Goal: Task Accomplishment & Management: Manage account settings

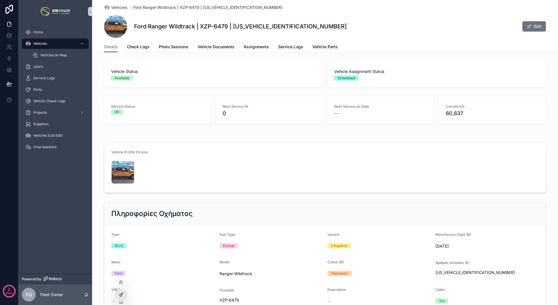
click at [123, 296] on icon at bounding box center [121, 295] width 5 height 5
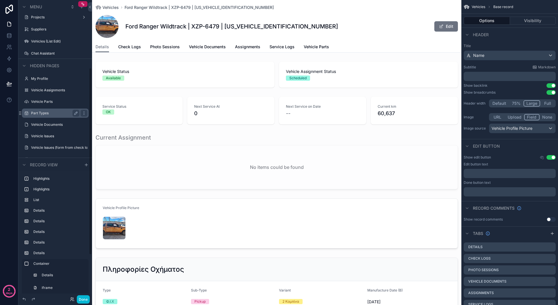
scroll to position [107, 0]
click at [52, 111] on div "Part Types" at bounding box center [55, 113] width 48 height 7
click at [51, 113] on label "Part Types" at bounding box center [54, 114] width 46 height 5
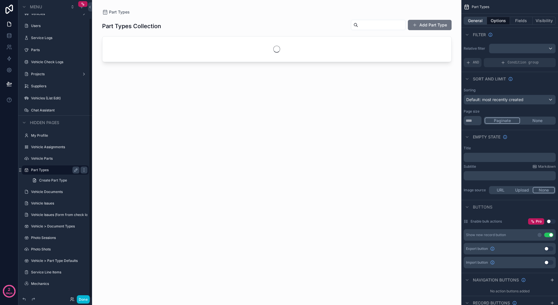
scroll to position [19, 0]
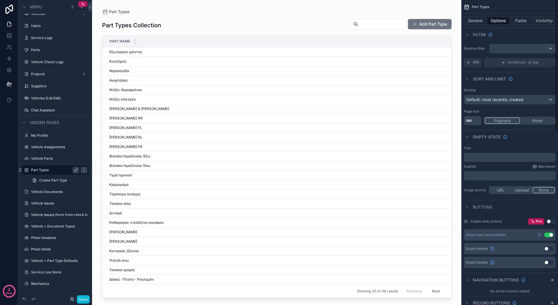
click at [425, 23] on div "scrollable content" at bounding box center [277, 149] width 368 height 298
click at [425, 26] on button "Add Part Type" at bounding box center [430, 24] width 44 height 10
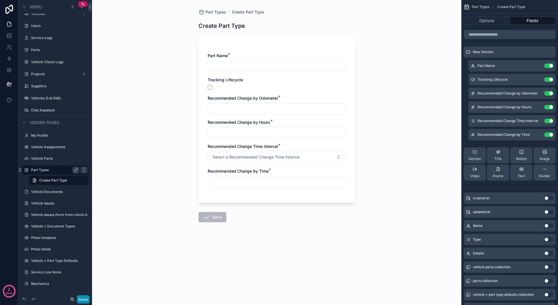
click at [87, 297] on button "Done" at bounding box center [83, 299] width 13 height 8
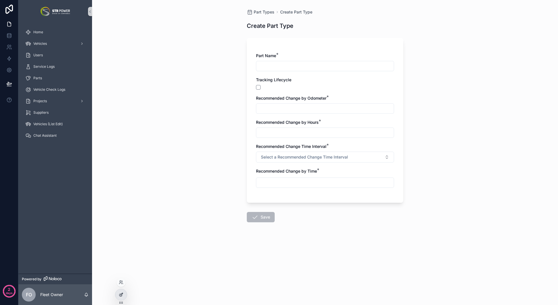
click at [121, 294] on icon at bounding box center [121, 294] width 2 height 2
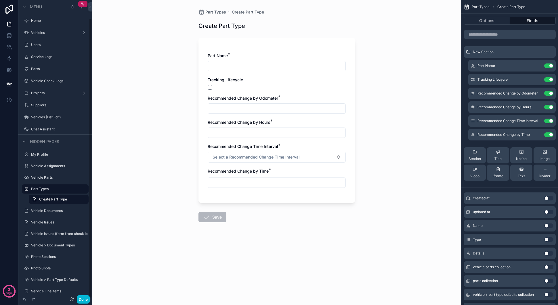
scroll to position [19, 0]
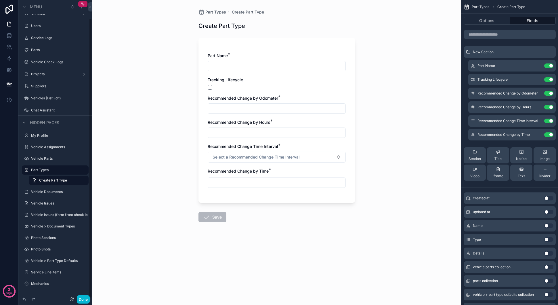
click at [328, 101] on div "Recommended Change by Odometer *" at bounding box center [277, 98] width 138 height 6
click at [538, 92] on icon "scrollable content" at bounding box center [537, 93] width 2 height 2
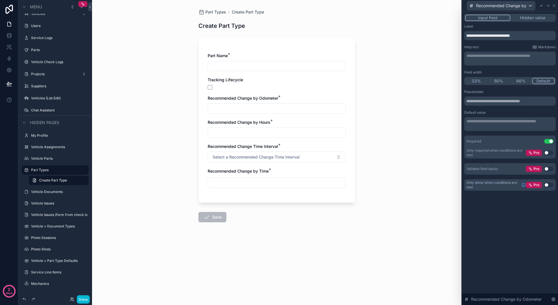
click at [548, 184] on button "Use setting" at bounding box center [548, 185] width 9 height 5
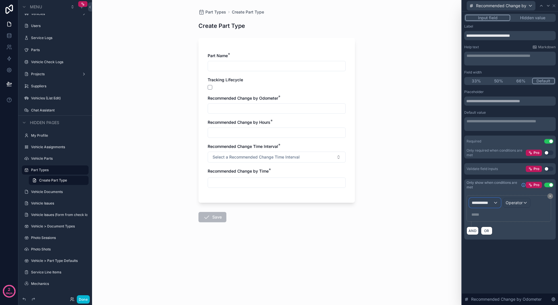
click at [483, 203] on span "**********" at bounding box center [481, 203] width 21 height 6
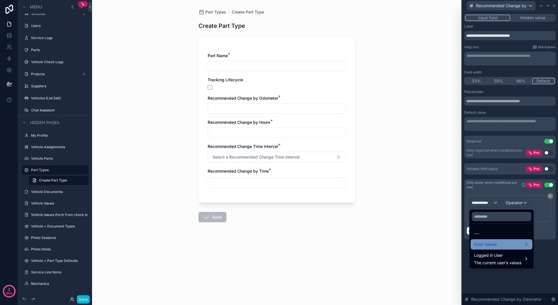
click at [491, 243] on span "Form Values" at bounding box center [485, 244] width 23 height 7
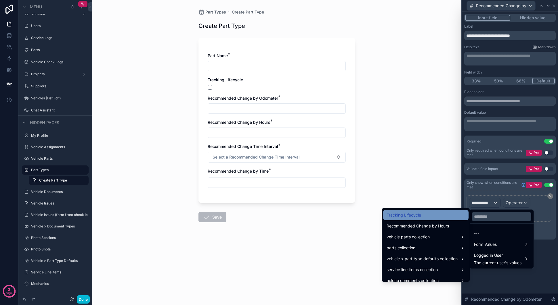
scroll to position [142, 0]
click at [427, 213] on div "Tracking Lifecycle" at bounding box center [425, 215] width 78 height 7
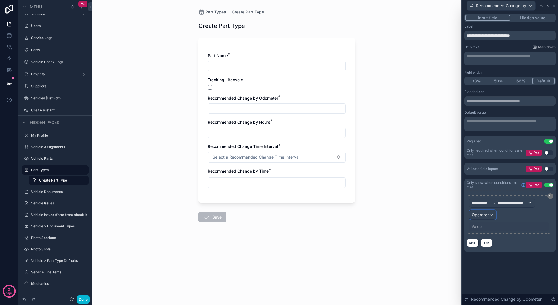
click at [486, 217] on span "Operator" at bounding box center [479, 214] width 17 height 5
click at [490, 245] on div "Is true" at bounding box center [495, 245] width 43 height 7
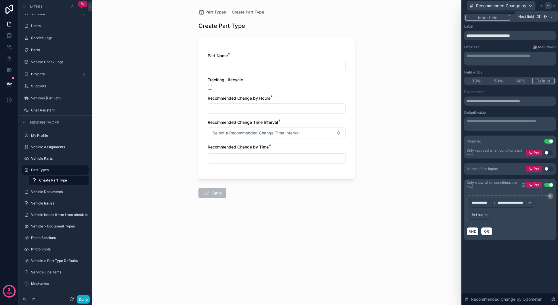
click at [547, 3] on icon at bounding box center [548, 5] width 5 height 5
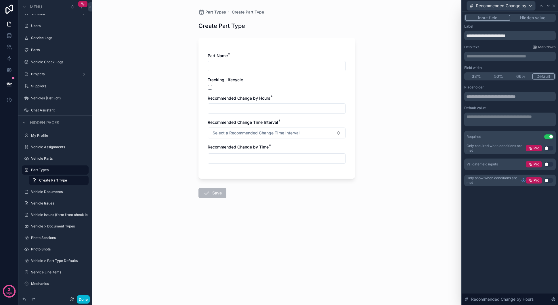
click at [548, 178] on button "Use setting" at bounding box center [548, 180] width 9 height 5
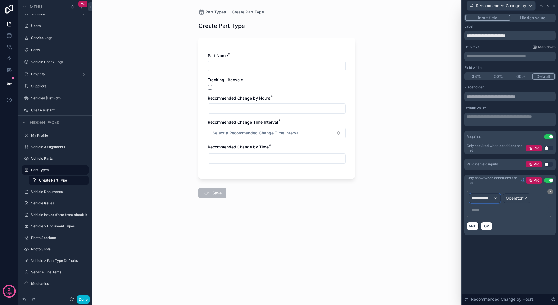
click at [482, 200] on span "**********" at bounding box center [481, 198] width 21 height 6
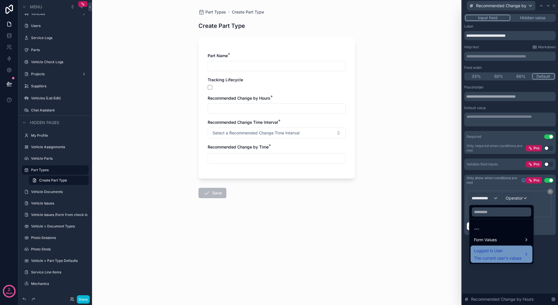
click at [496, 247] on div "Logged in User The current user's values" at bounding box center [501, 254] width 62 height 17
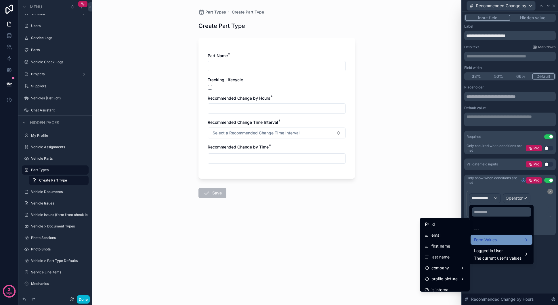
click at [496, 241] on span "Form Values" at bounding box center [485, 240] width 23 height 7
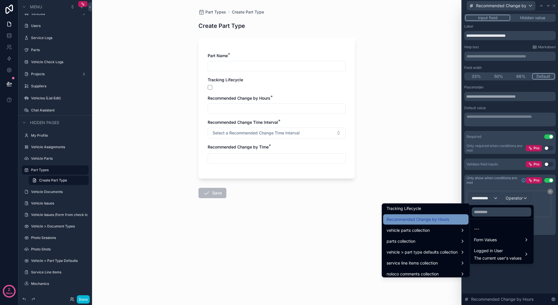
scroll to position [143, 0]
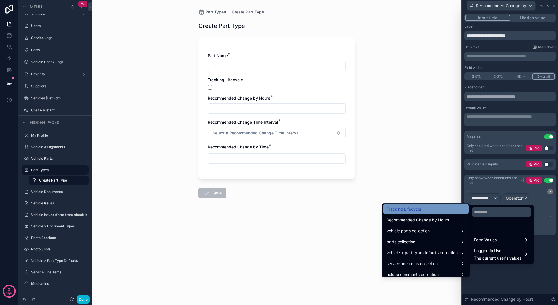
click at [422, 211] on div "Tracking Lifecycle" at bounding box center [425, 209] width 78 height 7
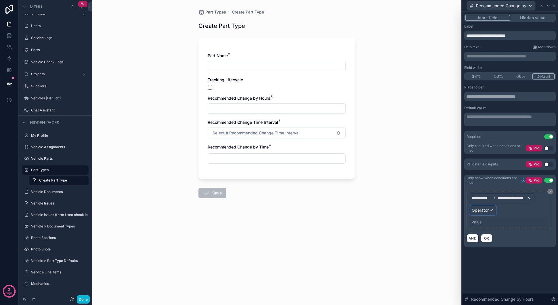
click at [479, 210] on span "Operator" at bounding box center [479, 210] width 17 height 5
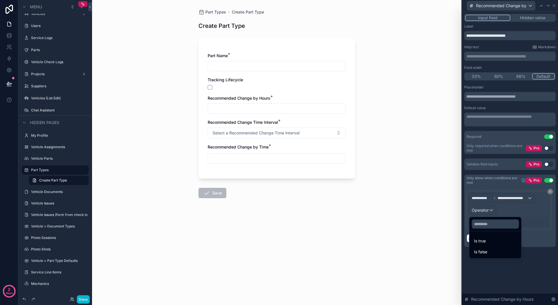
drag, startPoint x: 485, startPoint y: 242, endPoint x: 523, endPoint y: 195, distance: 59.7
click at [485, 242] on span "Is true" at bounding box center [480, 241] width 12 height 7
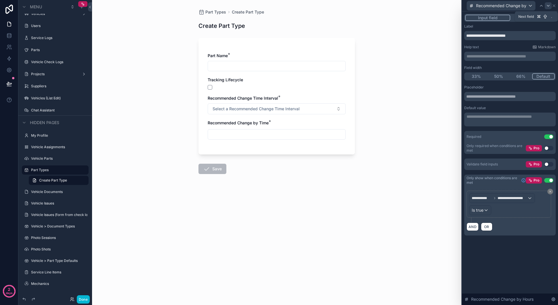
click at [548, 7] on icon at bounding box center [548, 5] width 5 height 5
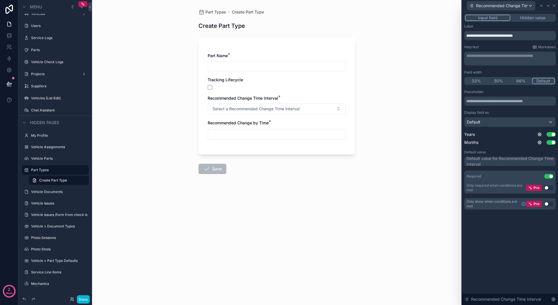
click at [550, 205] on button "Use setting" at bounding box center [548, 204] width 9 height 5
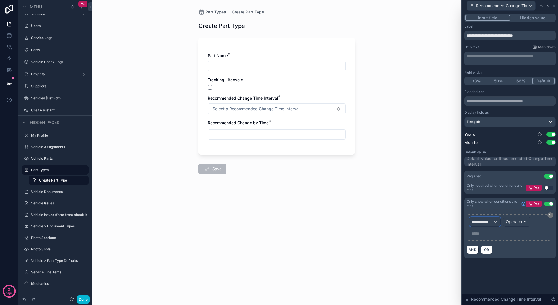
click at [488, 222] on span "**********" at bounding box center [481, 222] width 21 height 6
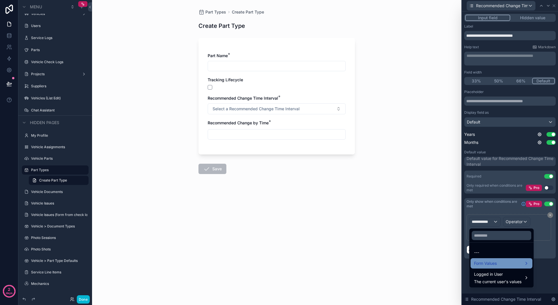
click at [492, 265] on span "Form Values" at bounding box center [485, 263] width 23 height 7
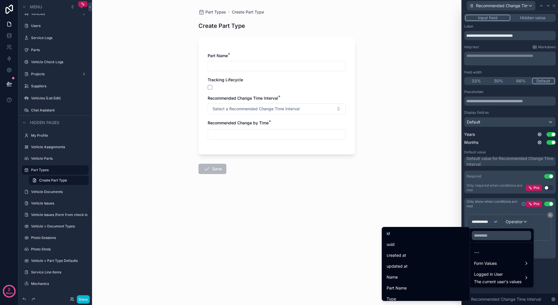
scroll to position [147, 0]
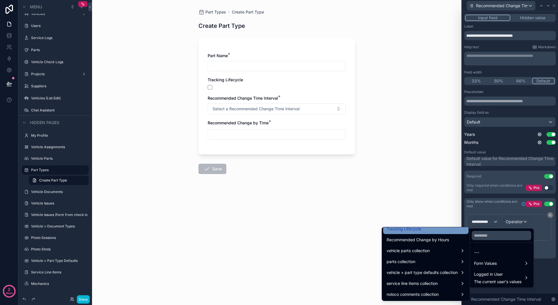
click at [416, 230] on div "Tracking Lifecycle" at bounding box center [425, 229] width 78 height 7
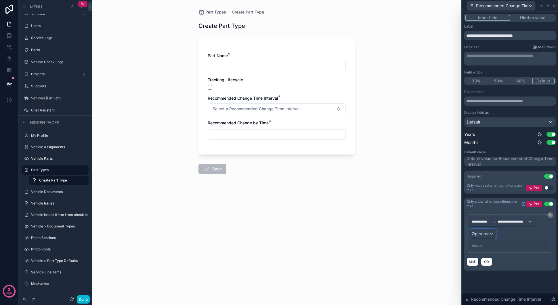
click at [481, 236] on span "Operator" at bounding box center [479, 233] width 17 height 5
click at [488, 266] on div "Is true" at bounding box center [495, 264] width 43 height 7
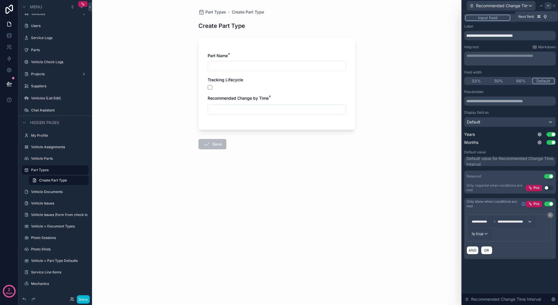
click at [548, 6] on icon at bounding box center [548, 5] width 2 height 1
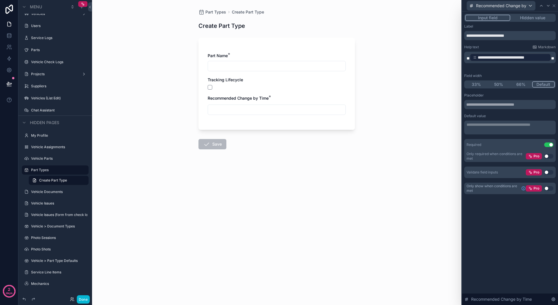
click at [548, 188] on button "Use setting" at bounding box center [548, 188] width 9 height 5
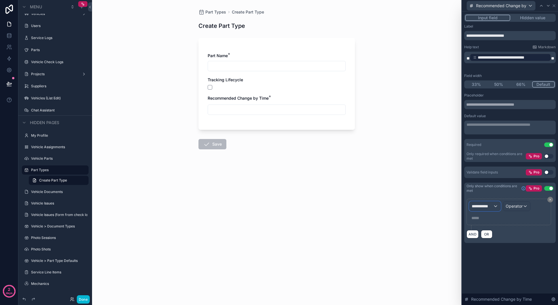
click at [483, 206] on span "**********" at bounding box center [481, 206] width 21 height 6
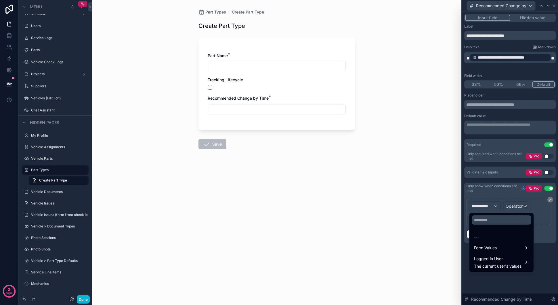
click at [490, 242] on ul "--- Form Values Logged in User The current user's values" at bounding box center [501, 249] width 64 height 45
click at [493, 245] on span "Form Values" at bounding box center [485, 248] width 23 height 7
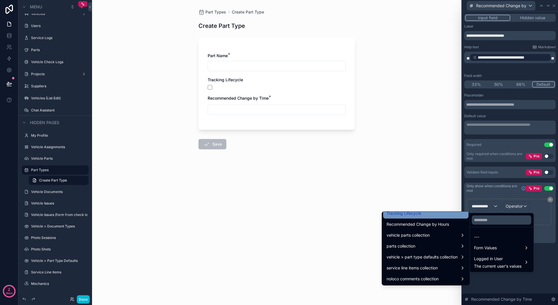
click at [428, 216] on div "Tracking Lifecycle" at bounding box center [425, 213] width 78 height 7
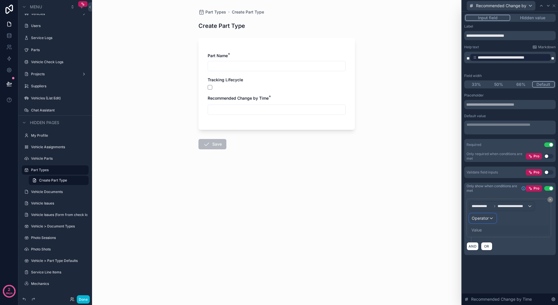
click at [490, 220] on div "Operator" at bounding box center [482, 218] width 27 height 9
click at [486, 249] on div "Is true" at bounding box center [495, 249] width 43 height 7
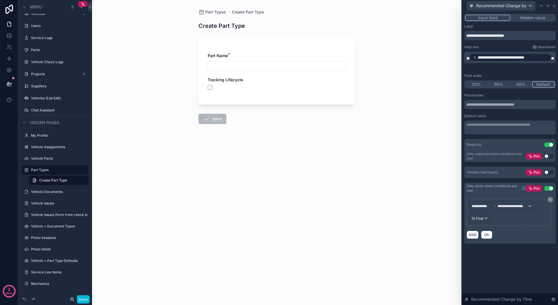
drag, startPoint x: 328, startPoint y: 160, endPoint x: 323, endPoint y: 161, distance: 5.1
click at [328, 160] on form "Part Name * Tracking Lifecycle Save" at bounding box center [276, 97] width 156 height 126
click at [85, 301] on button "Done" at bounding box center [83, 299] width 13 height 8
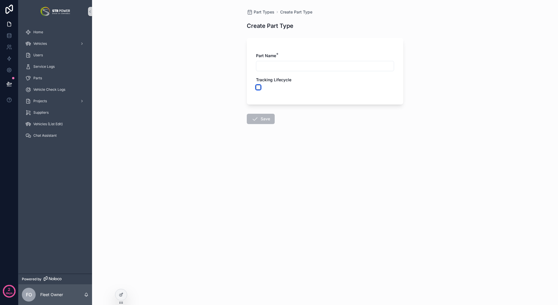
click at [260, 86] on button "scrollable content" at bounding box center [258, 87] width 5 height 5
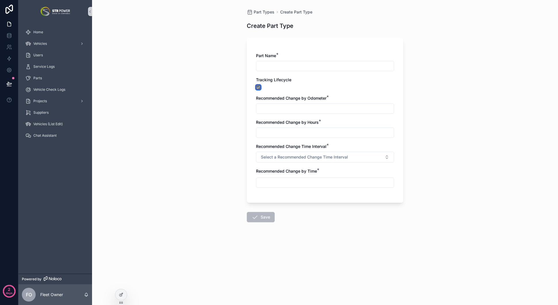
click at [260, 87] on button "scrollable content" at bounding box center [258, 87] width 5 height 5
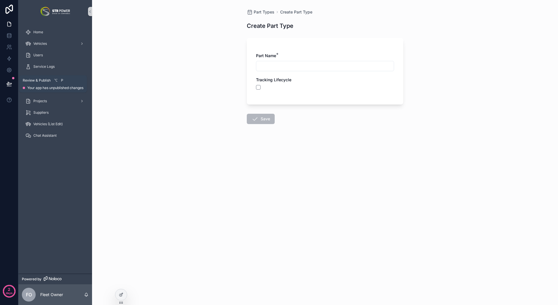
click at [9, 83] on icon at bounding box center [9, 84] width 6 height 6
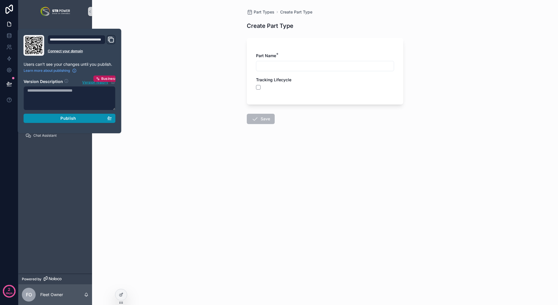
click at [72, 120] on span "Publish" at bounding box center [68, 118] width 16 height 5
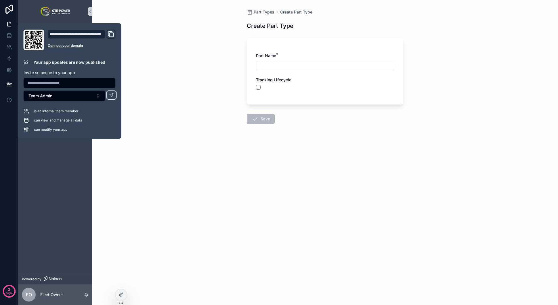
click at [94, 177] on div "Part Types Create Part Type Create Part Type Part Name * Tracking Lifecycle Save" at bounding box center [325, 152] width 466 height 305
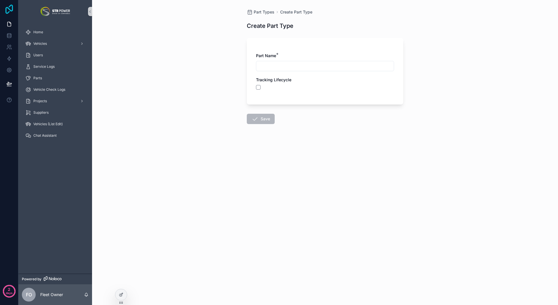
click at [10, 10] on icon at bounding box center [8, 9] width 7 height 9
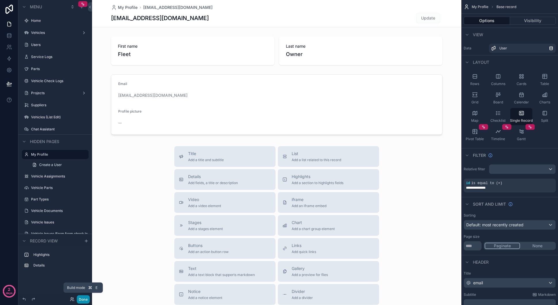
click at [87, 296] on button "Done" at bounding box center [83, 299] width 13 height 8
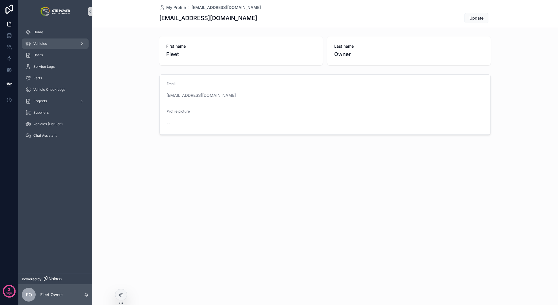
click at [37, 45] on span "Vehicles" at bounding box center [40, 43] width 14 height 5
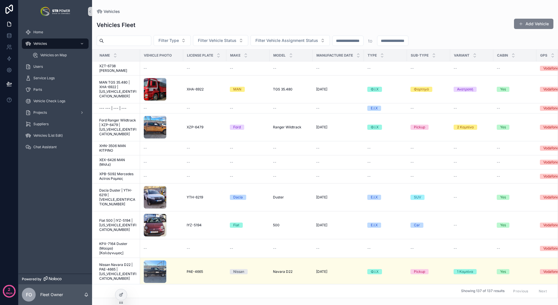
click at [537, 26] on button "Add Vehicle" at bounding box center [533, 24] width 39 height 10
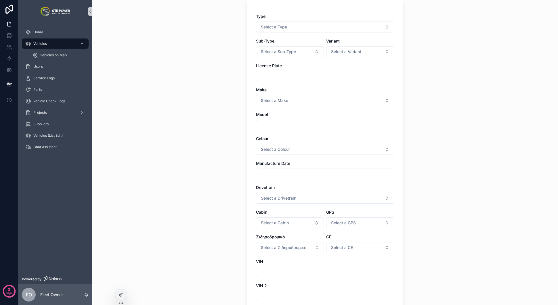
scroll to position [35, 0]
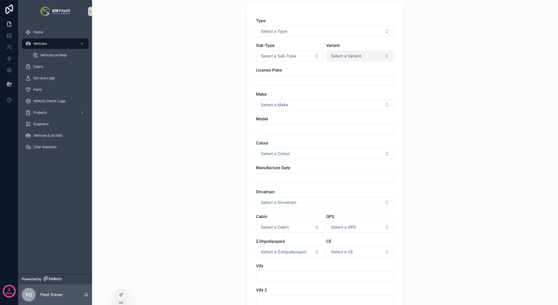
click at [353, 51] on button "Select a Variant" at bounding box center [360, 56] width 68 height 11
click at [119, 294] on icon at bounding box center [120, 295] width 3 height 3
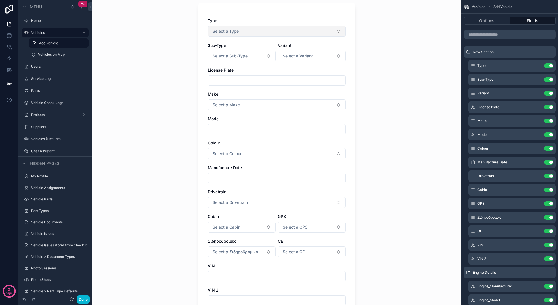
scroll to position [0, 0]
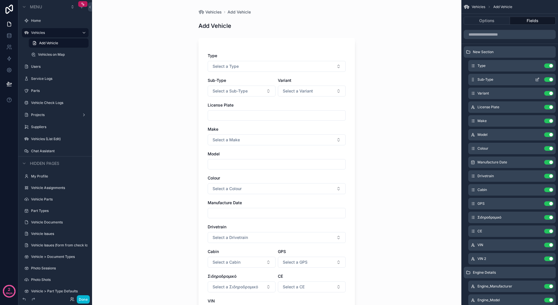
click at [536, 78] on icon "scrollable content" at bounding box center [537, 79] width 5 height 5
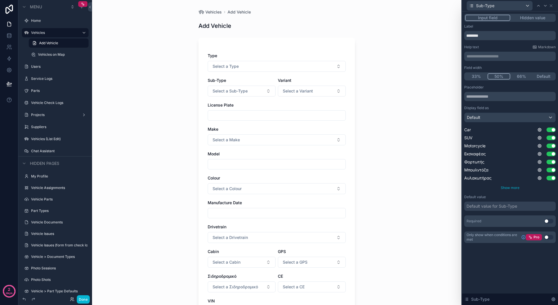
click at [503, 189] on span "Show more" at bounding box center [509, 188] width 19 height 4
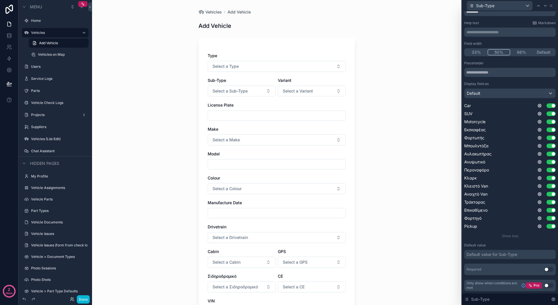
scroll to position [18, 0]
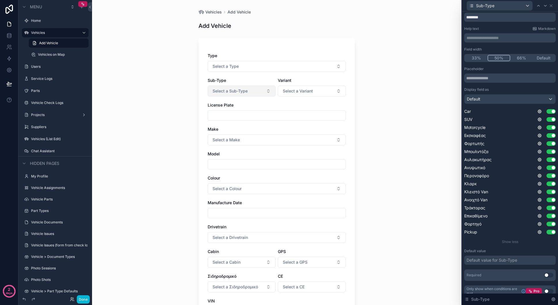
click at [235, 95] on button "Select a Sub-Type" at bounding box center [242, 91] width 68 height 11
click at [327, 78] on div "Variant" at bounding box center [312, 81] width 68 height 6
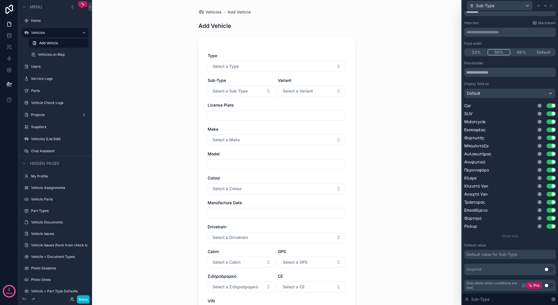
scroll to position [7, 0]
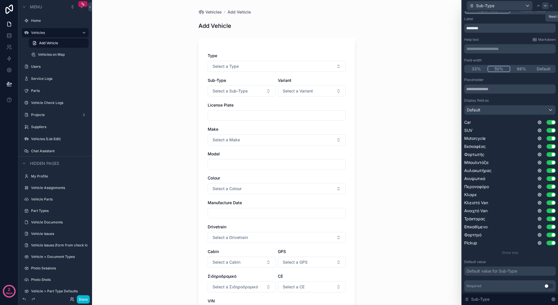
click at [546, 5] on icon at bounding box center [545, 5] width 5 height 5
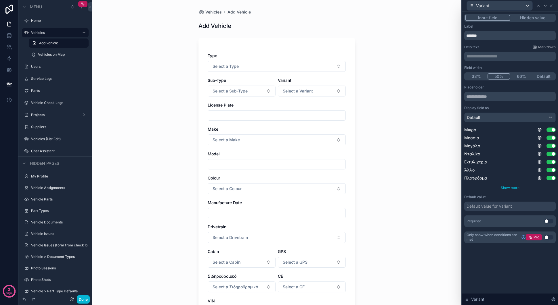
click at [516, 189] on span "Show more" at bounding box center [509, 188] width 19 height 4
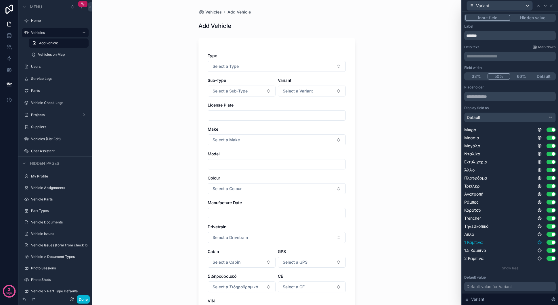
click at [537, 243] on icon at bounding box center [539, 242] width 5 height 5
click at [518, 240] on button "Use setting" at bounding box center [519, 239] width 9 height 5
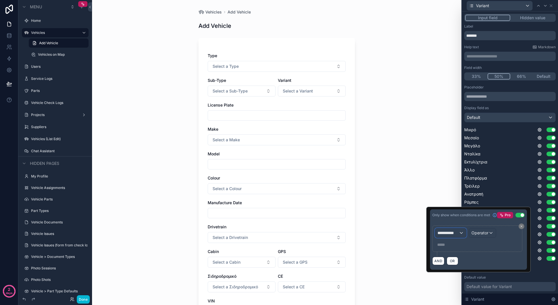
click at [454, 235] on span "**********" at bounding box center [447, 233] width 21 height 6
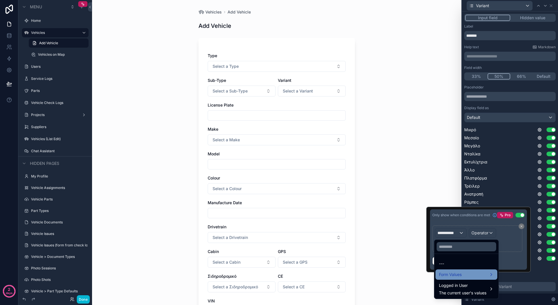
click at [461, 274] on span "Form Values" at bounding box center [450, 274] width 23 height 7
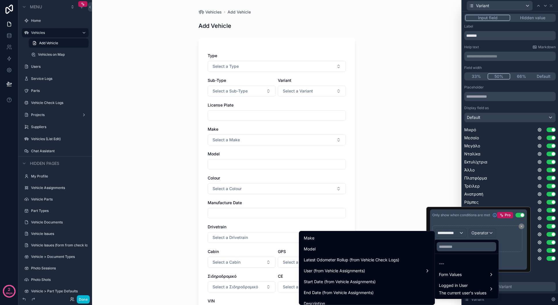
scroll to position [0, 0]
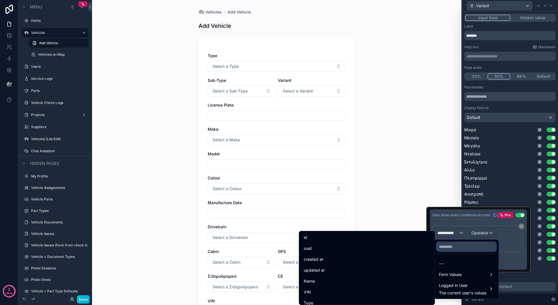
click at [454, 246] on input "text" at bounding box center [465, 246] width 59 height 9
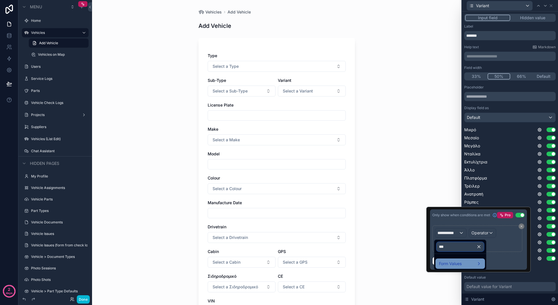
type input "***"
click at [446, 264] on span "Form Values" at bounding box center [450, 263] width 23 height 7
click at [502, 260] on div "Sub-Type" at bounding box center [504, 264] width 25 height 10
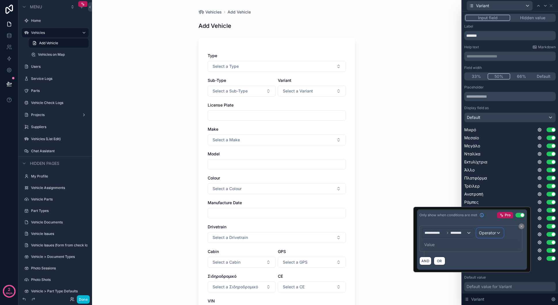
click at [489, 235] on span "Operator" at bounding box center [487, 233] width 17 height 5
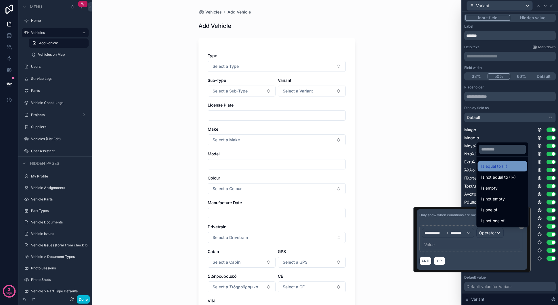
click at [503, 165] on span "Is equal to (=)" at bounding box center [494, 166] width 26 height 7
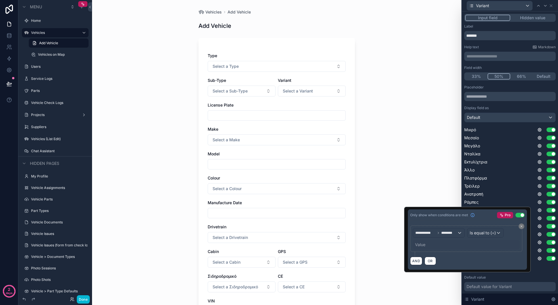
click at [447, 245] on div "Value" at bounding box center [465, 244] width 107 height 9
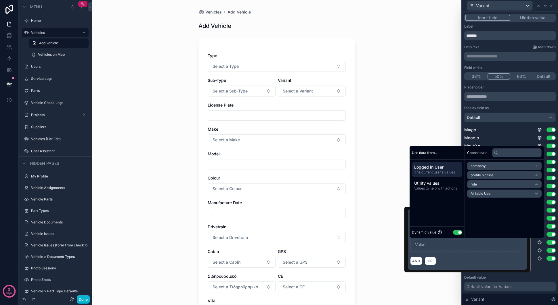
click at [458, 233] on button "Use setting" at bounding box center [457, 232] width 9 height 5
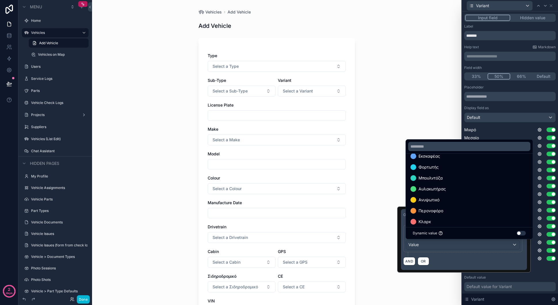
scroll to position [110, 0]
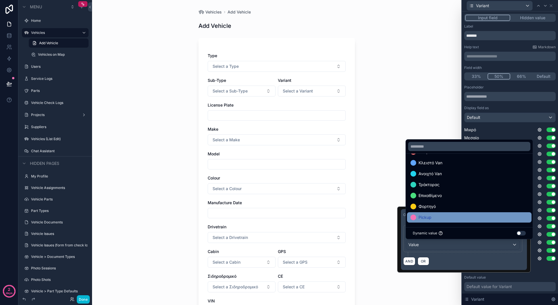
click at [458, 215] on div "Pickup" at bounding box center [469, 217] width 118 height 7
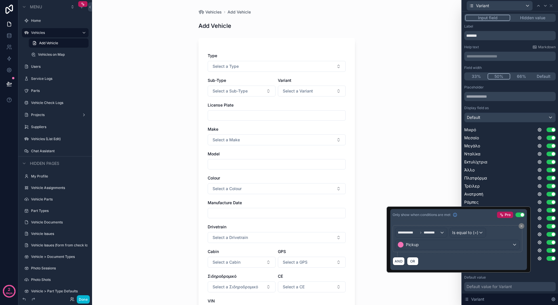
click at [459, 257] on div "AND OR" at bounding box center [458, 261] width 132 height 9
click at [508, 108] on div "Display field as" at bounding box center [509, 108] width 91 height 5
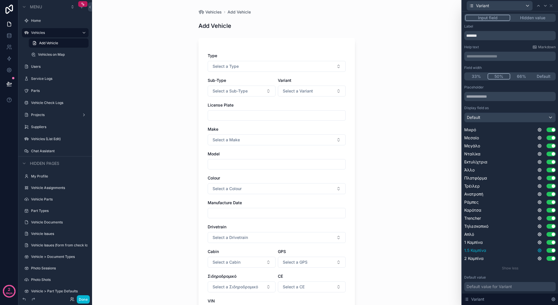
click at [537, 251] on icon at bounding box center [539, 250] width 5 height 5
click at [519, 246] on button "Use setting" at bounding box center [519, 247] width 9 height 5
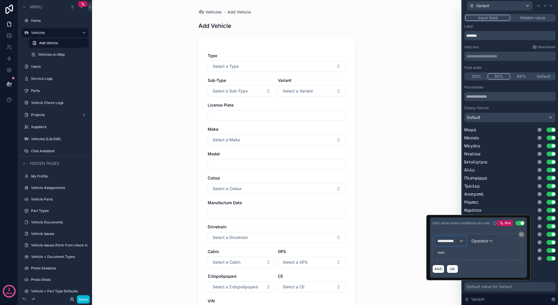
click at [438, 243] on span "**********" at bounding box center [447, 241] width 21 height 6
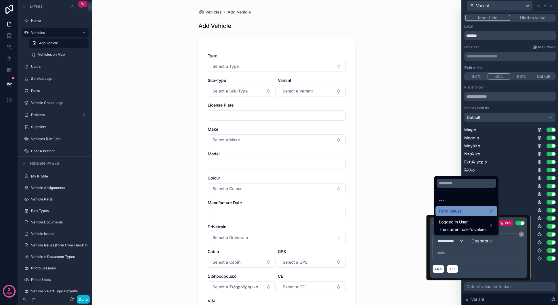
click at [456, 210] on span "Form Values" at bounding box center [450, 211] width 23 height 7
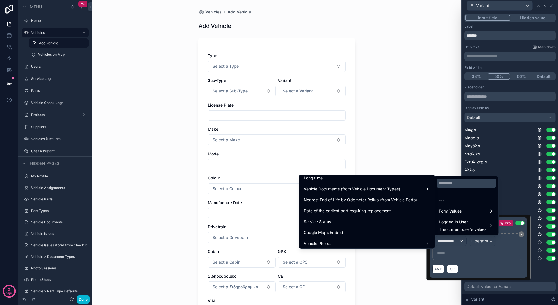
scroll to position [0, 0]
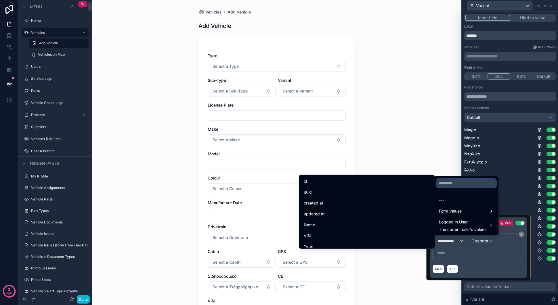
click at [473, 187] on input "text" at bounding box center [465, 183] width 59 height 9
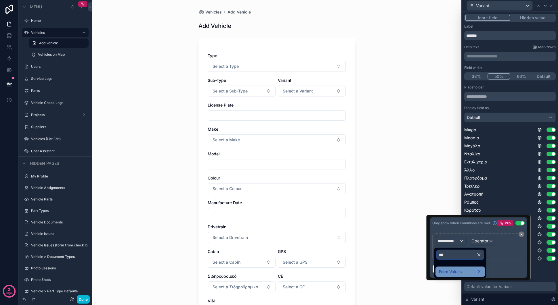
type input "***"
click at [466, 272] on div "Form Values" at bounding box center [460, 271] width 43 height 7
click at [510, 270] on span "Sub-Type" at bounding box center [505, 272] width 18 height 7
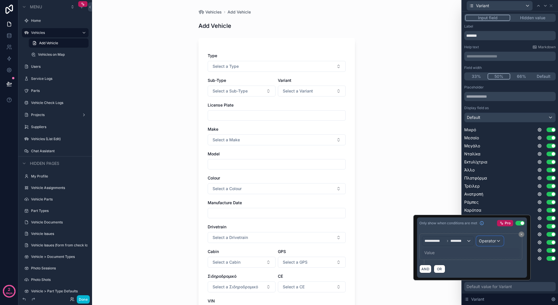
click at [489, 244] on div "Operator" at bounding box center [489, 241] width 27 height 9
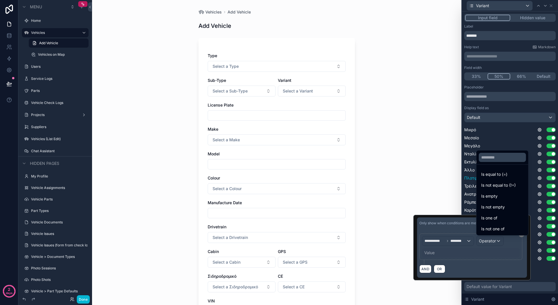
click at [504, 178] on div "Is equal to (=)" at bounding box center [501, 174] width 49 height 10
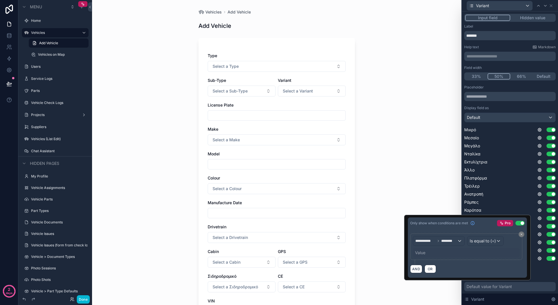
click at [440, 251] on div "Value" at bounding box center [465, 252] width 107 height 9
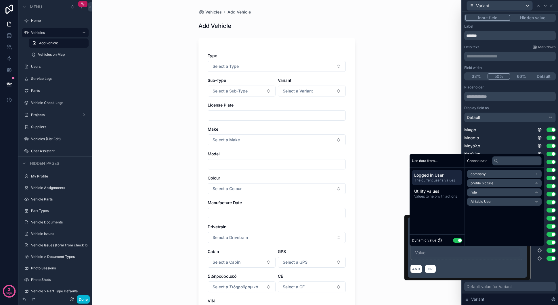
click at [458, 242] on button "Use setting" at bounding box center [457, 240] width 9 height 5
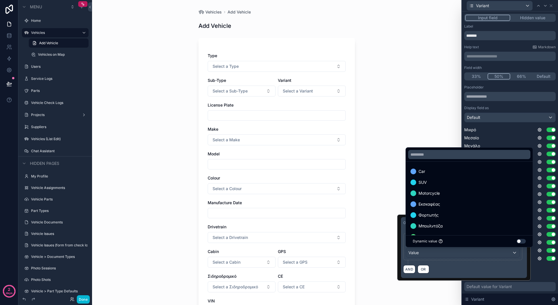
scroll to position [110, 0]
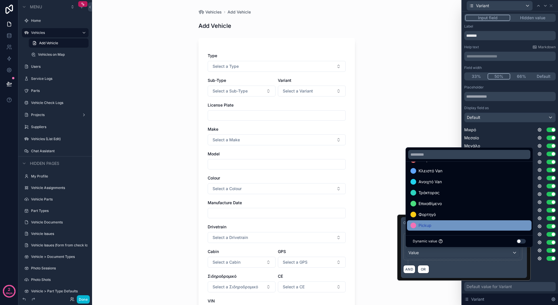
click at [454, 222] on div "Pickup" at bounding box center [469, 225] width 118 height 7
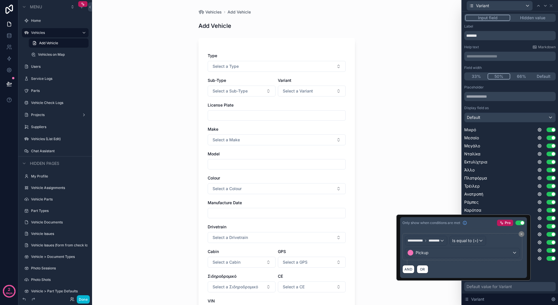
drag, startPoint x: 480, startPoint y: 265, endPoint x: 474, endPoint y: 268, distance: 7.0
click at [479, 265] on div "AND OR" at bounding box center [463, 269] width 122 height 9
click at [533, 275] on div "Placeholder Display field as Default Μικρό Use setting Μεσαίο Use setting Μεγάλ…" at bounding box center [509, 196] width 91 height 222
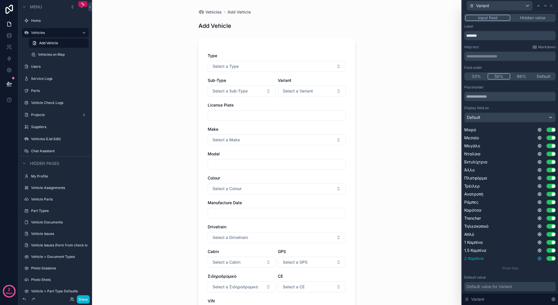
click at [537, 259] on icon at bounding box center [539, 258] width 5 height 5
click at [520, 254] on button "Use setting" at bounding box center [519, 256] width 9 height 5
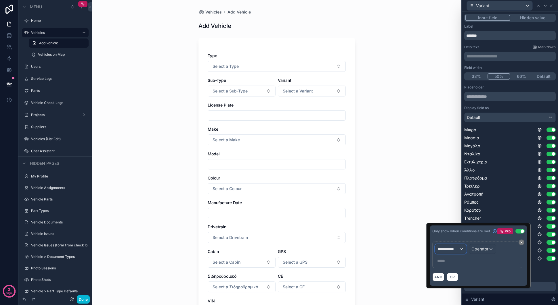
click at [451, 248] on span "**********" at bounding box center [447, 249] width 21 height 6
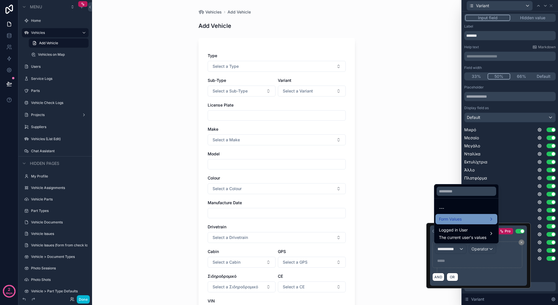
click at [461, 220] on span "Form Values" at bounding box center [450, 219] width 23 height 7
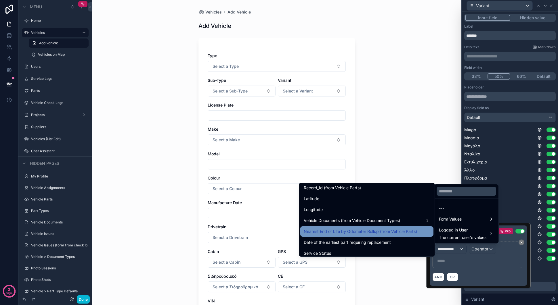
scroll to position [0, 0]
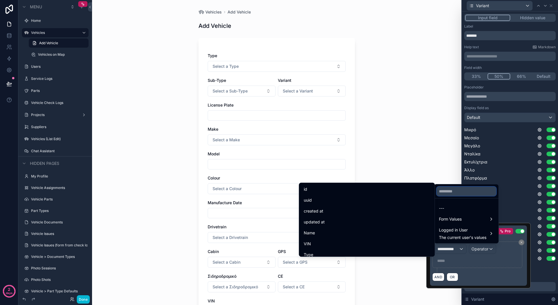
click at [462, 191] on input "text" at bounding box center [465, 191] width 59 height 9
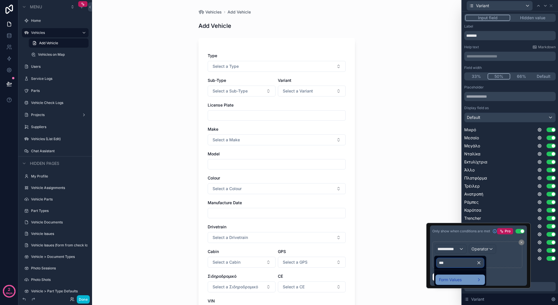
type input "***"
click at [466, 280] on div "Form Values" at bounding box center [460, 279] width 43 height 7
click at [501, 284] on div "Sub-Type" at bounding box center [504, 280] width 25 height 10
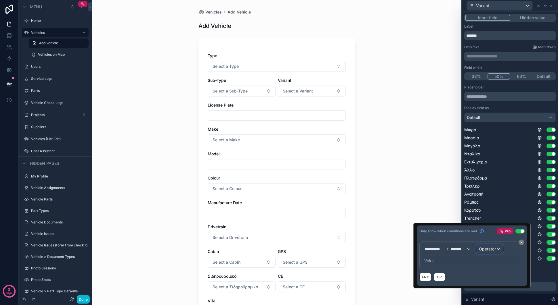
click at [485, 248] on span "Operator" at bounding box center [487, 249] width 17 height 5
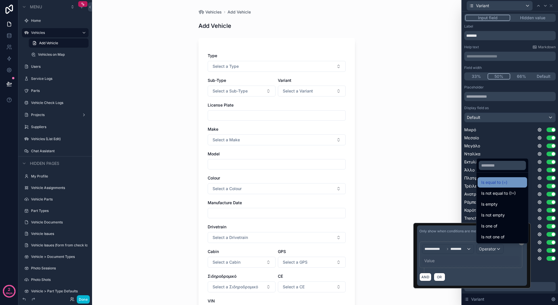
click at [496, 184] on span "Is equal to (=)" at bounding box center [494, 182] width 26 height 7
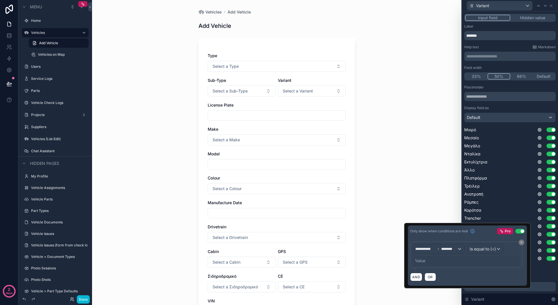
click at [428, 261] on div "Value" at bounding box center [465, 260] width 107 height 9
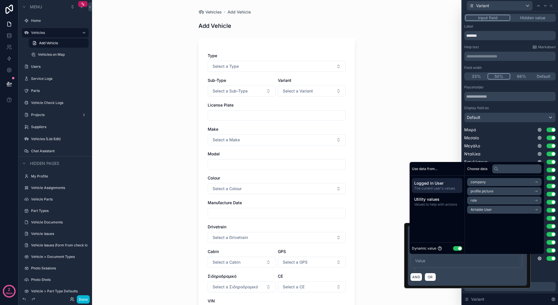
click at [459, 248] on button "Use setting" at bounding box center [457, 248] width 9 height 5
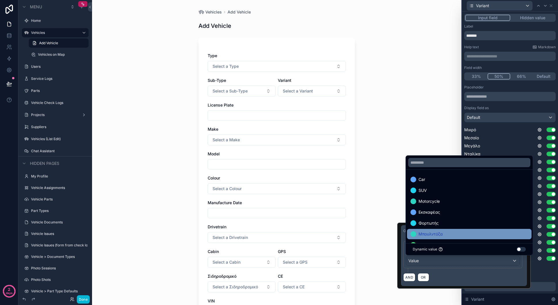
scroll to position [110, 0]
click at [433, 233] on div "Pickup" at bounding box center [469, 233] width 118 height 7
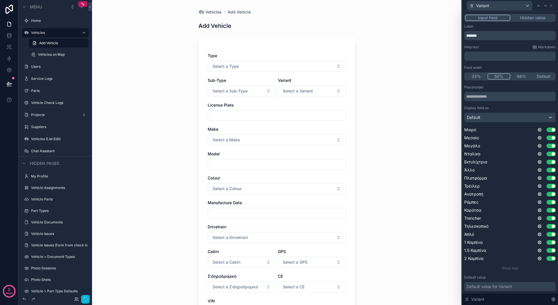
click at [371, 201] on div "Vehicles Add Vehicle Add Vehicle Type Select a Type Sub-Type Select a Sub-Type …" at bounding box center [276, 152] width 369 height 305
click at [82, 298] on button "Done" at bounding box center [83, 299] width 13 height 8
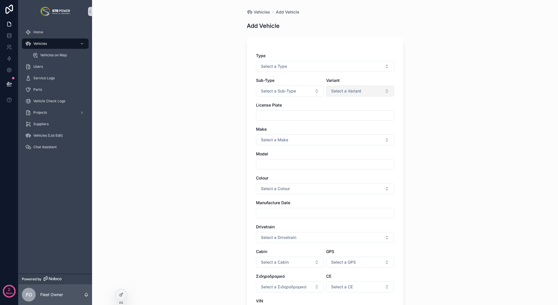
click at [349, 90] on span "Select a Variant" at bounding box center [346, 91] width 30 height 6
click at [300, 89] on button "Select a Sub-Type" at bounding box center [290, 91] width 68 height 11
click at [301, 69] on button "Select a Type" at bounding box center [325, 66] width 138 height 11
click at [282, 97] on div "Φ.Ι.Χ" at bounding box center [322, 98] width 135 height 9
click at [283, 90] on span "Select a Sub-Type" at bounding box center [278, 91] width 35 height 6
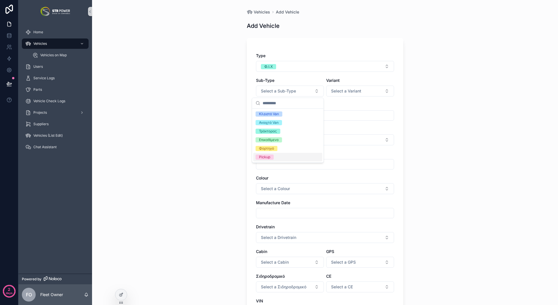
click at [272, 153] on div "Pickup" at bounding box center [287, 157] width 69 height 9
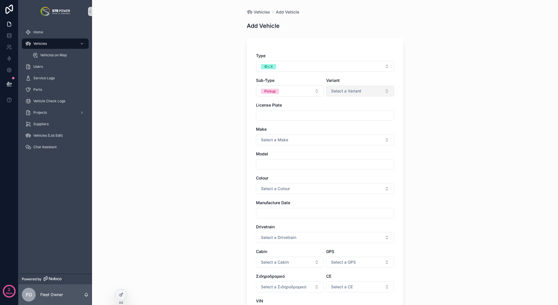
click at [347, 91] on span "Select a Variant" at bounding box center [346, 91] width 30 height 6
click at [458, 110] on div "Vehicles Add Vehicle Add Vehicle Type Φ.Ι.Χ Sub-Type Pickup Variant Select a Va…" at bounding box center [325, 152] width 466 height 305
click at [457, 110] on div "Vehicles Add Vehicle Add Vehicle Type Φ.Ι.Χ Sub-Type Pickup Variant Select a Va…" at bounding box center [325, 152] width 466 height 305
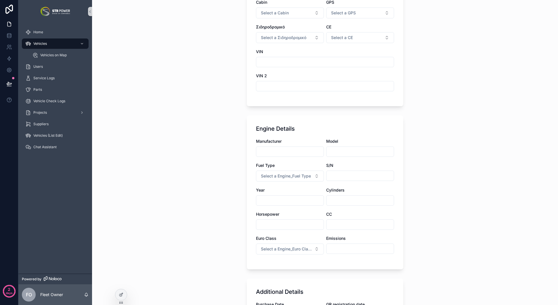
scroll to position [0, 0]
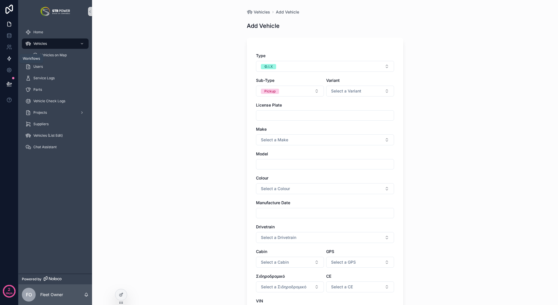
click at [9, 56] on icon at bounding box center [9, 59] width 6 height 6
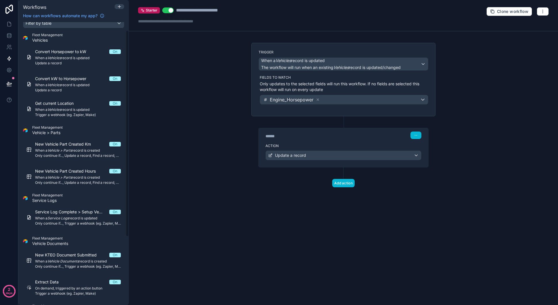
scroll to position [20, 0]
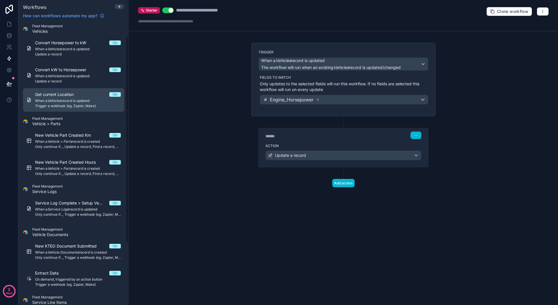
click at [74, 103] on span "When a Vehicles record is updated" at bounding box center [78, 101] width 86 height 5
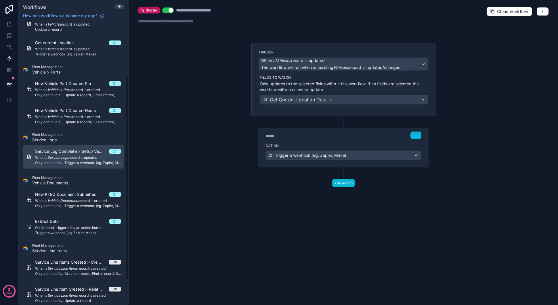
scroll to position [104, 0]
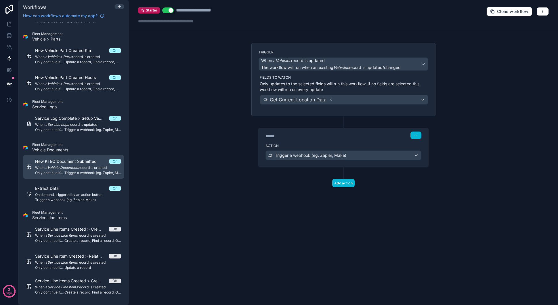
click at [85, 160] on span "New KTEO Document Submitted" at bounding box center [69, 162] width 68 height 6
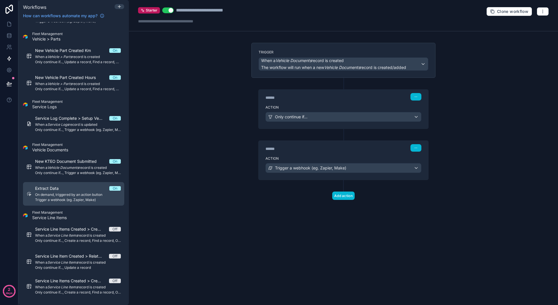
click at [83, 191] on div "Extract Data On" at bounding box center [78, 189] width 86 height 6
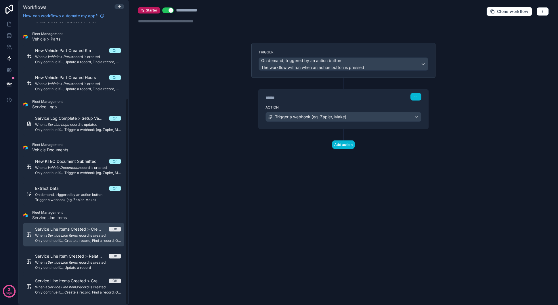
click at [89, 238] on div "Service Line Items Created > Create Vehicle Part if lifecycle tracking is true …" at bounding box center [78, 234] width 86 height 17
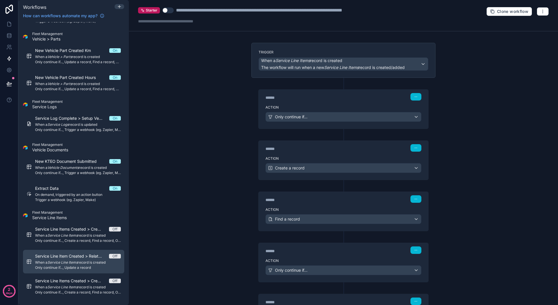
click at [84, 266] on span "Only continue if..., Update a record" at bounding box center [78, 268] width 86 height 5
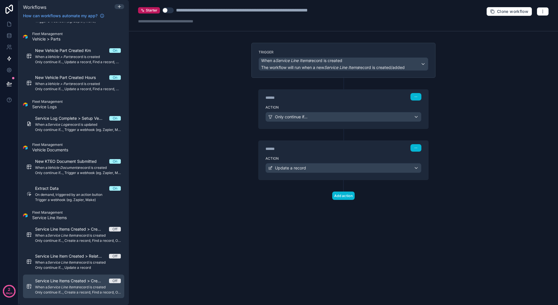
click at [76, 289] on em "Service Line Items" at bounding box center [62, 287] width 30 height 4
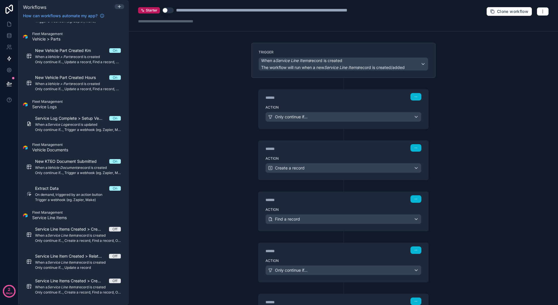
scroll to position [66, 0]
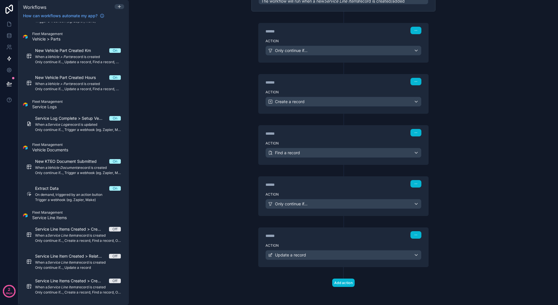
click at [296, 239] on div "****** Step 5" at bounding box center [343, 234] width 170 height 13
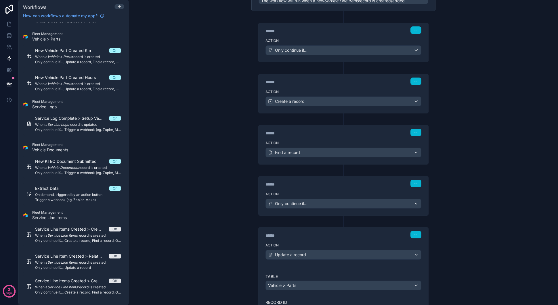
scroll to position [120, 0]
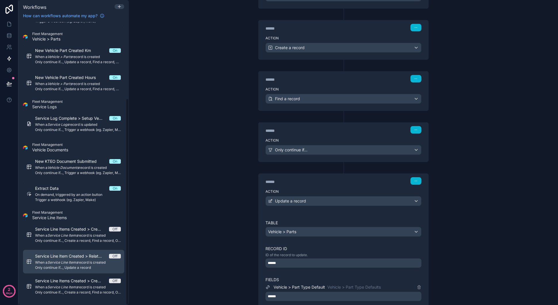
click at [102, 258] on span "Service Line Item Created > Related to a vehicle Issue > Update issue status" at bounding box center [72, 257] width 74 height 6
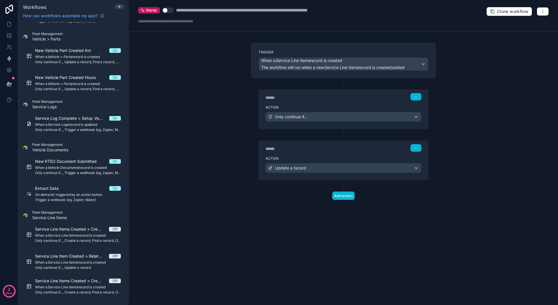
click at [306, 148] on div "******" at bounding box center [308, 149] width 86 height 6
click at [303, 153] on div "****** Step 2" at bounding box center [343, 147] width 170 height 13
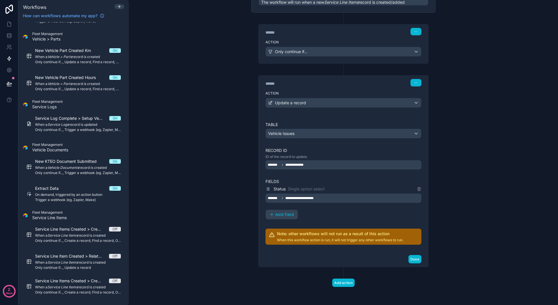
scroll to position [38, 0]
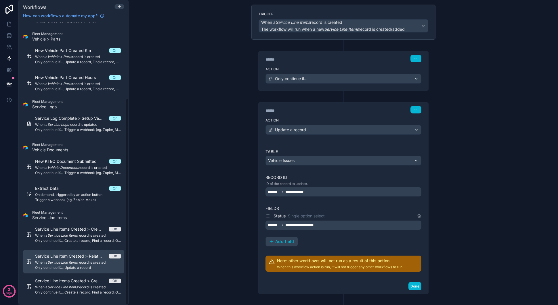
click at [71, 259] on span "Service Line Item Created > Related to a vehicle Issue > Update issue status" at bounding box center [72, 257] width 74 height 6
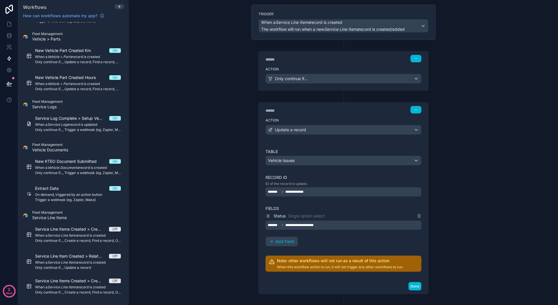
click at [338, 68] on label "Action" at bounding box center [343, 69] width 156 height 5
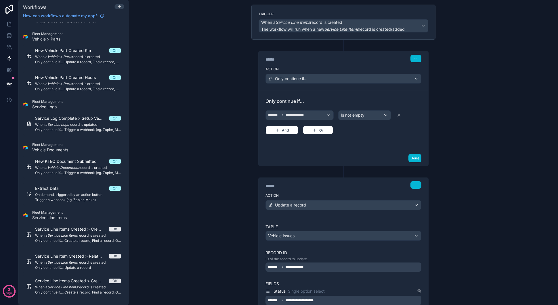
click at [231, 178] on div "**********" at bounding box center [343, 152] width 429 height 305
click at [11, 23] on icon at bounding box center [9, 24] width 6 height 6
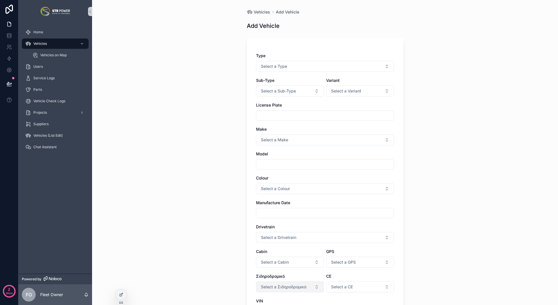
scroll to position [153, 0]
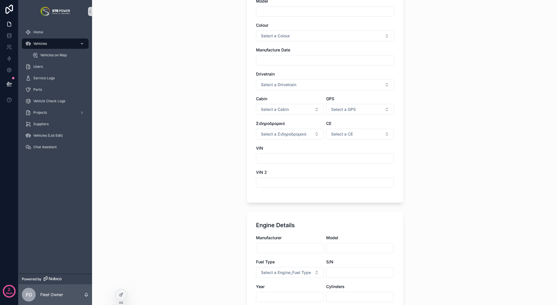
click at [37, 41] on div "Vehicles" at bounding box center [55, 43] width 60 height 9
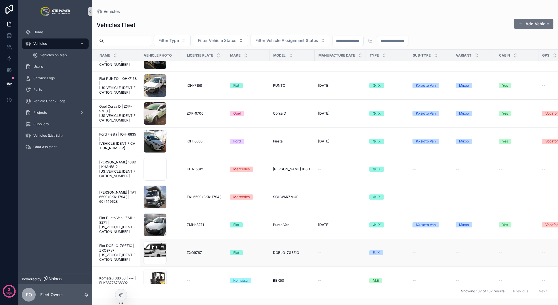
scroll to position [2545, 0]
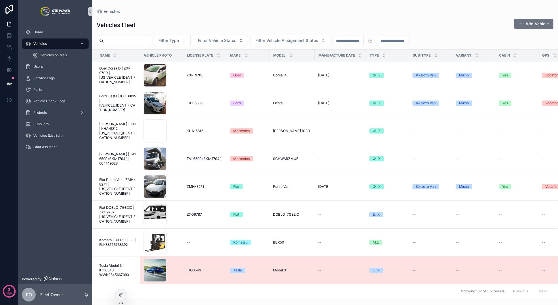
click at [114, 264] on span "Tesla Model 3 | IHO6543 | WWK2345667393" at bounding box center [117, 271] width 37 height 14
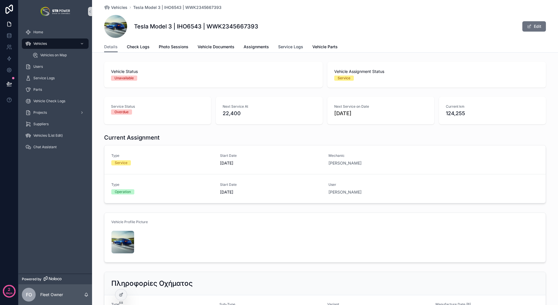
click at [291, 48] on span "Service Logs" at bounding box center [290, 47] width 25 height 6
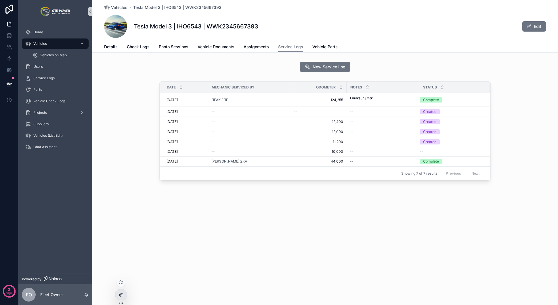
click at [118, 297] on div at bounding box center [120, 294] width 11 height 11
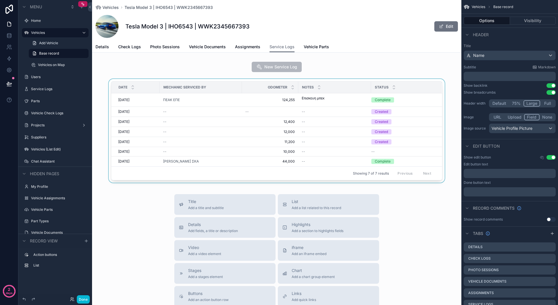
click at [224, 105] on div "scrollable content" at bounding box center [276, 132] width 369 height 106
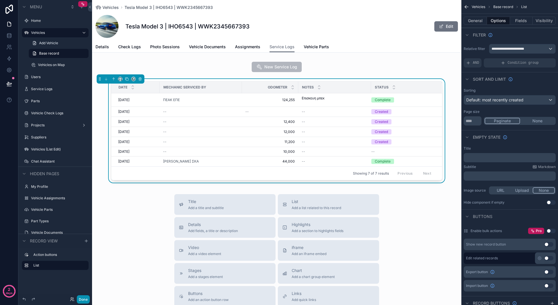
click at [84, 299] on button "Done" at bounding box center [83, 299] width 13 height 8
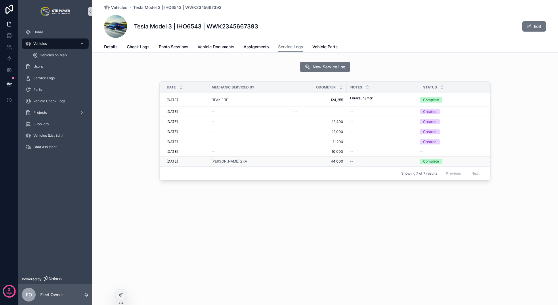
click at [290, 163] on td "44,000 44,000" at bounding box center [318, 162] width 56 height 10
click at [289, 160] on td "Δημήτρης Μαυρούλης ΣΚΑ" at bounding box center [249, 162] width 82 height 10
click at [274, 112] on div "--" at bounding box center [248, 112] width 75 height 5
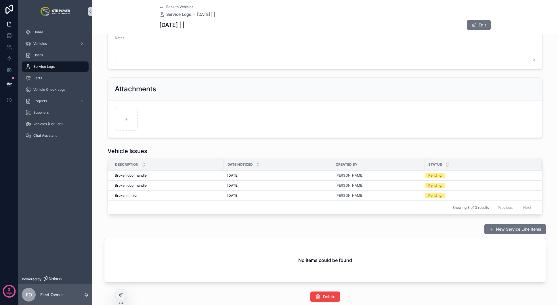
scroll to position [132, 0]
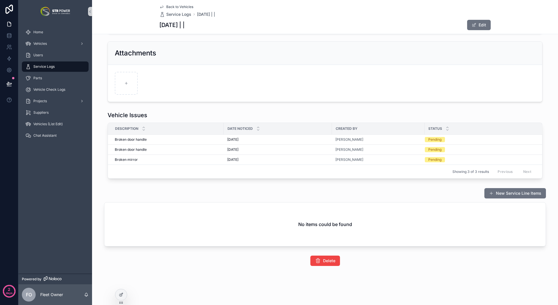
click at [130, 293] on div "**********" at bounding box center [325, 86] width 466 height 437
click at [125, 294] on div at bounding box center [120, 294] width 11 height 11
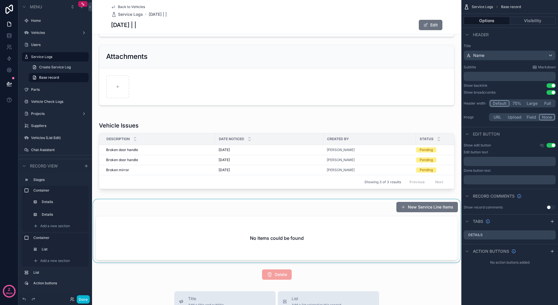
click at [347, 211] on div "scrollable content" at bounding box center [276, 230] width 369 height 63
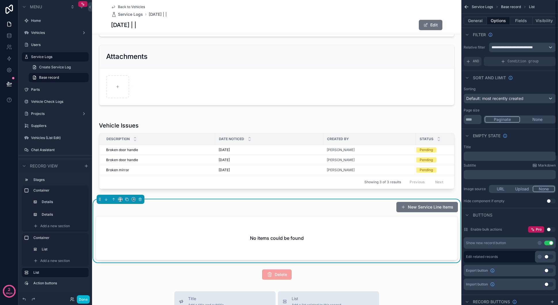
scroll to position [0, 0]
click at [357, 206] on div "New Service Line Items" at bounding box center [276, 207] width 362 height 11
click at [413, 210] on button "New Service Line Items" at bounding box center [427, 207] width 62 height 10
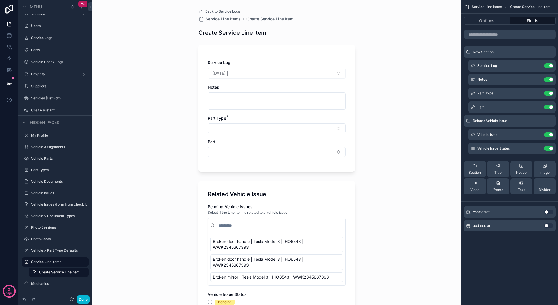
click at [205, 11] on span "Back to Service Logs" at bounding box center [222, 11] width 34 height 5
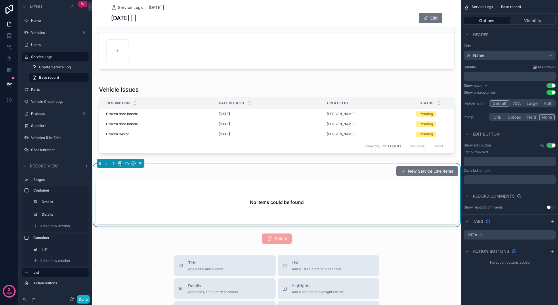
scroll to position [264, 0]
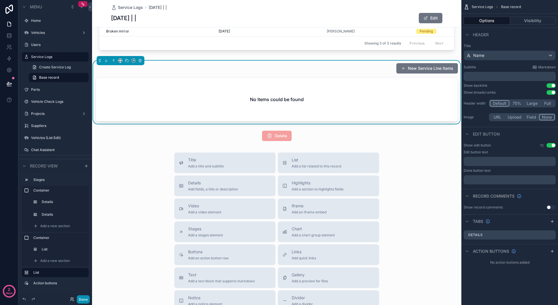
click at [83, 301] on button "Done" at bounding box center [83, 299] width 13 height 8
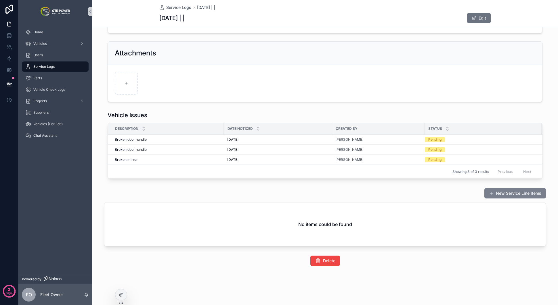
click at [504, 194] on button "New Service Line Items" at bounding box center [515, 193] width 62 height 10
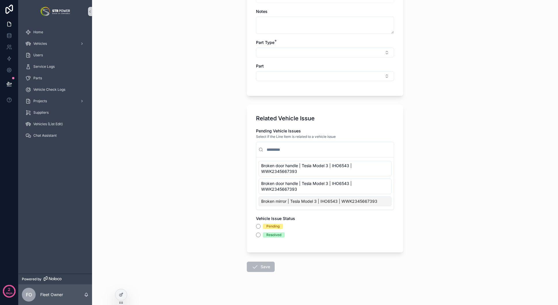
click at [258, 264] on span "Save" at bounding box center [261, 267] width 28 height 10
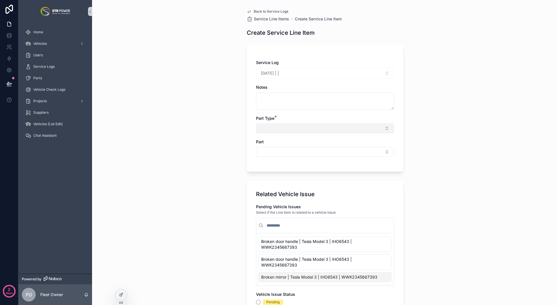
click at [272, 130] on button "Select Button" at bounding box center [325, 129] width 138 height 10
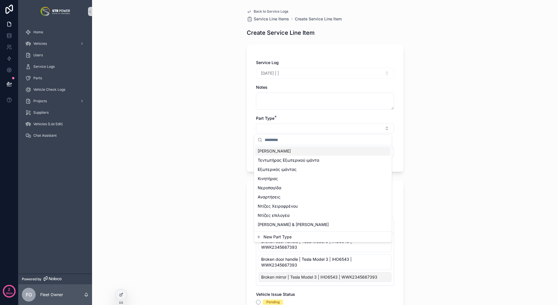
click at [281, 152] on span "Αντλία Νερού" at bounding box center [274, 151] width 33 height 6
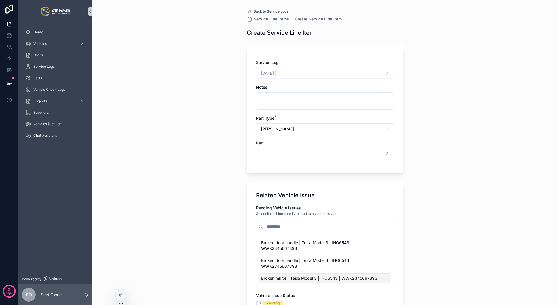
scroll to position [81, 0]
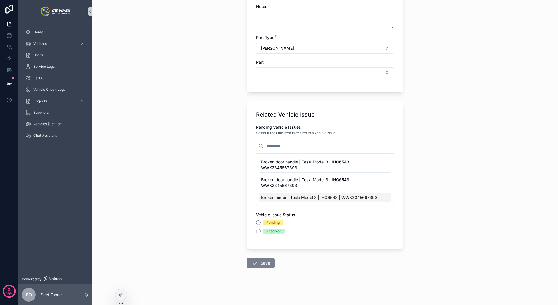
click at [259, 266] on button "Save" at bounding box center [261, 263] width 28 height 10
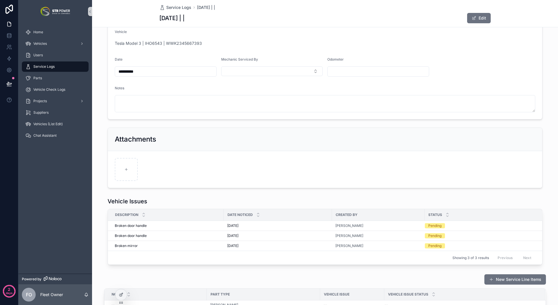
scroll to position [116, 0]
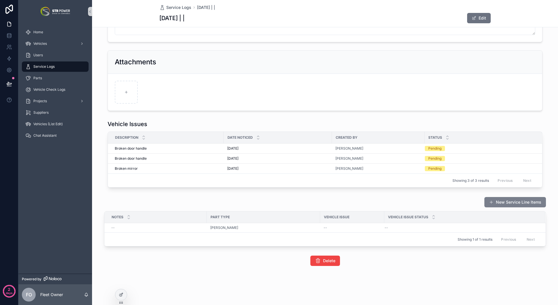
click at [490, 202] on span "scrollable content" at bounding box center [491, 202] width 5 height 5
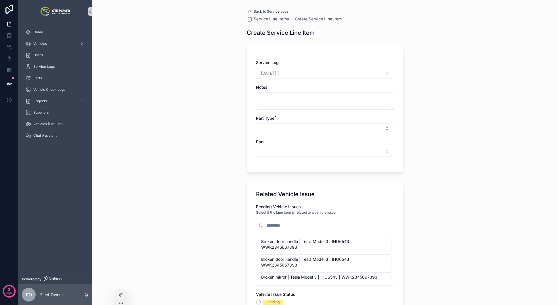
click at [251, 11] on link "Back to Service Logs" at bounding box center [267, 11] width 41 height 5
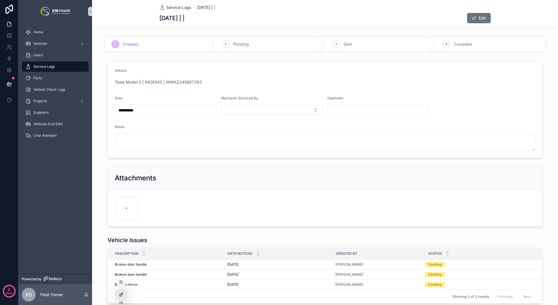
click at [120, 294] on icon at bounding box center [120, 295] width 3 height 3
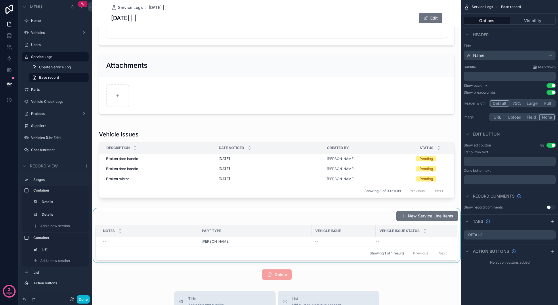
scroll to position [116, 0]
click at [256, 213] on div "scrollable content" at bounding box center [276, 235] width 369 height 54
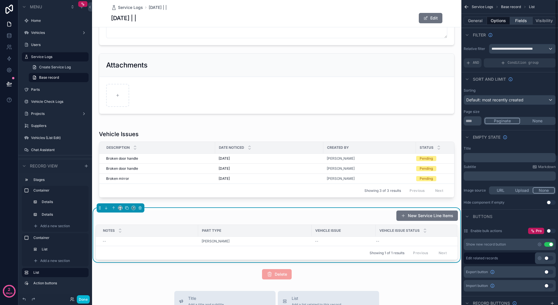
click at [518, 20] on button "Fields" at bounding box center [521, 21] width 23 height 8
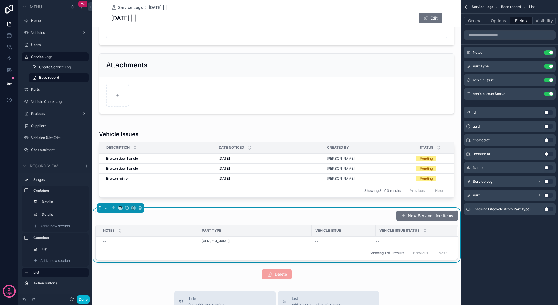
click at [548, 195] on button "Use setting" at bounding box center [548, 195] width 9 height 5
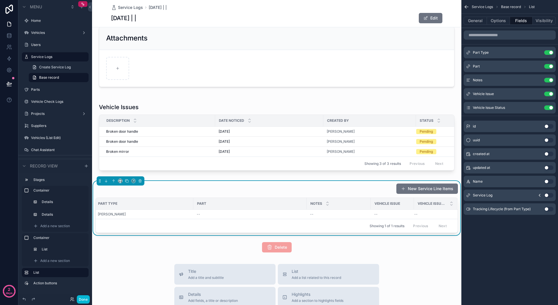
scroll to position [190, 0]
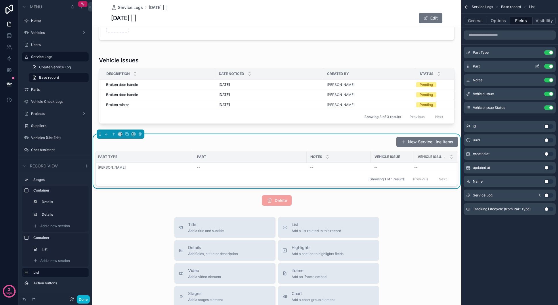
click at [537, 65] on icon "scrollable content" at bounding box center [537, 66] width 5 height 5
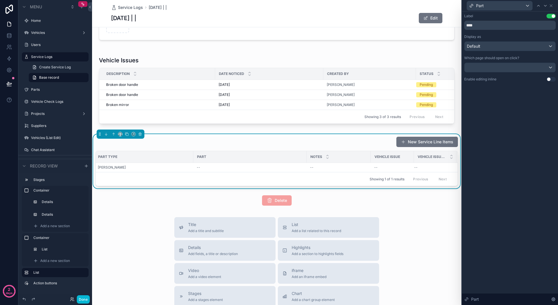
click at [548, 75] on div "Label Use setting **** Display as Default Which page should open on click? Enab…" at bounding box center [509, 48] width 91 height 68
click at [546, 81] on div "Use setting" at bounding box center [550, 79] width 9 height 5
click at [550, 80] on button "Use setting" at bounding box center [550, 79] width 9 height 5
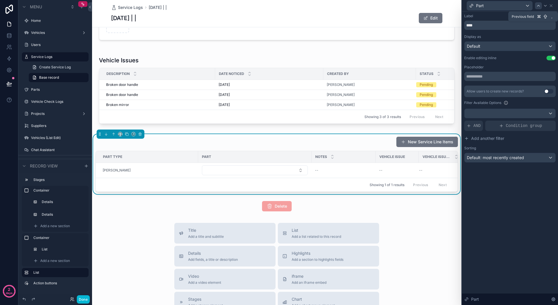
click at [539, 5] on icon at bounding box center [538, 5] width 5 height 5
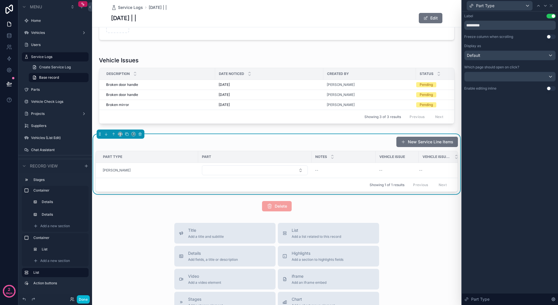
click at [549, 87] on button "Use setting" at bounding box center [550, 88] width 9 height 5
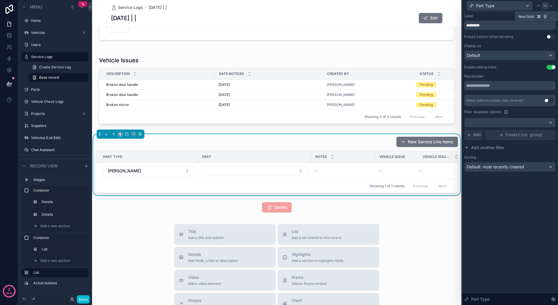
click at [546, 7] on icon at bounding box center [545, 5] width 5 height 5
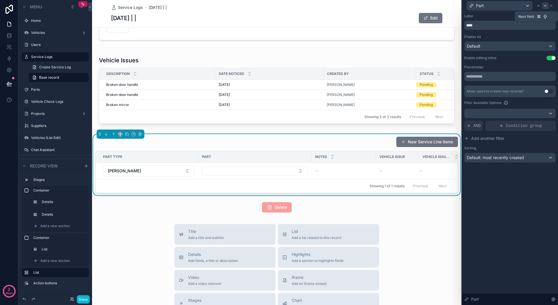
click at [544, 6] on icon at bounding box center [545, 5] width 5 height 5
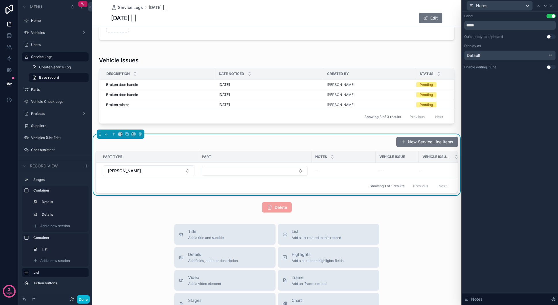
click at [549, 67] on button "Use setting" at bounding box center [550, 67] width 9 height 5
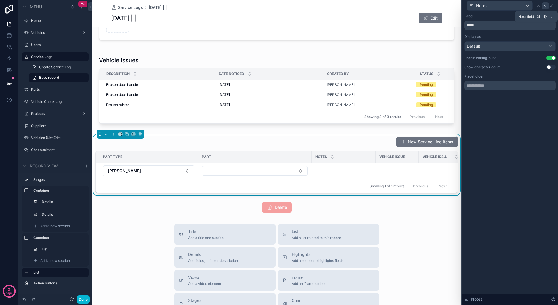
click at [545, 6] on icon at bounding box center [545, 5] width 2 height 1
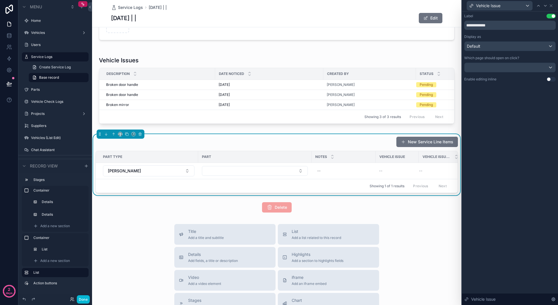
click at [550, 79] on button "Use setting" at bounding box center [550, 79] width 9 height 5
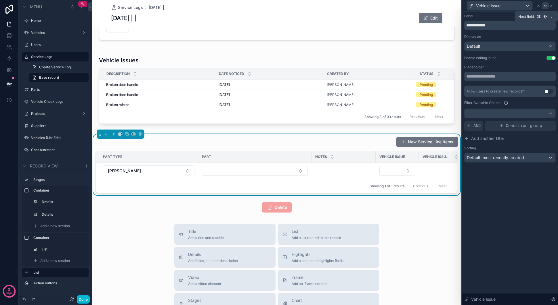
click at [545, 6] on icon at bounding box center [545, 5] width 5 height 5
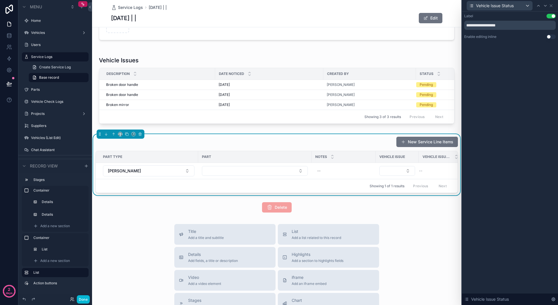
click at [550, 36] on button "Use setting" at bounding box center [550, 36] width 9 height 5
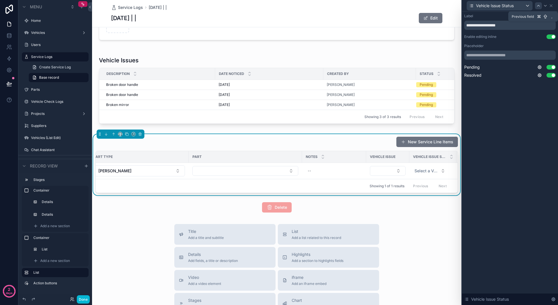
click at [539, 6] on icon at bounding box center [538, 5] width 5 height 5
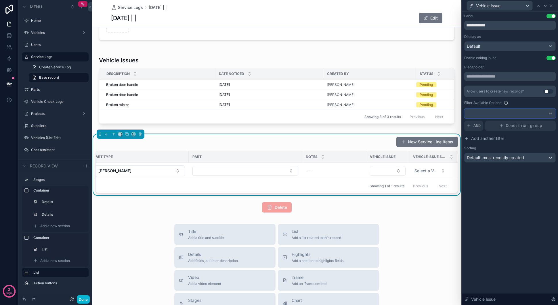
click at [537, 112] on div at bounding box center [509, 113] width 91 height 9
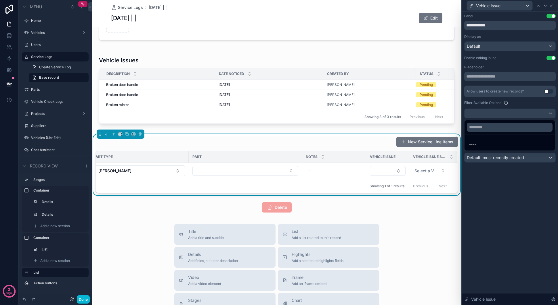
click at [494, 114] on div at bounding box center [510, 152] width 96 height 305
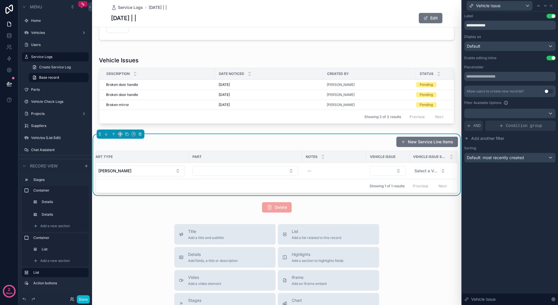
click at [521, 102] on div "Filter Available Options" at bounding box center [509, 102] width 91 height 7
click at [478, 128] on span "AND" at bounding box center [476, 126] width 7 height 6
click at [540, 122] on icon at bounding box center [540, 121] width 3 height 3
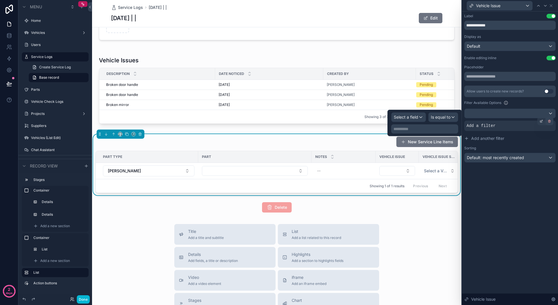
click at [550, 121] on icon at bounding box center [548, 121] width 3 height 3
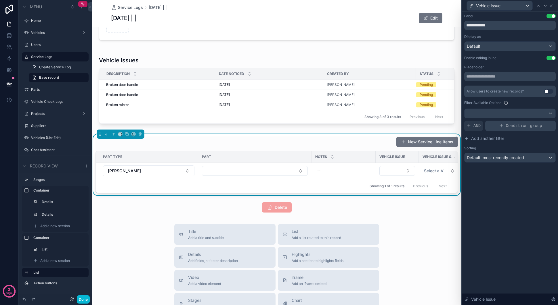
click at [518, 128] on span "Condition group" at bounding box center [524, 126] width 36 height 6
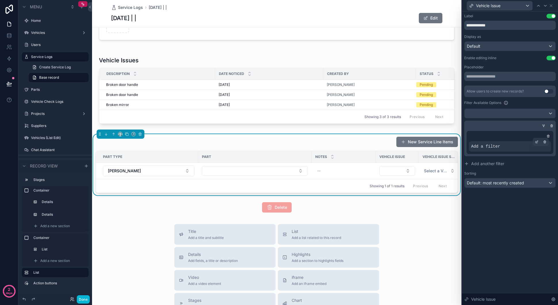
click at [504, 146] on div "Add a filter" at bounding box center [509, 146] width 82 height 10
click at [535, 143] on icon at bounding box center [536, 141] width 3 height 3
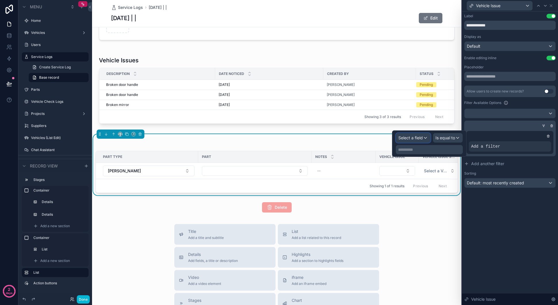
click at [414, 139] on span "Select a field" at bounding box center [410, 137] width 24 height 5
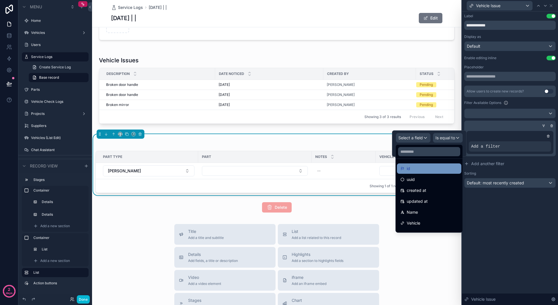
click at [431, 168] on div "id" at bounding box center [428, 168] width 57 height 7
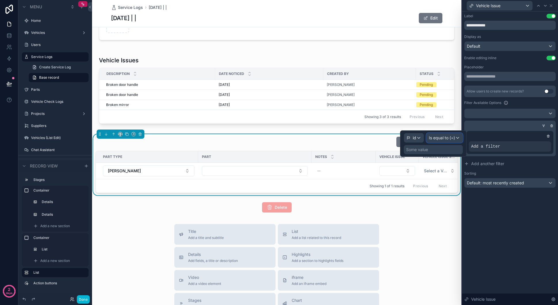
click at [448, 140] on span "Is equal to (=)" at bounding box center [442, 138] width 26 height 6
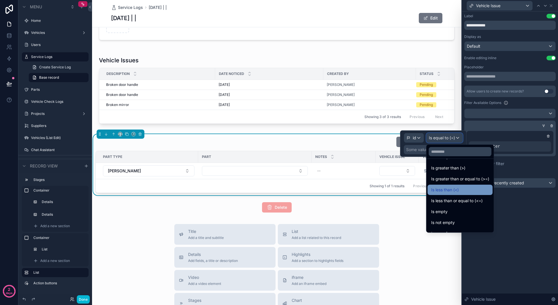
scroll to position [41, 0]
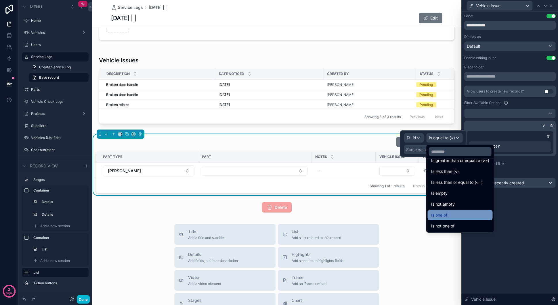
click at [462, 216] on div "Is one of" at bounding box center [460, 215] width 58 height 7
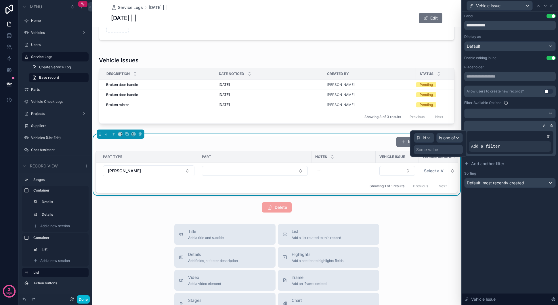
click at [438, 150] on div "Some value" at bounding box center [438, 149] width 49 height 9
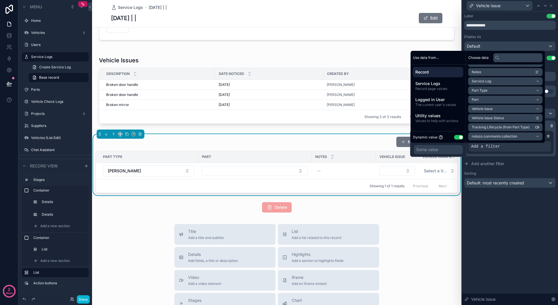
scroll to position [41, 0]
click at [437, 85] on span "Service Logs" at bounding box center [438, 84] width 46 height 6
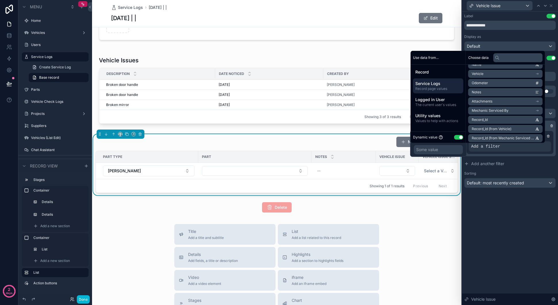
scroll to position [0, 0]
click at [538, 89] on icon "scrollable content" at bounding box center [536, 89] width 2 height 0
click at [513, 107] on li "vehicle issues collection" at bounding box center [505, 109] width 74 height 8
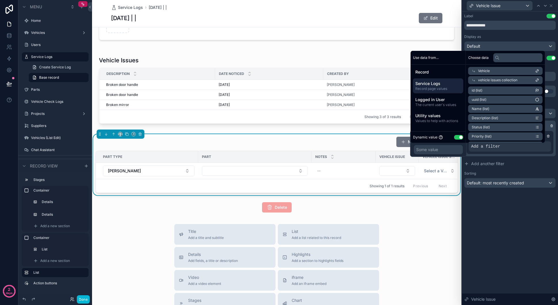
click at [501, 89] on li "id (list)" at bounding box center [505, 91] width 74 height 8
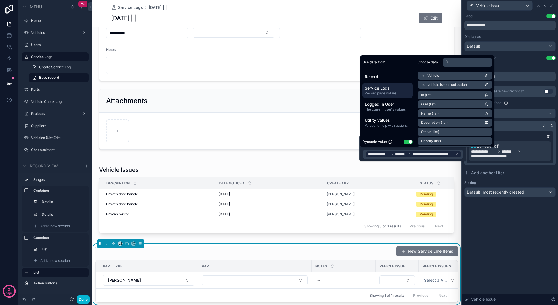
scroll to position [190, 0]
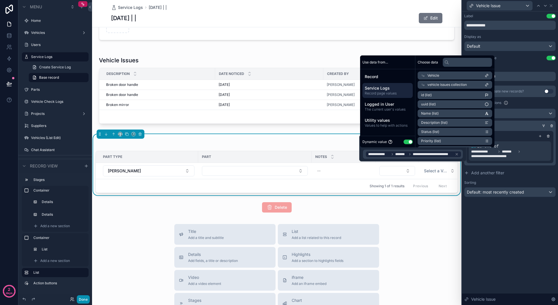
click at [87, 299] on button "Done" at bounding box center [83, 299] width 13 height 8
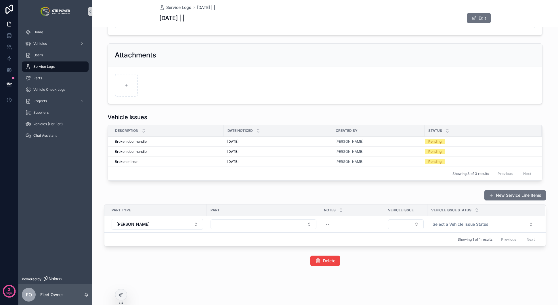
scroll to position [123, 0]
click at [406, 223] on button "Select Button" at bounding box center [406, 225] width 36 height 10
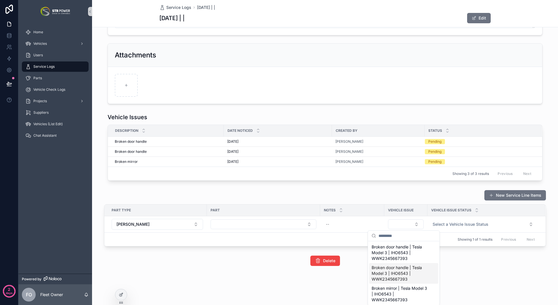
click at [468, 269] on div "**********" at bounding box center [325, 91] width 466 height 428
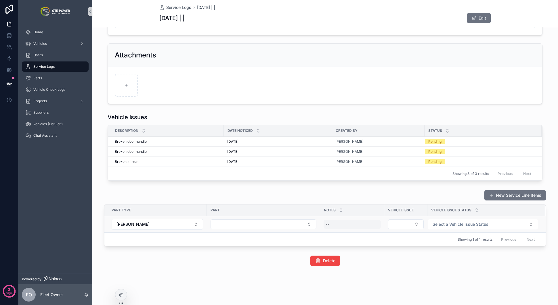
click at [341, 222] on div "--" at bounding box center [351, 224] width 57 height 9
click at [406, 282] on div "**********" at bounding box center [325, 91] width 466 height 428
click at [261, 230] on td "scrollable content" at bounding box center [263, 224] width 113 height 16
click at [262, 226] on button "Select Button" at bounding box center [263, 225] width 106 height 10
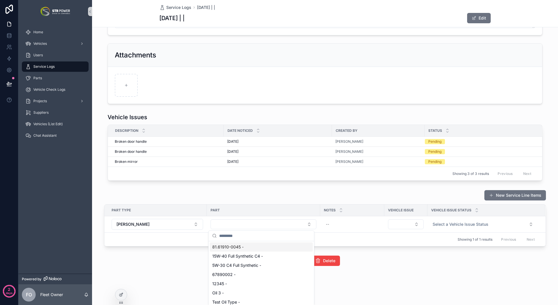
click at [182, 268] on div "**********" at bounding box center [325, 91] width 466 height 428
click at [120, 293] on icon at bounding box center [121, 295] width 5 height 5
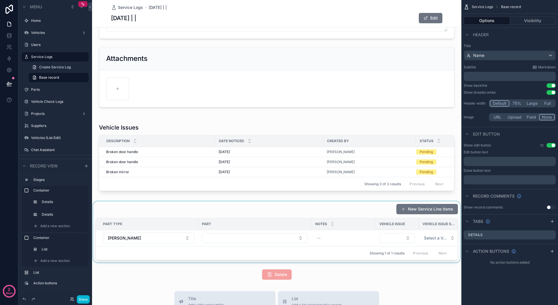
click at [288, 220] on div "scrollable content" at bounding box center [276, 231] width 369 height 61
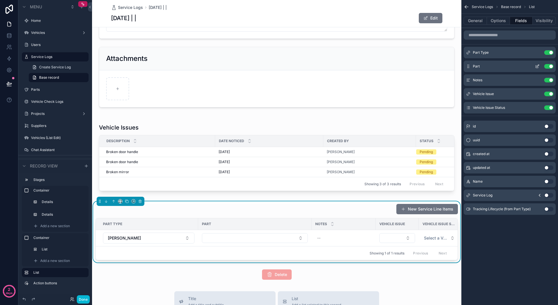
click at [538, 65] on icon "scrollable content" at bounding box center [537, 66] width 2 height 2
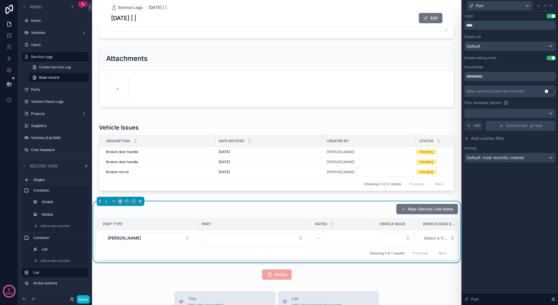
click at [532, 125] on span "Condition group" at bounding box center [524, 126] width 36 height 6
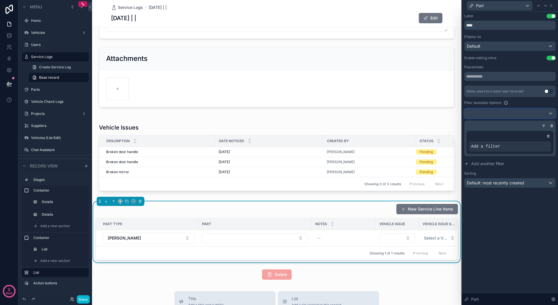
click at [539, 116] on div at bounding box center [509, 113] width 91 height 9
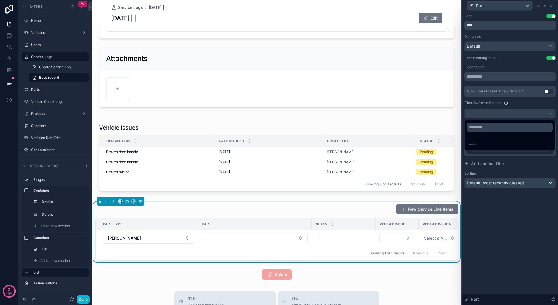
click at [540, 103] on div at bounding box center [510, 152] width 96 height 305
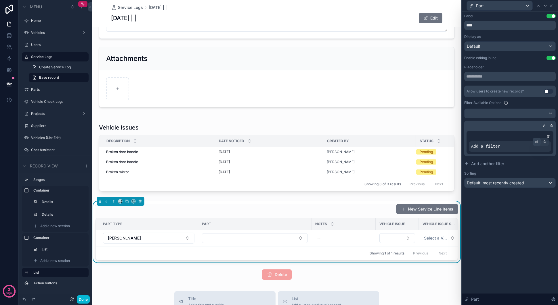
click at [536, 141] on icon at bounding box center [536, 141] width 3 height 3
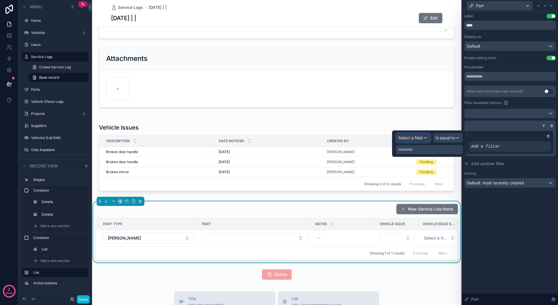
click at [418, 139] on span "Select a field" at bounding box center [410, 137] width 24 height 5
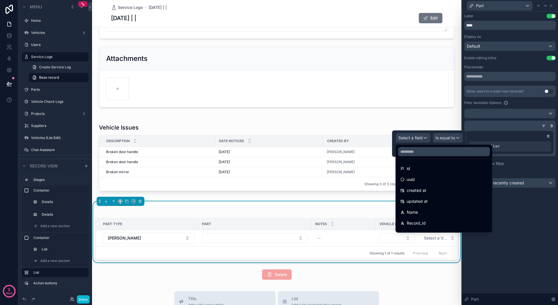
click at [489, 126] on div at bounding box center [508, 126] width 91 height 6
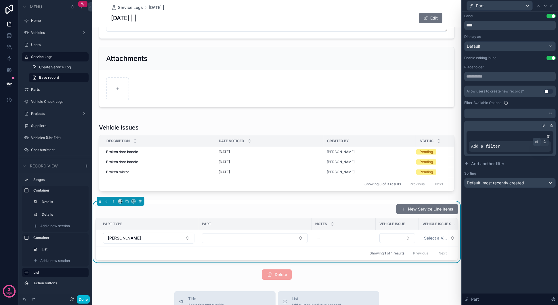
click at [537, 143] on icon at bounding box center [536, 141] width 3 height 3
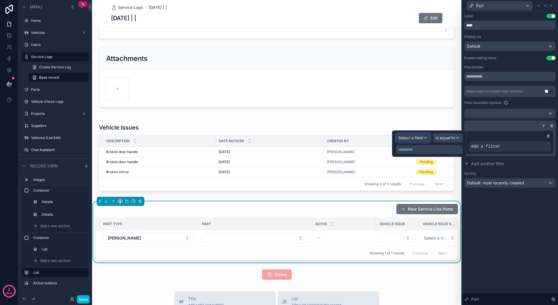
click at [419, 139] on span "Select a field" at bounding box center [410, 137] width 24 height 5
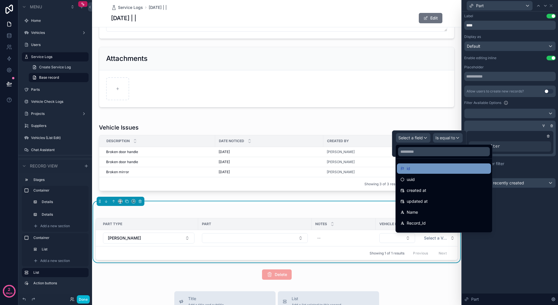
click at [419, 167] on div "id" at bounding box center [443, 168] width 87 height 7
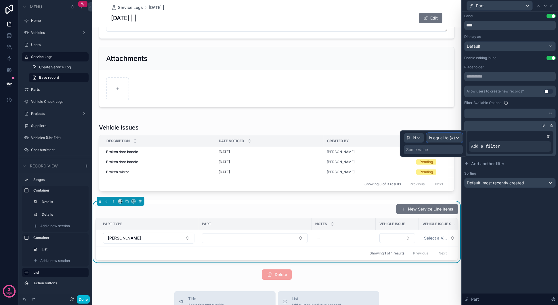
click at [451, 139] on span "Is equal to (=)" at bounding box center [442, 138] width 26 height 6
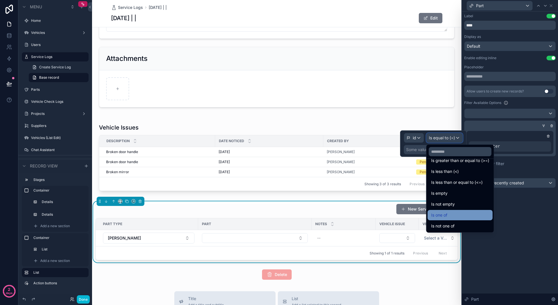
scroll to position [39, 0]
click at [456, 217] on div "Is one of" at bounding box center [460, 217] width 58 height 7
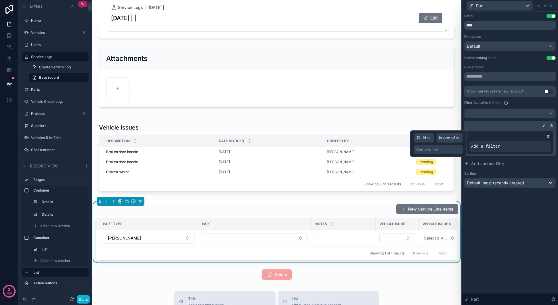
click at [445, 153] on div "Some value" at bounding box center [438, 149] width 49 height 9
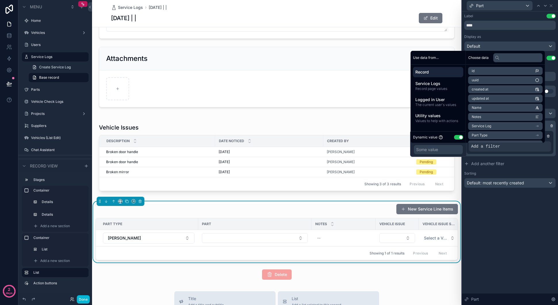
click at [435, 75] on div "Record" at bounding box center [438, 72] width 50 height 10
click at [539, 129] on icon "scrollable content" at bounding box center [537, 128] width 4 height 4
click at [539, 108] on icon "scrollable content" at bounding box center [537, 109] width 4 height 4
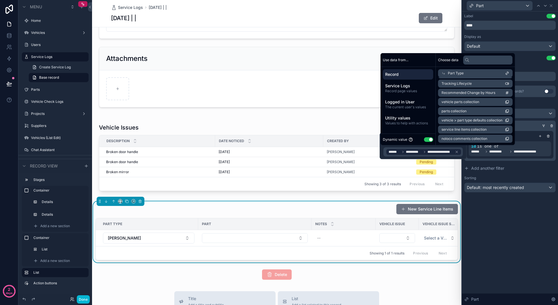
click at [513, 231] on div "**********" at bounding box center [510, 158] width 96 height 294
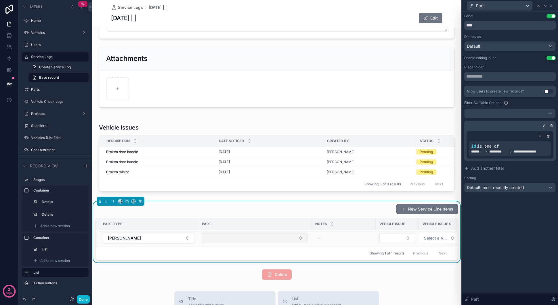
click at [254, 240] on button "Select Button" at bounding box center [255, 238] width 106 height 10
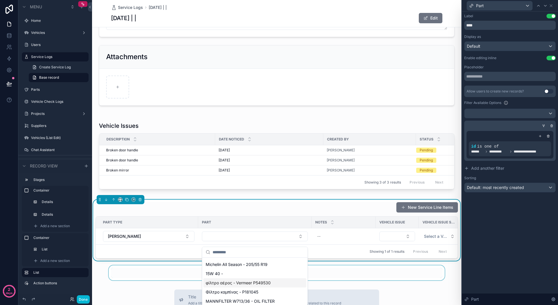
scroll to position [76, 0]
click at [485, 239] on div "**********" at bounding box center [510, 158] width 96 height 294
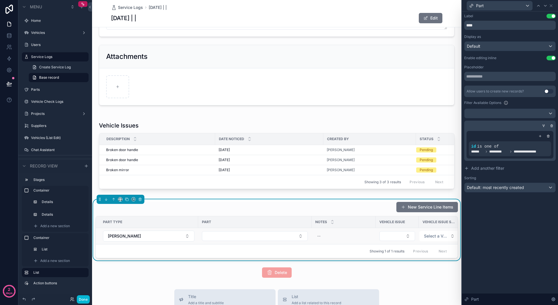
scroll to position [125, 0]
click at [236, 241] on button "Select Button" at bounding box center [255, 237] width 106 height 10
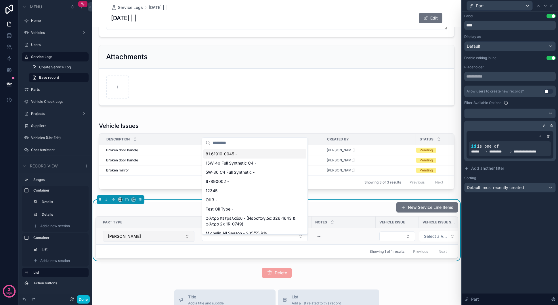
click at [148, 237] on button "Αντλία Νερού" at bounding box center [148, 236] width 91 height 11
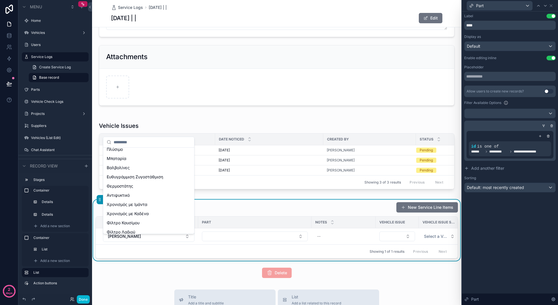
scroll to position [385, 0]
click at [144, 175] on div "Φίλτρο Λαδιού" at bounding box center [148, 172] width 89 height 9
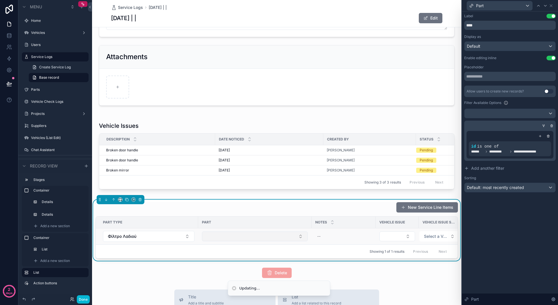
click at [249, 241] on button "Select Button" at bounding box center [255, 237] width 106 height 10
click at [255, 238] on button "Select Button" at bounding box center [255, 237] width 106 height 10
click at [168, 239] on button "Φίλτρο Λαδιού" at bounding box center [148, 236] width 91 height 11
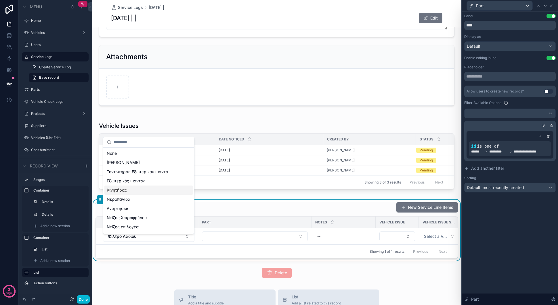
click at [150, 189] on div "Κινητήρας" at bounding box center [148, 190] width 89 height 9
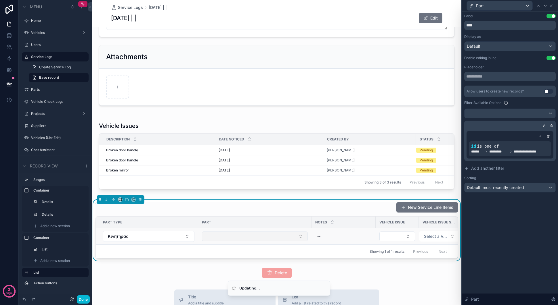
click at [250, 240] on button "Select Button" at bounding box center [255, 237] width 106 height 10
click at [251, 241] on button "Select Button" at bounding box center [255, 237] width 106 height 10
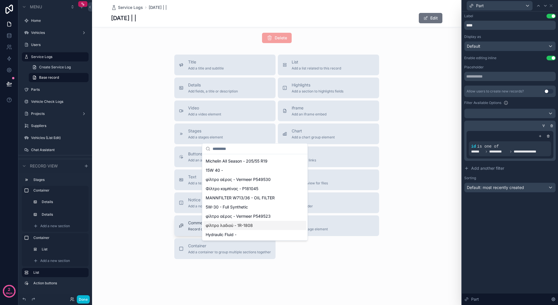
scroll to position [199, 0]
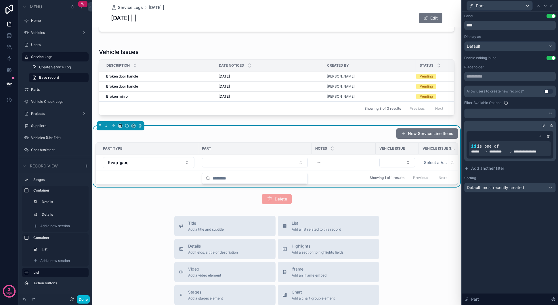
click at [147, 216] on div "**********" at bounding box center [276, 133] width 369 height 665
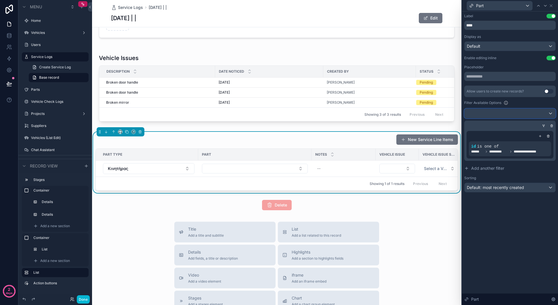
click at [499, 111] on div at bounding box center [509, 113] width 91 height 9
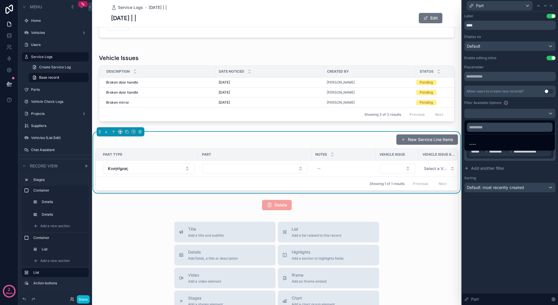
click at [514, 229] on div at bounding box center [510, 152] width 96 height 305
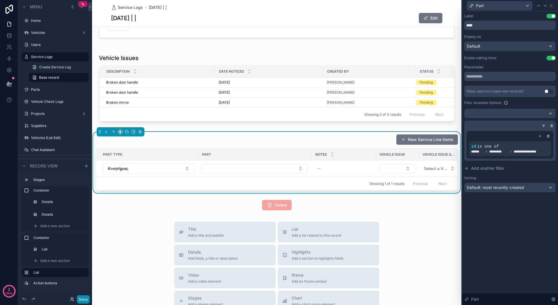
click at [86, 303] on button "Done" at bounding box center [83, 299] width 13 height 8
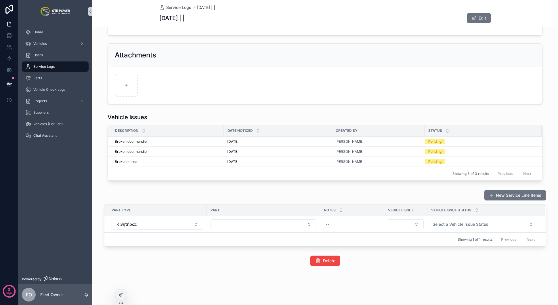
scroll to position [123, 0]
click at [280, 223] on button "Select Button" at bounding box center [263, 225] width 106 height 10
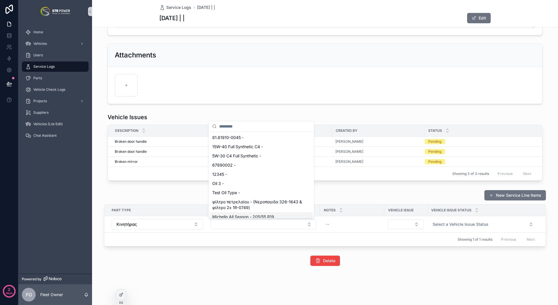
click at [231, 254] on div "Delete" at bounding box center [325, 261] width 466 height 15
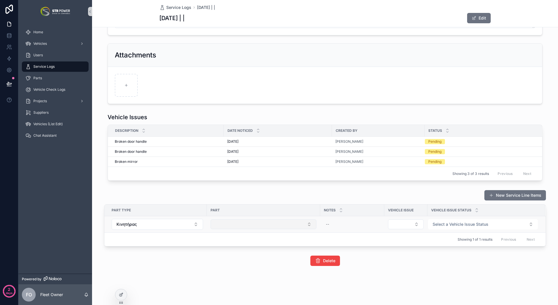
click at [295, 226] on button "Select Button" at bounding box center [263, 225] width 106 height 10
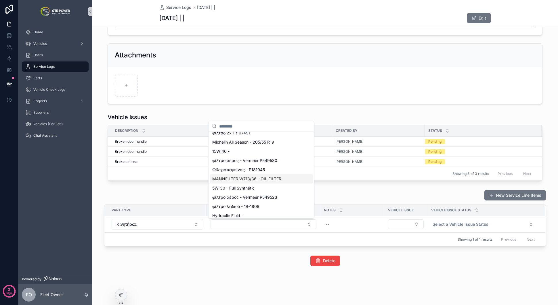
scroll to position [78, 0]
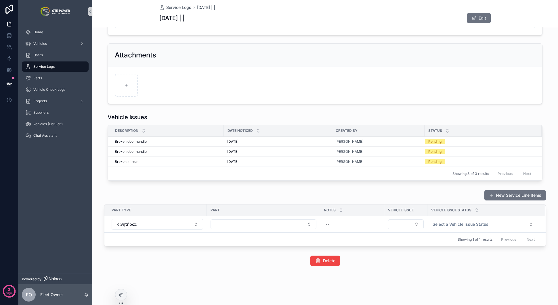
drag, startPoint x: 235, startPoint y: 262, endPoint x: 115, endPoint y: 277, distance: 120.9
click at [232, 263] on div "Delete" at bounding box center [324, 261] width 331 height 10
click at [126, 293] on div at bounding box center [120, 294] width 11 height 11
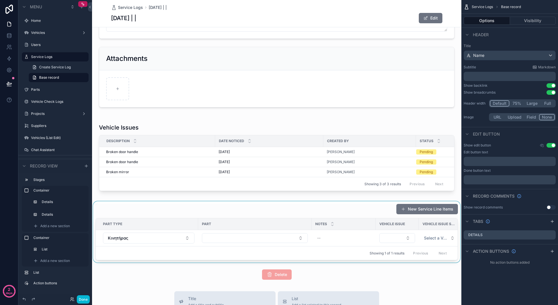
click at [284, 222] on div "scrollable content" at bounding box center [276, 231] width 369 height 61
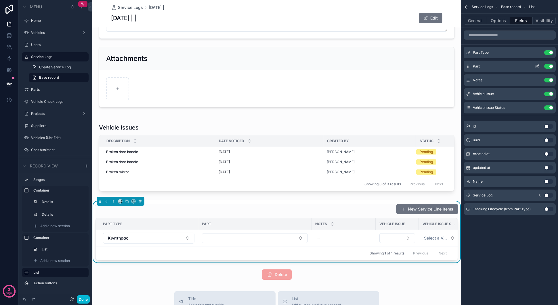
click at [537, 66] on icon "scrollable content" at bounding box center [537, 66] width 2 height 2
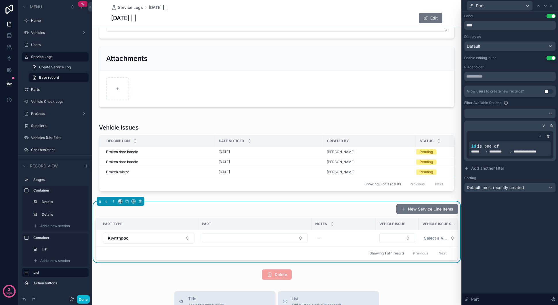
click at [0, 0] on icon at bounding box center [0, 0] width 0 height 0
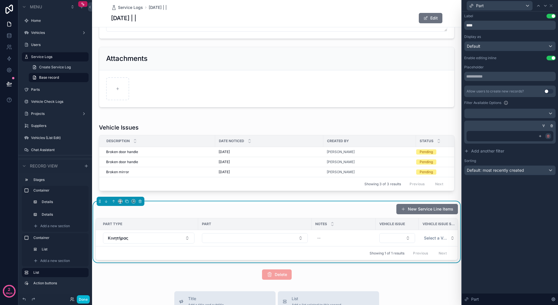
click at [548, 136] on icon at bounding box center [548, 136] width 0 height 1
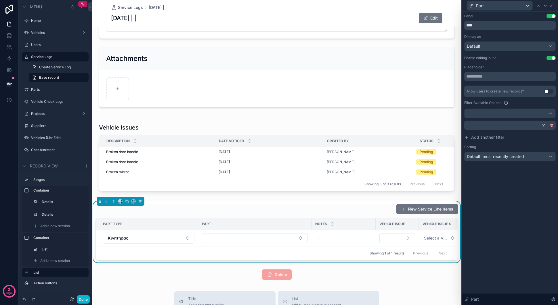
click at [552, 125] on icon at bounding box center [551, 125] width 3 height 3
click at [469, 125] on icon at bounding box center [468, 126] width 5 height 5
click at [541, 122] on icon at bounding box center [541, 122] width 2 height 2
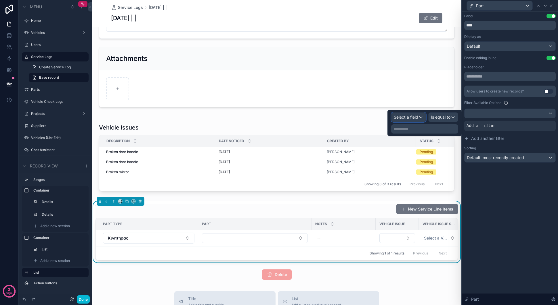
click at [418, 117] on div "Select a field" at bounding box center [408, 117] width 34 height 9
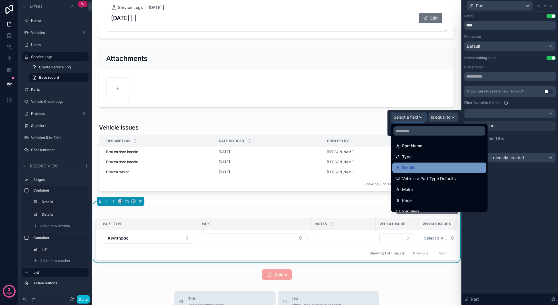
scroll to position [67, 0]
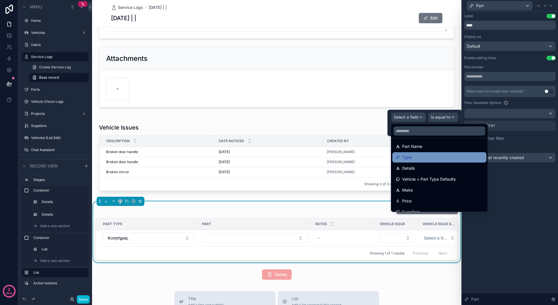
click at [426, 160] on div "Type" at bounding box center [438, 157] width 87 height 7
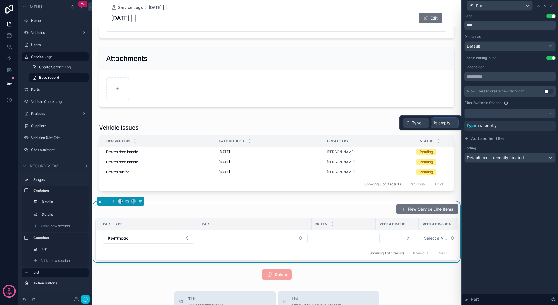
click at [445, 124] on span "Is empty" at bounding box center [442, 123] width 16 height 6
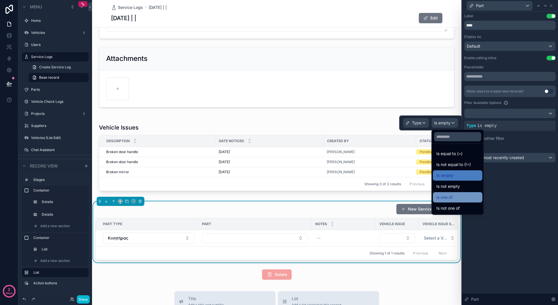
click at [462, 193] on div "Is one of" at bounding box center [457, 197] width 49 height 10
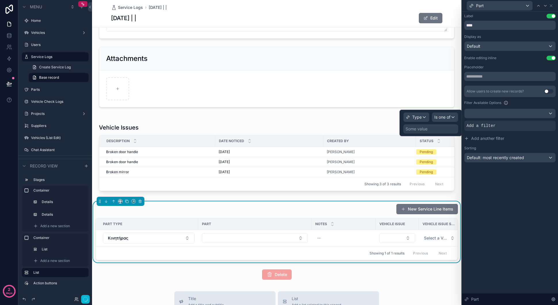
click at [437, 130] on div "Some value" at bounding box center [430, 128] width 55 height 9
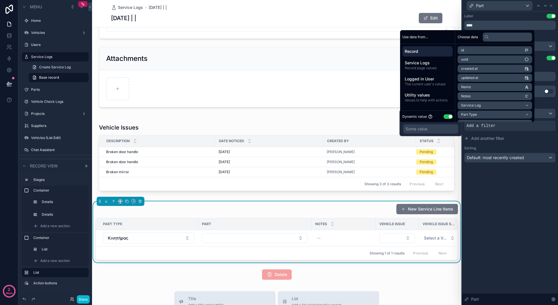
click at [425, 51] on span "Record" at bounding box center [427, 52] width 46 height 6
click at [526, 109] on li "Part Type" at bounding box center [494, 111] width 74 height 8
click at [511, 59] on li "id" at bounding box center [494, 61] width 74 height 8
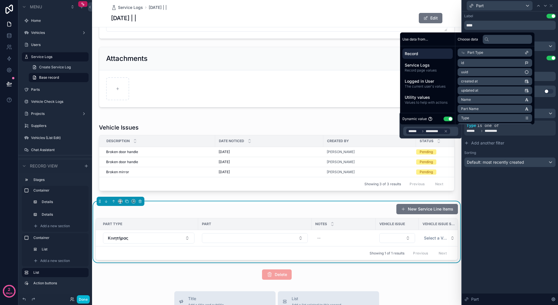
click at [521, 222] on div "Label Use setting **** Display as Default Enable editing inline Use setting Pla…" at bounding box center [510, 158] width 96 height 294
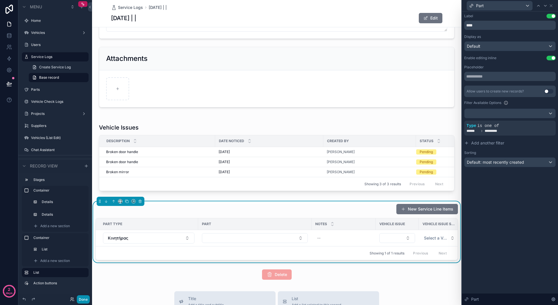
click at [85, 299] on button "Done" at bounding box center [83, 299] width 13 height 8
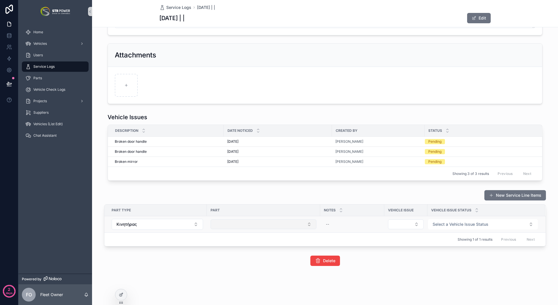
click at [257, 224] on button "Select Button" at bounding box center [263, 225] width 106 height 10
click at [154, 220] on button "Κινητήρας" at bounding box center [157, 224] width 91 height 11
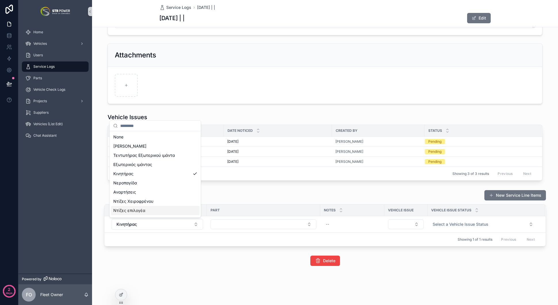
scroll to position [385, 0]
click at [147, 201] on div "Φίλτρο Αέρα" at bounding box center [155, 202] width 89 height 9
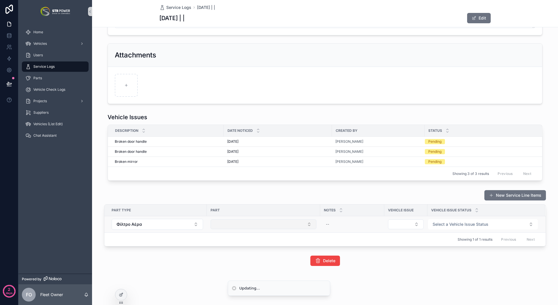
click at [248, 222] on button "Select Button" at bounding box center [263, 225] width 106 height 10
click at [242, 224] on button "Select Button" at bounding box center [263, 225] width 106 height 10
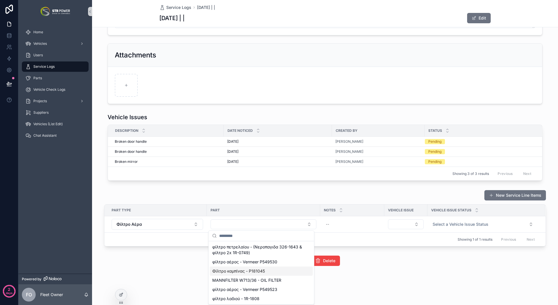
scroll to position [123, 0]
click at [181, 226] on button "Φίλτρο Αέρα" at bounding box center [157, 224] width 91 height 11
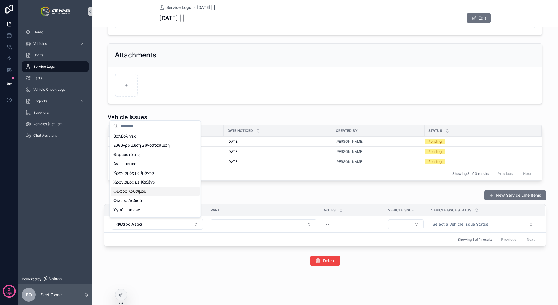
scroll to position [385, 0]
click at [157, 159] on div "Φίλτρο Λαδιού" at bounding box center [155, 156] width 89 height 9
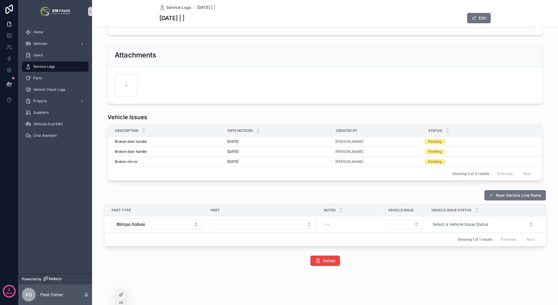
click at [243, 224] on button "Select Button" at bounding box center [263, 225] width 106 height 10
click at [248, 225] on button "Select Button" at bounding box center [263, 225] width 106 height 10
click at [242, 224] on button "Select Button" at bounding box center [263, 225] width 106 height 10
click at [176, 223] on button "Φίλτρο Λαδιού" at bounding box center [157, 224] width 91 height 11
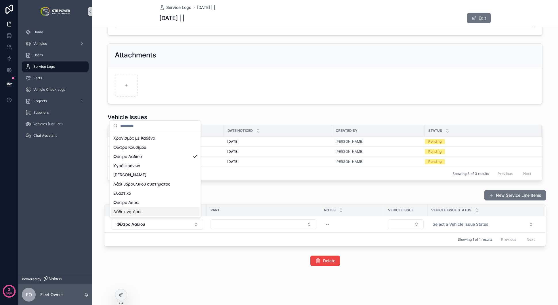
click at [163, 212] on div "Λάδι κινητήρα" at bounding box center [155, 211] width 89 height 9
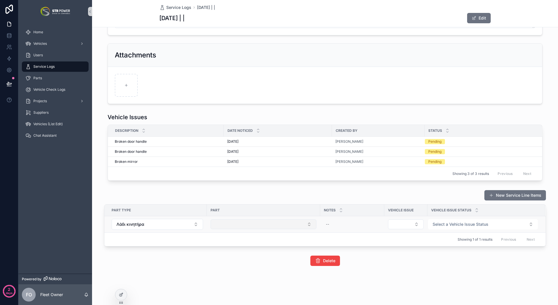
click at [261, 226] on button "Select Button" at bounding box center [263, 225] width 106 height 10
click at [261, 227] on button "Select Button" at bounding box center [263, 225] width 106 height 10
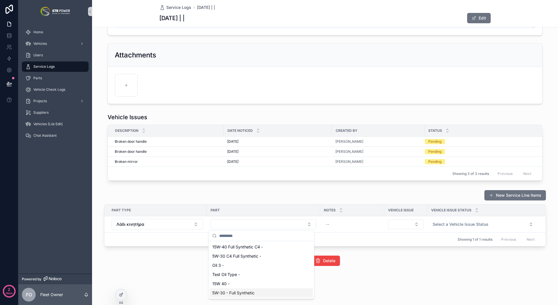
click at [180, 275] on div "**********" at bounding box center [325, 91] width 466 height 428
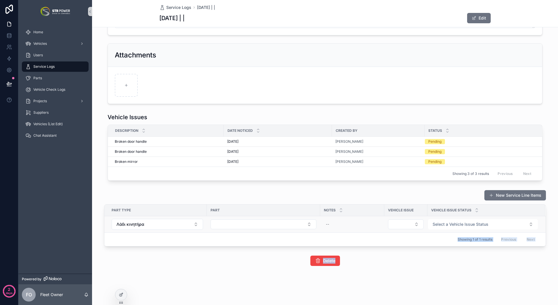
drag, startPoint x: 401, startPoint y: 276, endPoint x: 385, endPoint y: 221, distance: 57.3
click at [391, 234] on div "**********" at bounding box center [325, 91] width 466 height 428
click at [349, 197] on div "New Service Line Items" at bounding box center [324, 195] width 441 height 11
drag, startPoint x: 247, startPoint y: 258, endPoint x: 247, endPoint y: 245, distance: 12.7
click at [247, 245] on div "**********" at bounding box center [325, 89] width 466 height 357
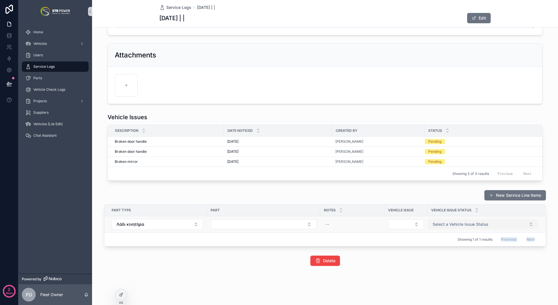
click at [433, 225] on span "Select a Vehicle Issue Status" at bounding box center [460, 225] width 56 height 6
click at [398, 227] on button "Select Button" at bounding box center [406, 225] width 36 height 10
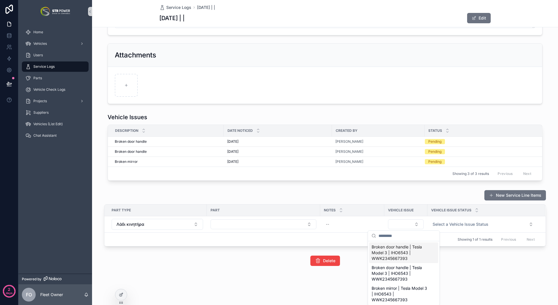
click at [411, 255] on span "Broken door handle | Tesla Model 3 | IHO6543 | WWK2345667393" at bounding box center [399, 252] width 57 height 17
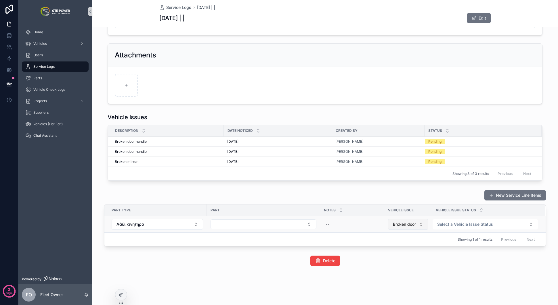
click at [417, 226] on button "Broken door handle | Tesla Model 3 | IHO6543 | WWK2345667393" at bounding box center [408, 224] width 40 height 11
click at [405, 226] on span "Broken door handle | Tesla Model 3 | IHO6543 | WWK2345667393" at bounding box center [405, 225] width 24 height 6
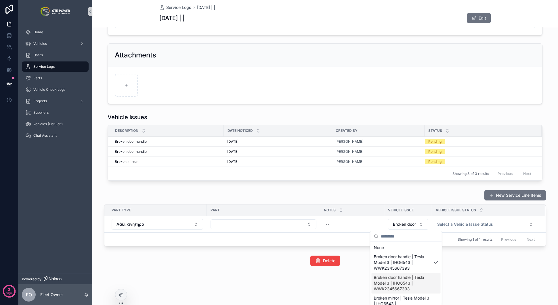
click at [408, 285] on span "Broken door handle | Tesla Model 3 | IHO6543 | WWK2345667393" at bounding box center [402, 283] width 57 height 17
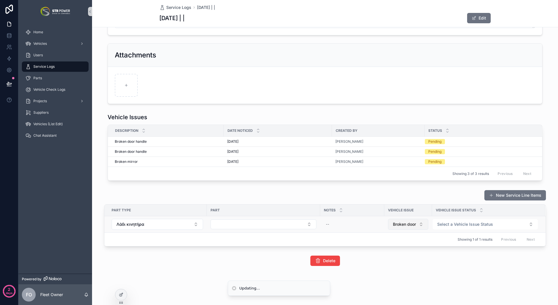
click at [409, 223] on span "Broken door handle | Tesla Model 3 | IHO6543 | WWK2345667393" at bounding box center [405, 225] width 24 height 6
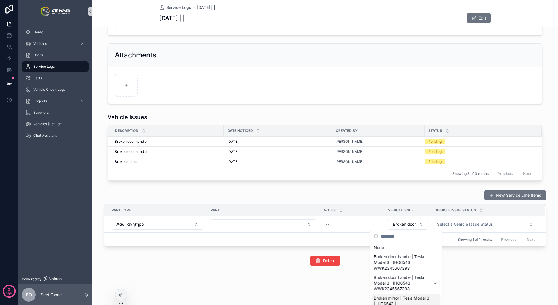
click at [406, 294] on div "Broken mirror | Tesla Model 3 | IHO6543 | WWK2345667393" at bounding box center [405, 304] width 69 height 21
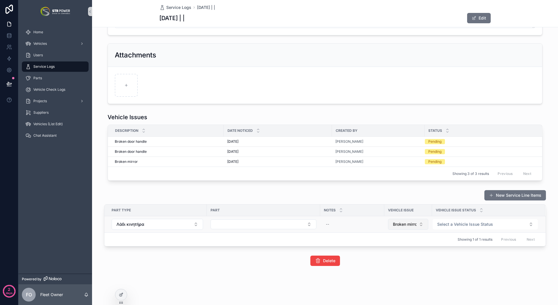
drag, startPoint x: 398, startPoint y: 251, endPoint x: 397, endPoint y: 226, distance: 25.4
click at [398, 249] on div "**********" at bounding box center [325, 89] width 466 height 357
click at [402, 225] on span "Broken mirror | Tesla Model 3 | IHO6543 | WWK2345667393" at bounding box center [405, 225] width 24 height 6
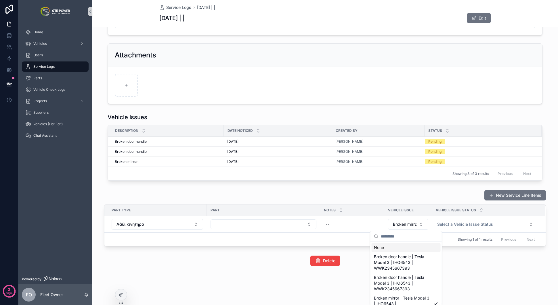
click at [394, 242] on div "None Broken door handle | Tesla Model 3 | IHO6543 | WWK2345667393 Broken door h…" at bounding box center [405, 279] width 71 height 74
click at [390, 246] on div "None" at bounding box center [405, 247] width 69 height 9
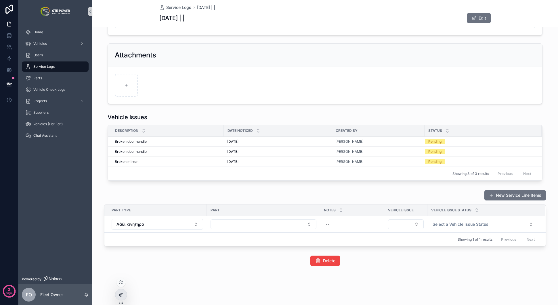
click at [124, 291] on div at bounding box center [120, 294] width 11 height 11
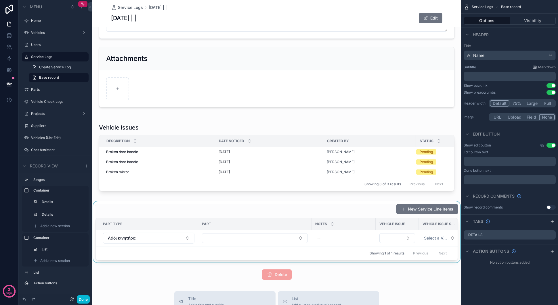
click at [369, 212] on div "scrollable content" at bounding box center [276, 231] width 369 height 61
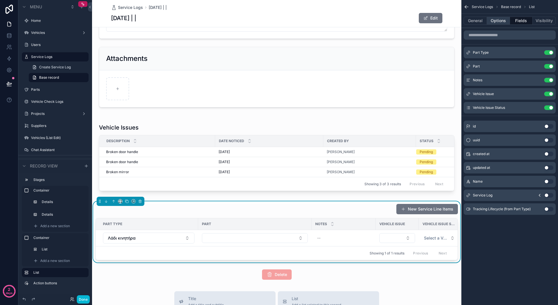
click at [499, 20] on button "Options" at bounding box center [498, 21] width 23 height 8
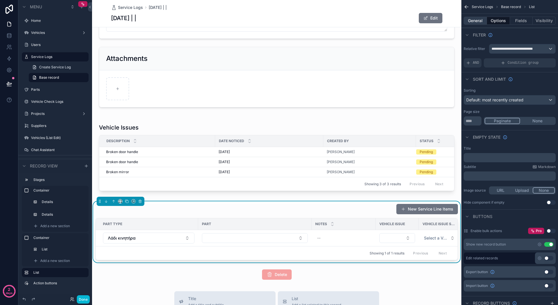
click at [475, 21] on button "General" at bounding box center [474, 21] width 23 height 8
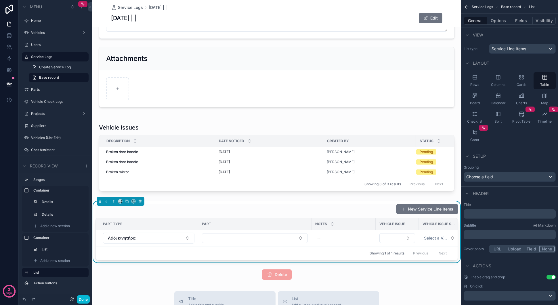
scroll to position [9, 0]
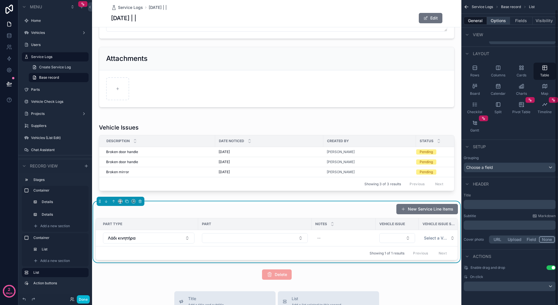
click at [499, 22] on button "Options" at bounding box center [498, 21] width 23 height 8
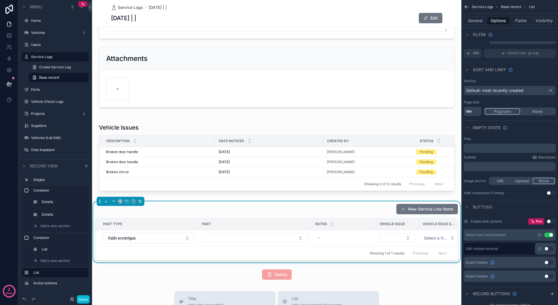
drag, startPoint x: 547, startPoint y: 235, endPoint x: 543, endPoint y: 235, distance: 4.0
click at [543, 235] on div "Use setting" at bounding box center [545, 235] width 16 height 5
click at [541, 235] on icon "scrollable content" at bounding box center [538, 234] width 3 height 3
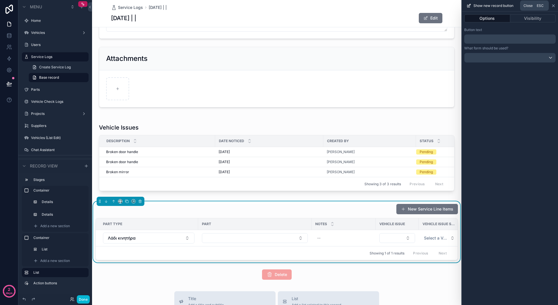
click at [552, 6] on icon at bounding box center [553, 5] width 5 height 5
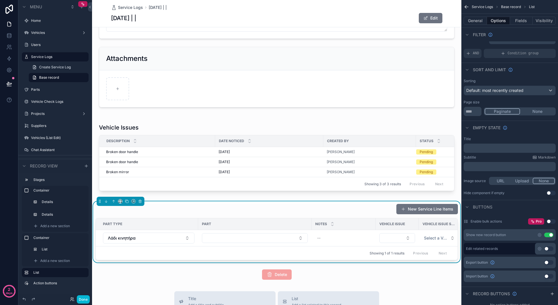
click at [548, 235] on button "Use setting" at bounding box center [548, 235] width 9 height 5
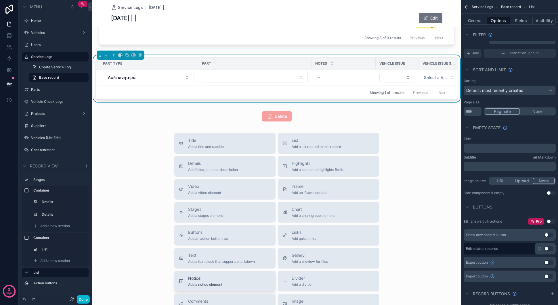
scroll to position [285, 0]
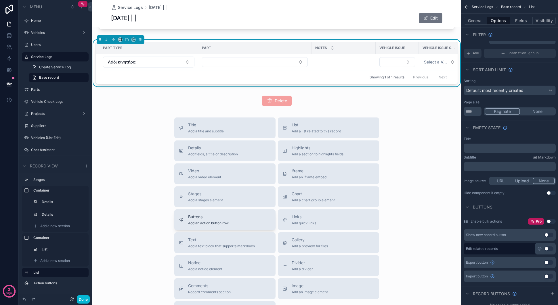
click at [250, 226] on div "Buttons Add an action button row" at bounding box center [225, 219] width 92 height 11
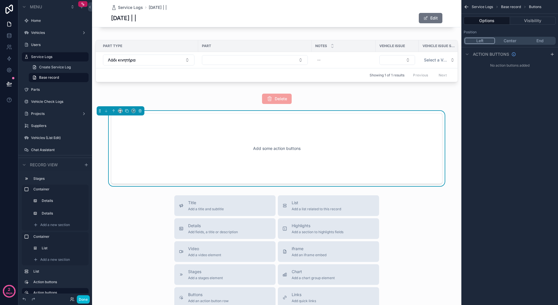
scroll to position [291, 0]
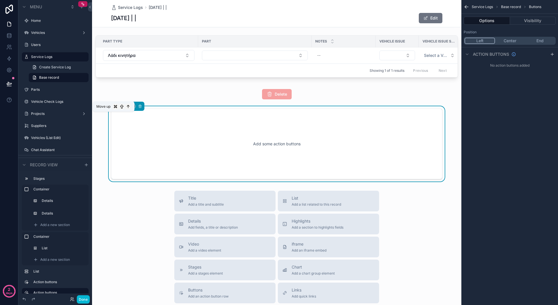
click at [115, 108] on icon "scrollable content" at bounding box center [114, 106] width 4 height 4
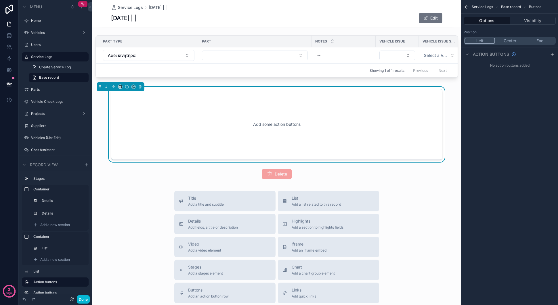
scroll to position [220, 0]
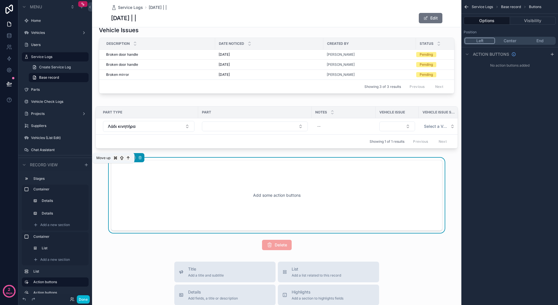
click at [112, 160] on icon "scrollable content" at bounding box center [114, 158] width 4 height 4
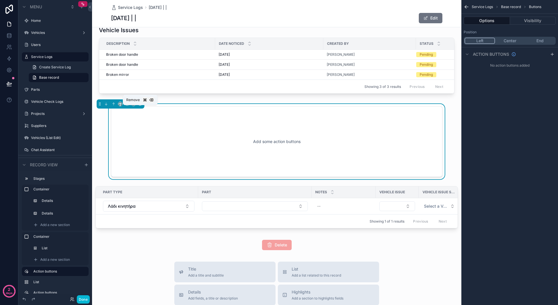
click at [141, 106] on icon "scrollable content" at bounding box center [140, 104] width 4 height 4
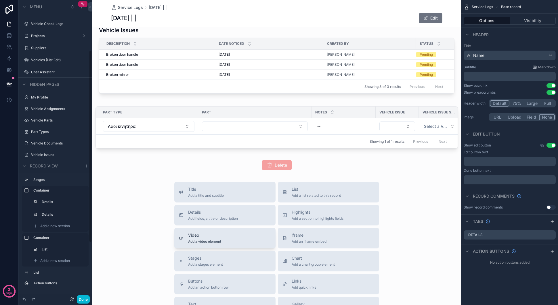
scroll to position [186, 0]
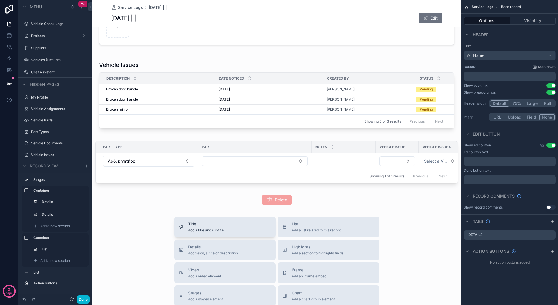
click at [197, 227] on span "Title" at bounding box center [206, 224] width 36 height 6
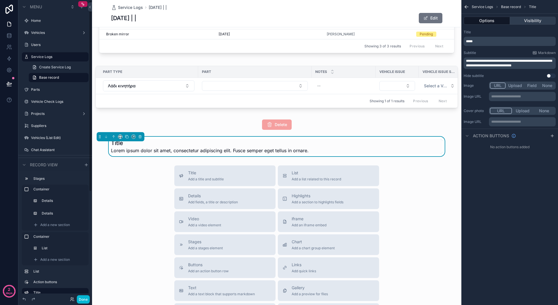
scroll to position [264, 0]
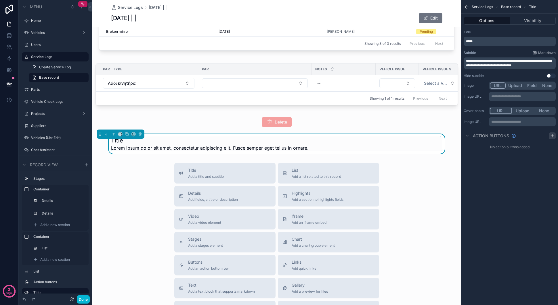
click at [552, 135] on icon "scrollable content" at bounding box center [552, 136] width 5 height 5
click at [114, 136] on icon "scrollable content" at bounding box center [114, 134] width 4 height 4
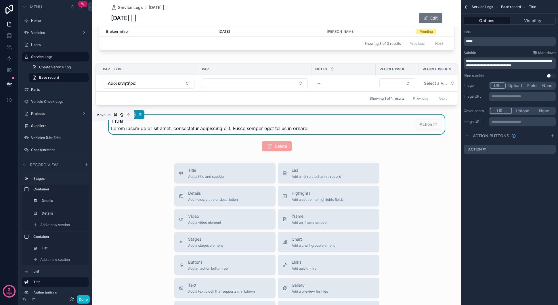
click at [114, 115] on icon "scrollable content" at bounding box center [114, 114] width 1 height 1
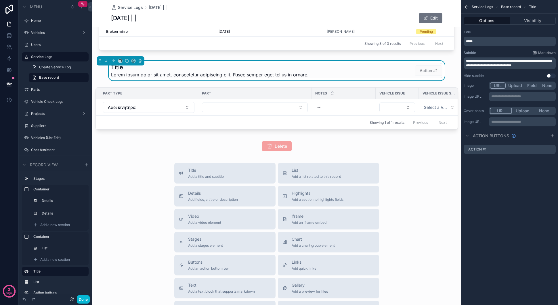
click at [521, 63] on span "**********" at bounding box center [509, 63] width 86 height 8
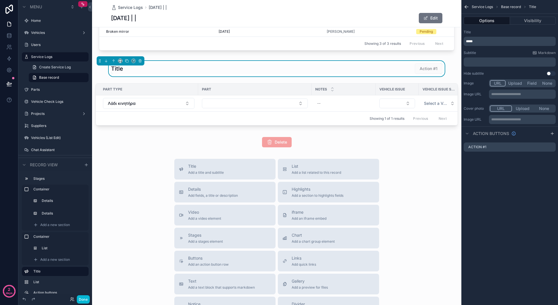
click at [475, 36] on div "Title *****" at bounding box center [509, 38] width 92 height 16
click at [476, 40] on p "*****" at bounding box center [510, 41] width 89 height 5
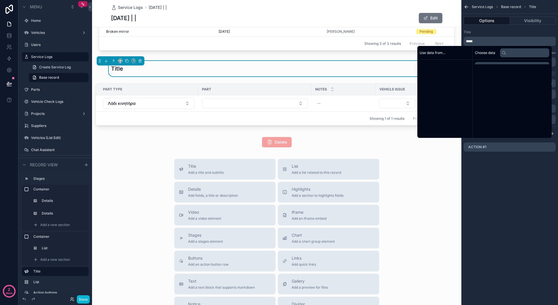
click at [476, 40] on p "*****" at bounding box center [510, 41] width 89 height 5
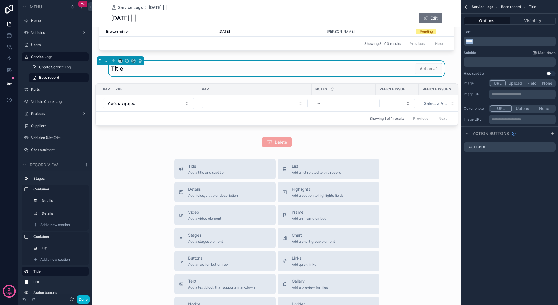
click at [476, 40] on p "*****" at bounding box center [510, 41] width 89 height 5
click at [446, 180] on div "Title Add a title and subtitle List Add a list related to this record Details A…" at bounding box center [276, 261] width 369 height 205
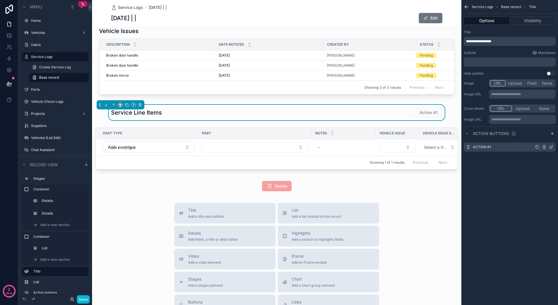
click at [550, 147] on icon "scrollable content" at bounding box center [550, 147] width 5 height 5
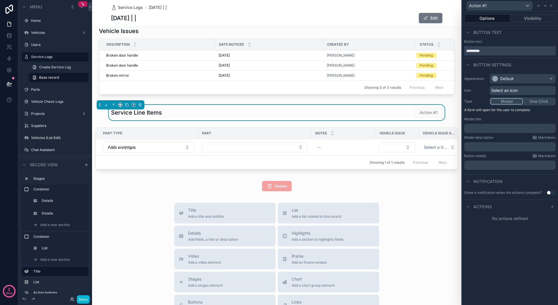
click at [487, 50] on input "*********" at bounding box center [509, 50] width 91 height 9
type input "**********"
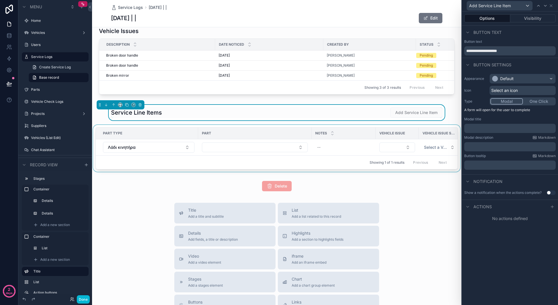
drag, startPoint x: 394, startPoint y: 203, endPoint x: 400, endPoint y: 148, distance: 55.3
click at [394, 203] on div "**********" at bounding box center [276, 116] width 369 height 673
click at [502, 76] on div "Default" at bounding box center [507, 79] width 14 height 6
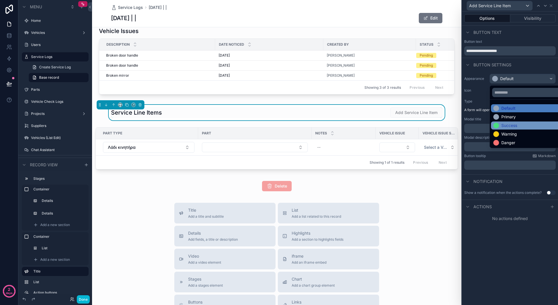
click at [505, 127] on div "Success" at bounding box center [509, 126] width 16 height 6
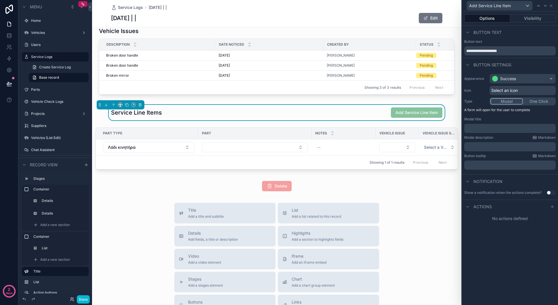
click at [507, 90] on span "Select an icon" at bounding box center [504, 91] width 26 height 6
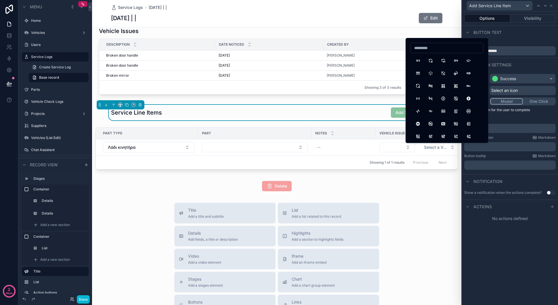
click at [440, 49] on input at bounding box center [446, 48] width 72 height 8
type input "****"
click at [417, 61] on button "Plus" at bounding box center [417, 60] width 10 height 10
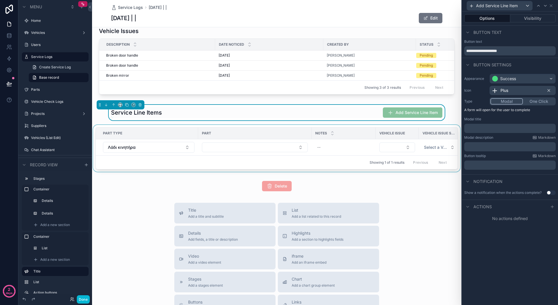
click at [369, 129] on div "scrollable content" at bounding box center [276, 149] width 369 height 49
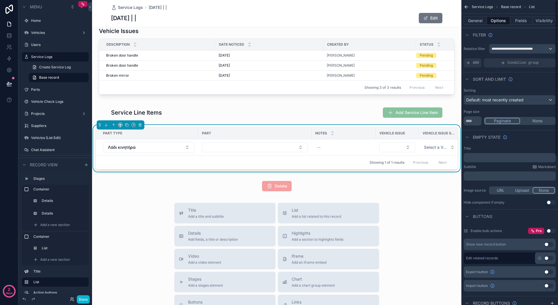
scroll to position [103, 0]
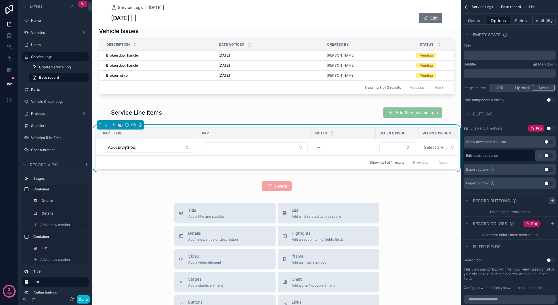
click at [551, 201] on icon "scrollable content" at bounding box center [551, 201] width 3 height 0
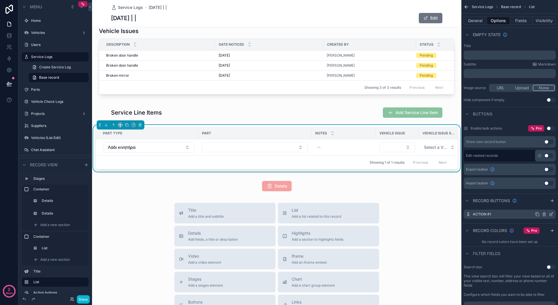
click at [550, 214] on icon "scrollable content" at bounding box center [551, 214] width 2 height 2
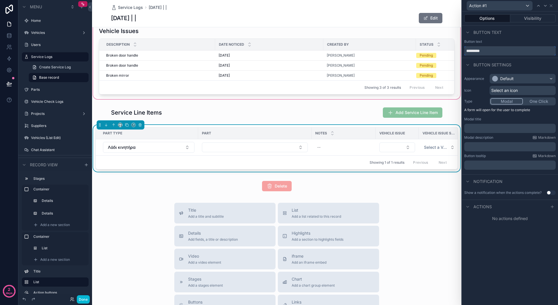
drag, startPoint x: 491, startPoint y: 51, endPoint x: 450, endPoint y: 51, distance: 41.4
click at [450, 51] on div "Action #1 Options Visibility Button text Button text ********* Button settings …" at bounding box center [279, 152] width 558 height 305
click at [513, 78] on div "Default" at bounding box center [522, 78] width 66 height 9
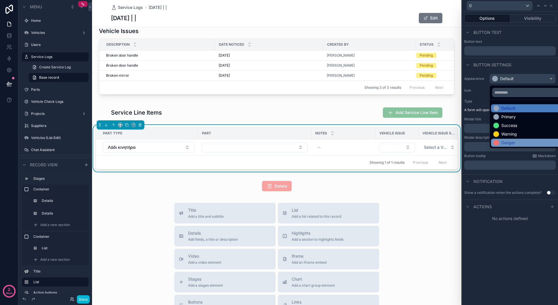
click at [508, 139] on div "Danger" at bounding box center [529, 143] width 76 height 8
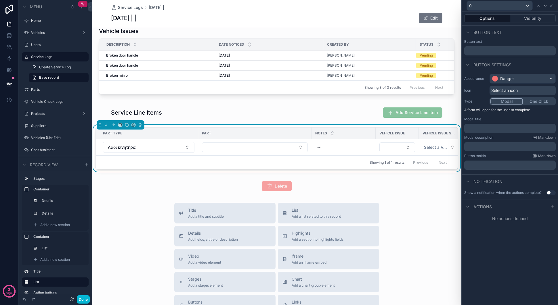
click at [507, 90] on span "Select an icon" at bounding box center [504, 91] width 26 height 6
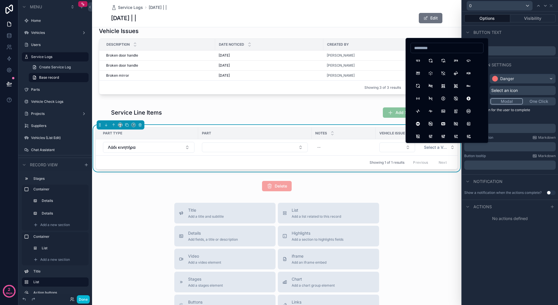
click at [435, 47] on input at bounding box center [446, 48] width 72 height 8
type input "*****"
click at [417, 59] on button "Trash" at bounding box center [417, 60] width 10 height 10
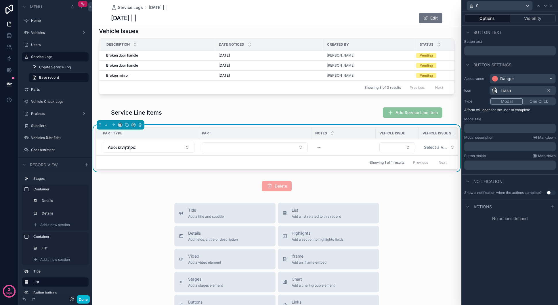
click at [535, 102] on button "One Click" at bounding box center [539, 101] width 32 height 6
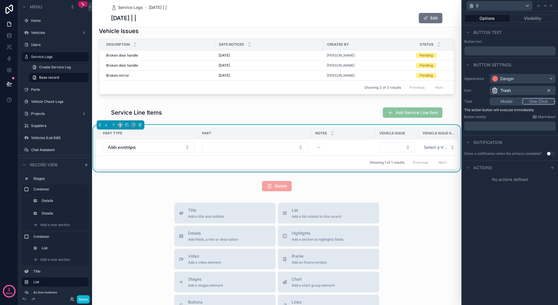
click at [504, 103] on button "Modal" at bounding box center [506, 101] width 32 height 6
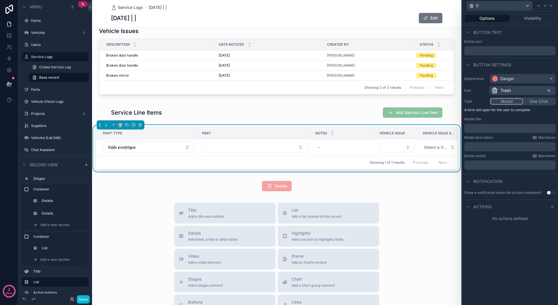
click at [488, 128] on p "﻿" at bounding box center [510, 129] width 88 height 6
click at [500, 145] on p "﻿" at bounding box center [510, 147] width 88 height 6
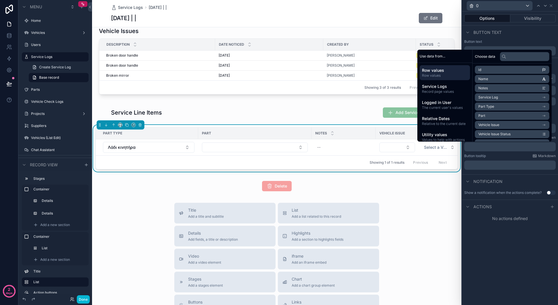
drag, startPoint x: 513, startPoint y: 158, endPoint x: 512, endPoint y: 143, distance: 15.0
click at [513, 158] on div "Button tooltip Markdown" at bounding box center [509, 156] width 91 height 5
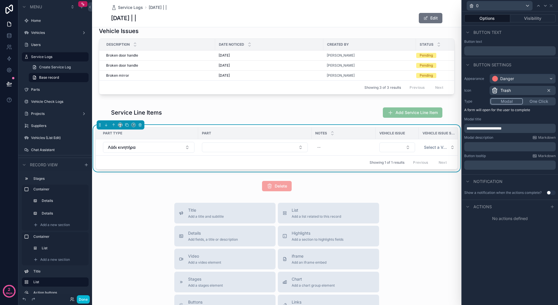
click at [501, 128] on span "**********" at bounding box center [483, 128] width 35 height 4
click at [508, 145] on p "﻿" at bounding box center [510, 147] width 88 height 6
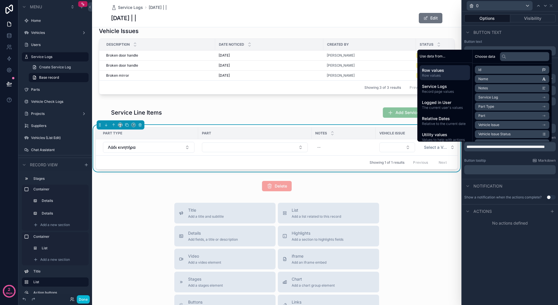
click at [515, 150] on p "**********" at bounding box center [510, 147] width 88 height 6
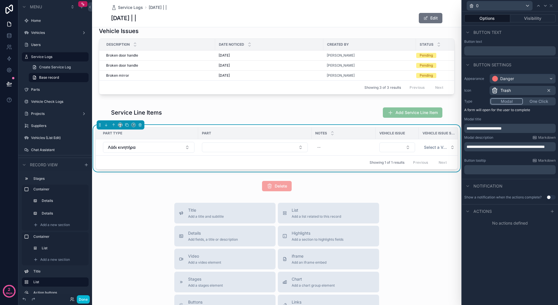
click at [487, 150] on p "**********" at bounding box center [510, 147] width 88 height 6
click at [544, 208] on div "Actions" at bounding box center [510, 211] width 96 height 14
click at [552, 212] on icon at bounding box center [551, 212] width 3 height 0
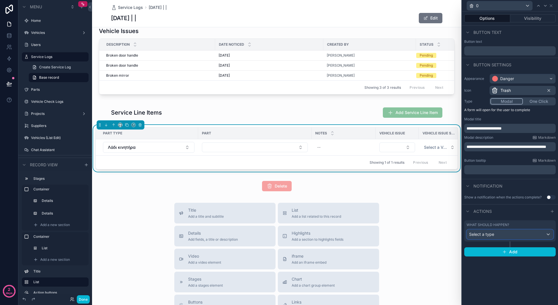
click at [481, 234] on span "Select a type" at bounding box center [481, 234] width 25 height 5
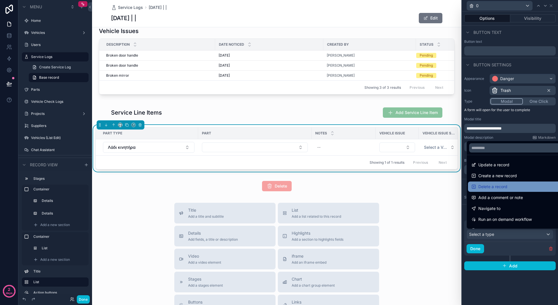
click at [498, 185] on span "Delete a record" at bounding box center [492, 186] width 29 height 7
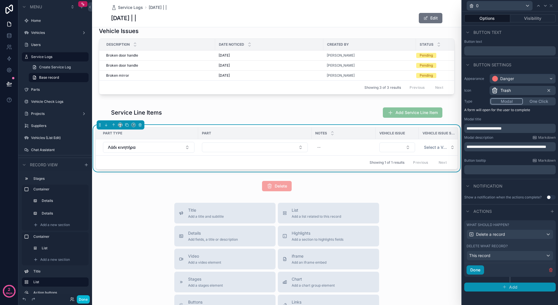
click at [477, 270] on button "Done" at bounding box center [475, 270] width 18 height 9
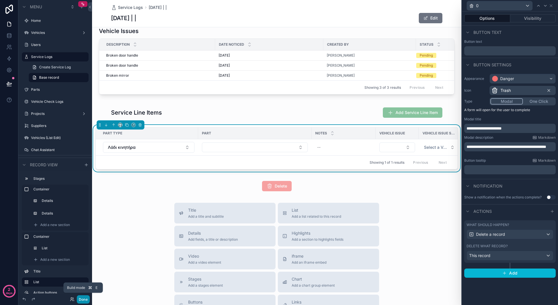
click at [82, 298] on button "Done" at bounding box center [83, 299] width 13 height 8
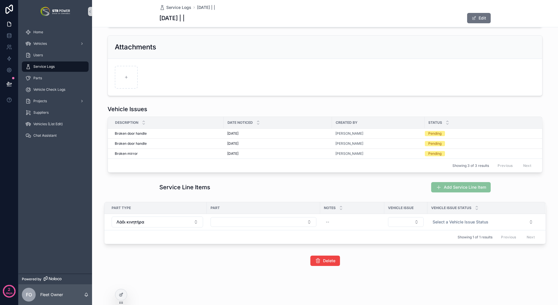
scroll to position [131, 0]
click at [120, 296] on icon at bounding box center [121, 295] width 5 height 5
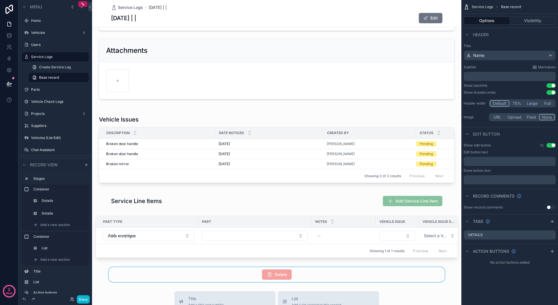
scroll to position [220, 0]
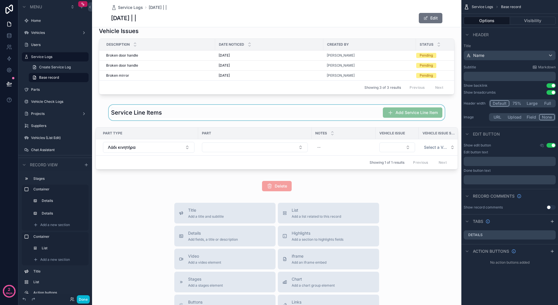
click at [365, 116] on div "scrollable content" at bounding box center [276, 113] width 369 height 16
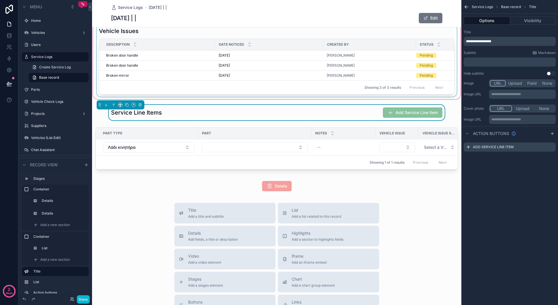
scroll to position [134, 0]
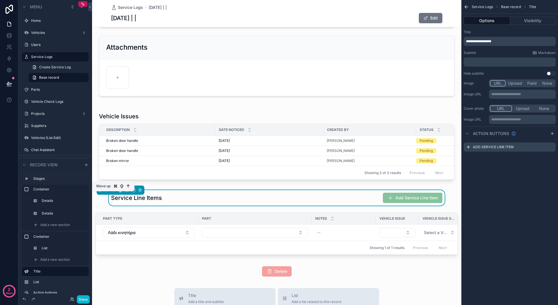
click at [112, 193] on button "scrollable content" at bounding box center [113, 190] width 6 height 6
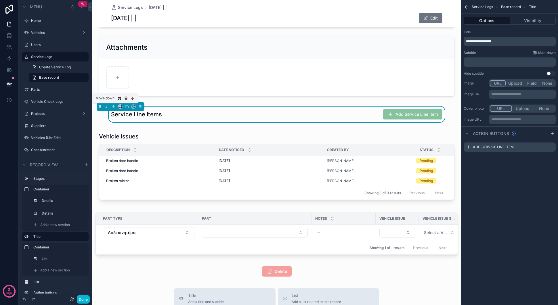
click at [106, 107] on icon "scrollable content" at bounding box center [106, 106] width 0 height 2
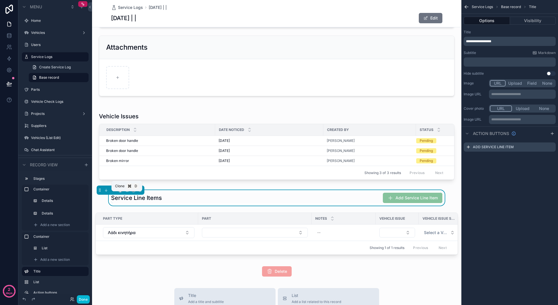
click at [127, 192] on icon "scrollable content" at bounding box center [127, 190] width 4 height 4
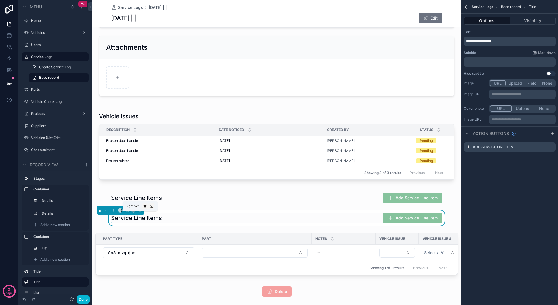
click at [139, 212] on icon "scrollable content" at bounding box center [140, 210] width 4 height 4
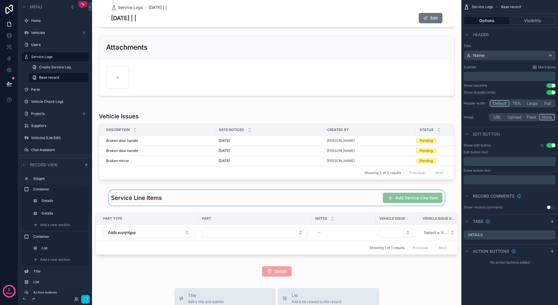
click at [118, 202] on div "scrollable content" at bounding box center [276, 198] width 369 height 16
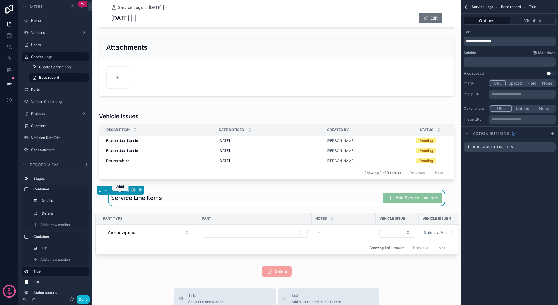
click at [121, 192] on icon "scrollable content" at bounding box center [120, 190] width 4 height 4
click at [134, 266] on div "Large" at bounding box center [132, 266] width 18 height 7
click at [551, 146] on icon "scrollable content" at bounding box center [551, 146] width 2 height 2
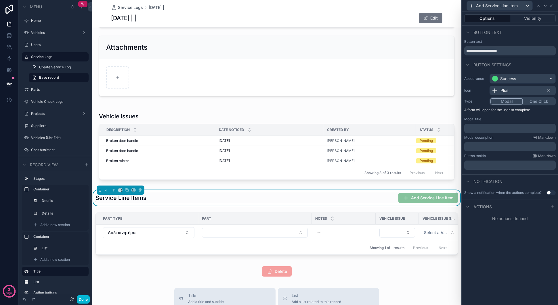
click at [540, 101] on button "One Click" at bounding box center [539, 101] width 32 height 6
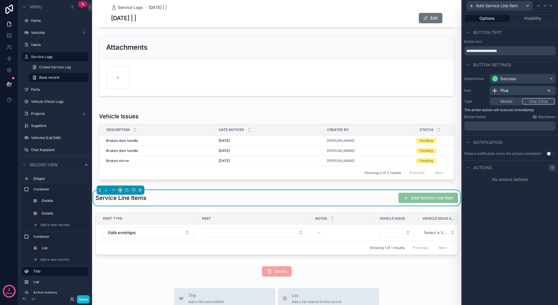
click at [551, 168] on icon at bounding box center [552, 168] width 5 height 5
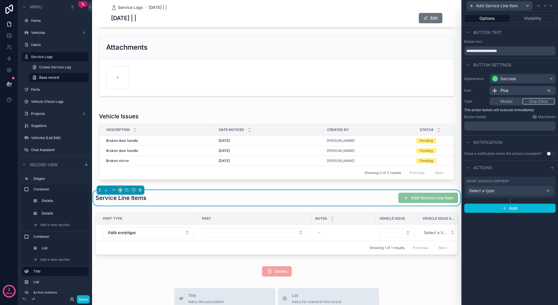
click at [504, 196] on div "What should happen? Select a type" at bounding box center [509, 187] width 91 height 21
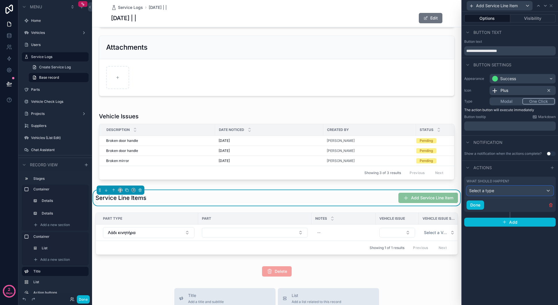
click at [506, 191] on div "Select a type" at bounding box center [509, 190] width 86 height 9
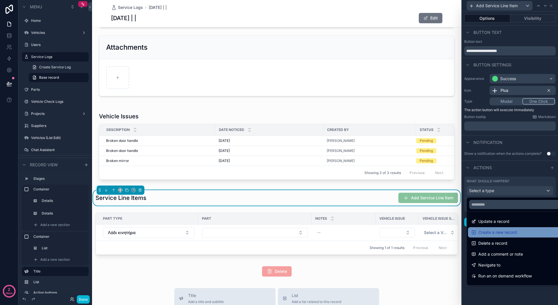
click at [508, 232] on span "Create a new record" at bounding box center [497, 232] width 39 height 7
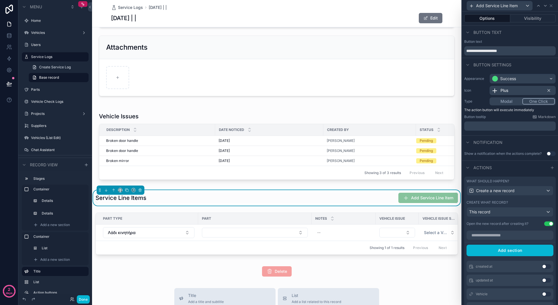
scroll to position [3, 0]
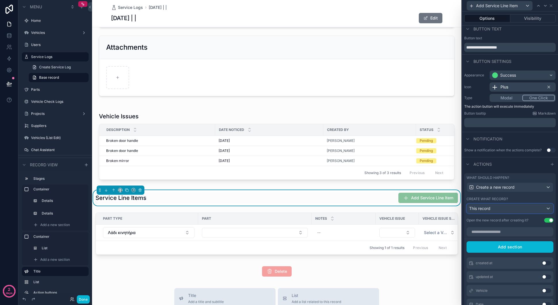
click at [510, 209] on div "This record" at bounding box center [509, 208] width 86 height 9
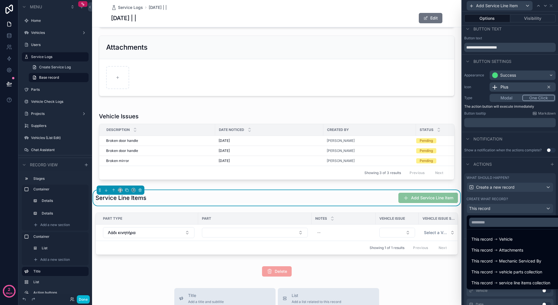
click at [524, 280] on span "service line items collection" at bounding box center [524, 283] width 51 height 7
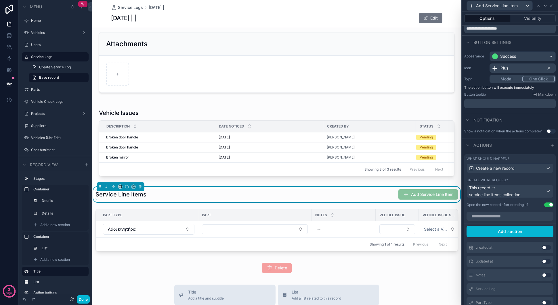
scroll to position [105, 0]
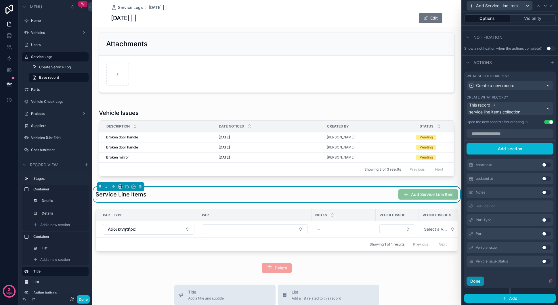
click at [474, 281] on button "Done" at bounding box center [475, 281] width 18 height 9
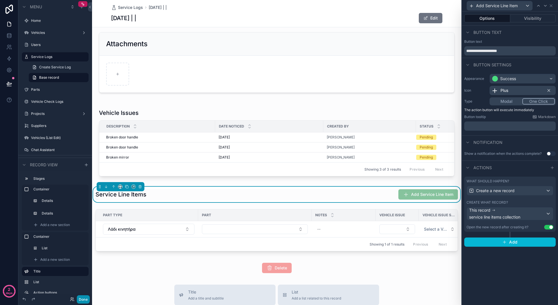
click at [84, 299] on button "Done" at bounding box center [83, 299] width 13 height 8
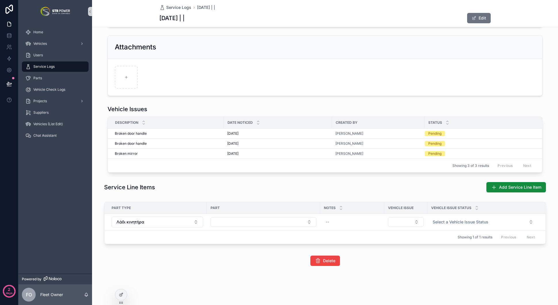
scroll to position [131, 0]
click at [512, 188] on span "Add Service Line Item" at bounding box center [520, 188] width 42 height 6
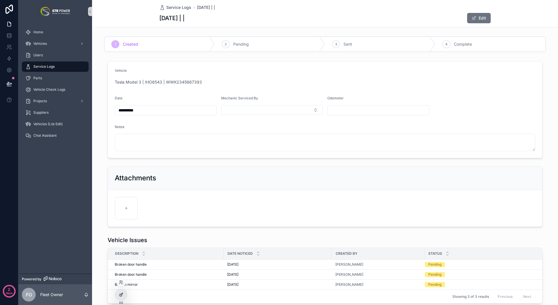
click at [122, 294] on icon at bounding box center [122, 293] width 1 height 1
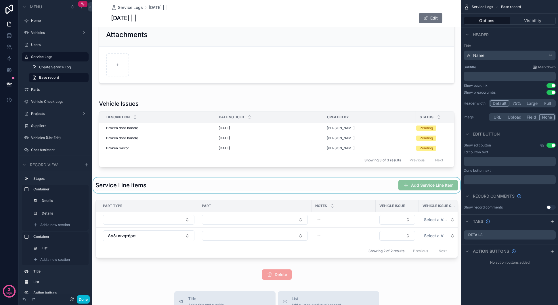
click at [369, 183] on div "scrollable content" at bounding box center [276, 186] width 369 height 16
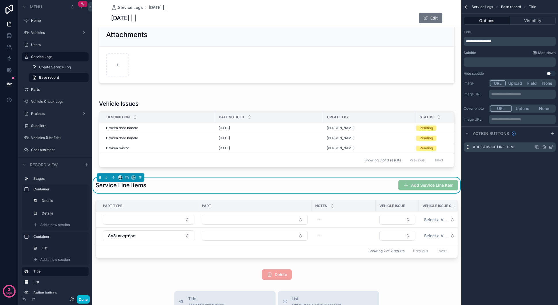
click at [552, 149] on icon "scrollable content" at bounding box center [550, 147] width 5 height 5
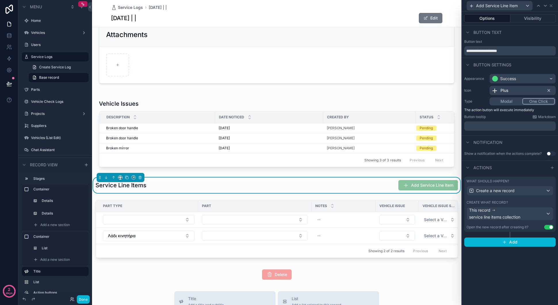
click at [535, 202] on div "Create what record?" at bounding box center [509, 202] width 87 height 5
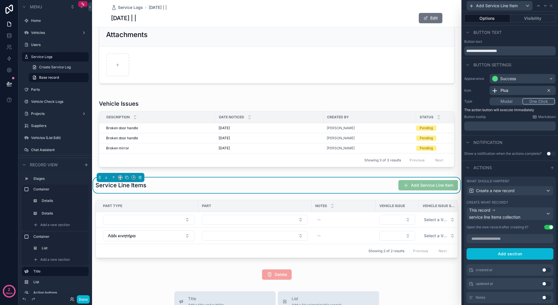
drag, startPoint x: 546, startPoint y: 228, endPoint x: 533, endPoint y: 235, distance: 15.0
click at [546, 228] on button "Use setting" at bounding box center [548, 227] width 9 height 5
click at [89, 300] on button "Done" at bounding box center [83, 299] width 13 height 8
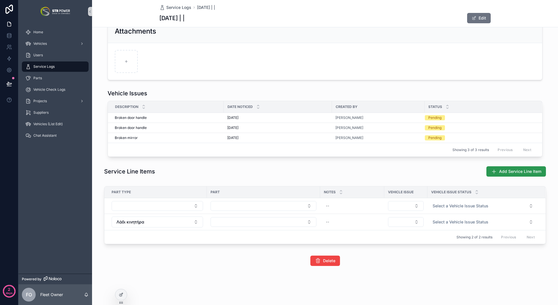
click at [504, 175] on button "Add Service Line Item" at bounding box center [515, 171] width 59 height 10
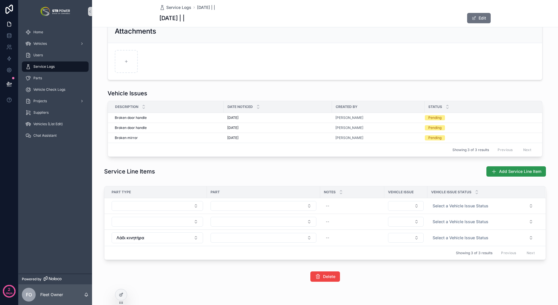
click at [512, 170] on span "Add Service Line Item" at bounding box center [520, 172] width 42 height 6
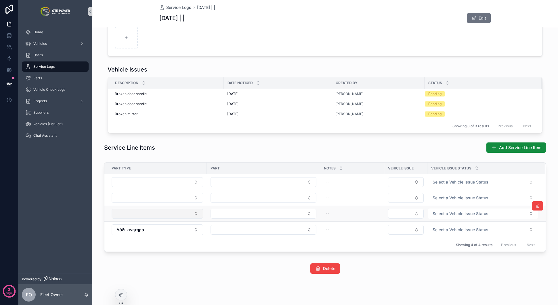
scroll to position [176, 0]
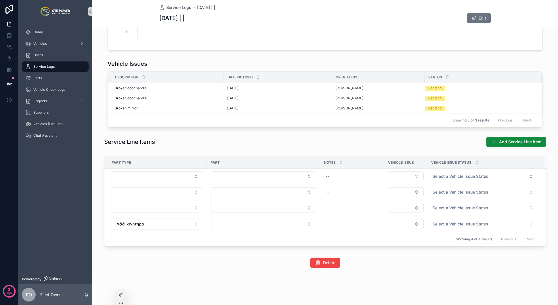
click at [461, 146] on div "Service Line Items Add Service Line Item" at bounding box center [324, 142] width 441 height 11
click at [406, 177] on button "Select Button" at bounding box center [406, 177] width 36 height 10
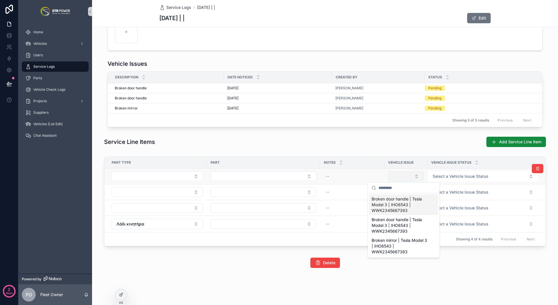
click at [406, 177] on button "Select Button" at bounding box center [406, 177] width 36 height 10
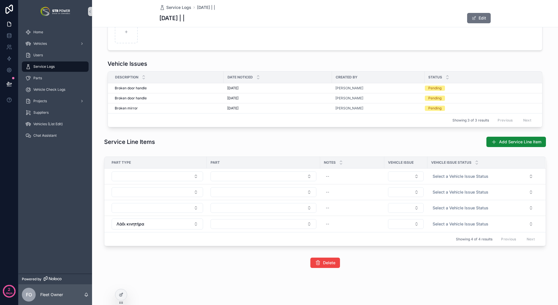
click at [420, 145] on div "Service Line Items Add Service Line Item" at bounding box center [324, 142] width 441 height 11
click at [479, 219] on button "Select a Vehicle Issue Status" at bounding box center [483, 224] width 110 height 10
click at [397, 269] on div "Delete" at bounding box center [325, 263] width 466 height 15
click at [122, 295] on icon at bounding box center [121, 295] width 5 height 5
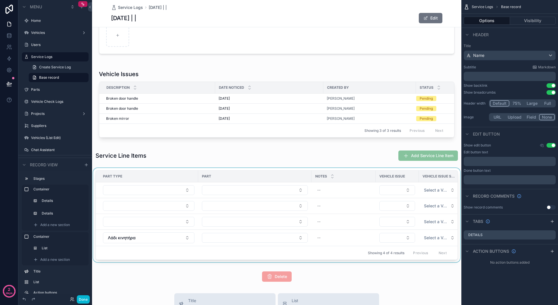
click at [380, 178] on div "Vehicle Issue" at bounding box center [397, 176] width 43 height 9
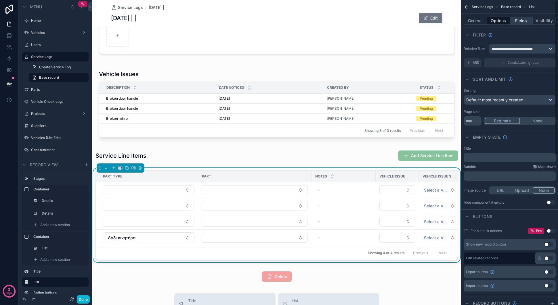
click at [519, 20] on button "Fields" at bounding box center [521, 21] width 23 height 8
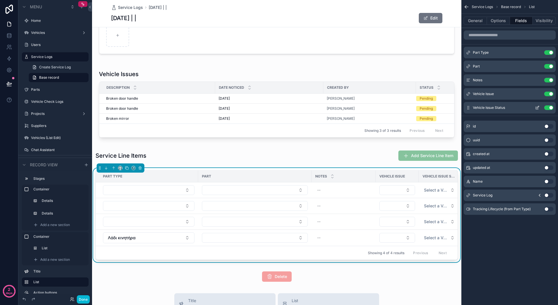
click at [536, 108] on icon "scrollable content" at bounding box center [537, 107] width 5 height 5
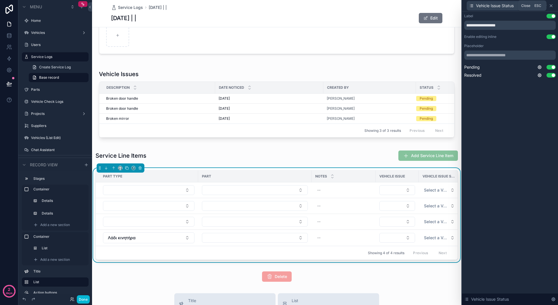
click at [551, 5] on icon at bounding box center [551, 6] width 2 height 2
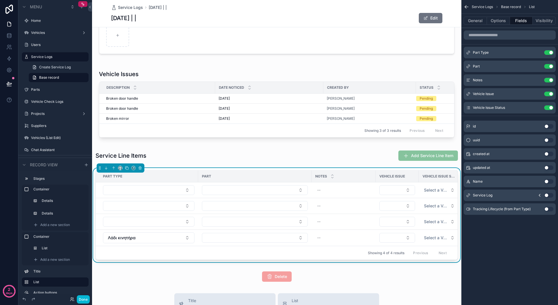
click at [122, 150] on div "**********" at bounding box center [276, 71] width 369 height 427
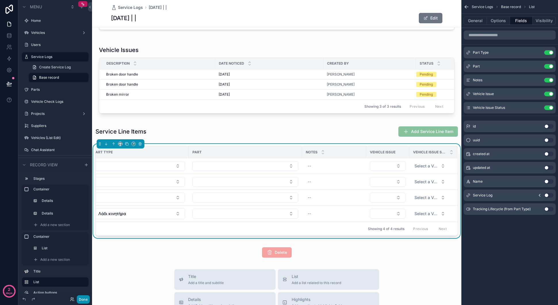
click at [86, 299] on button "Done" at bounding box center [83, 299] width 13 height 8
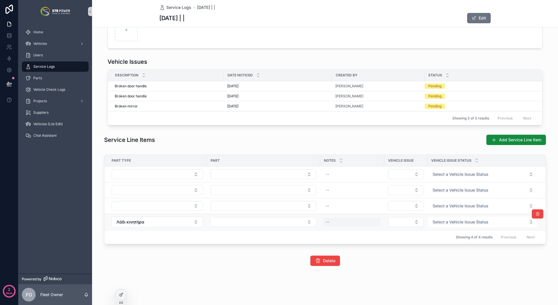
scroll to position [178, 0]
drag, startPoint x: 106, startPoint y: 176, endPoint x: 105, endPoint y: 185, distance: 8.6
click at [105, 184] on tbody "-- Select a Vehicle Issue Status -- Select a Vehicle Issue Status -- Select a V…" at bounding box center [324, 199] width 441 height 64
click at [401, 142] on div "Service Line Items Add Service Line Item" at bounding box center [324, 140] width 441 height 11
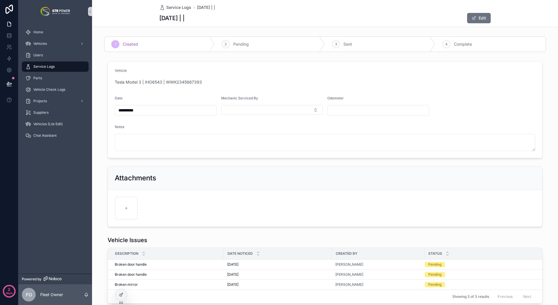
scroll to position [137, 0]
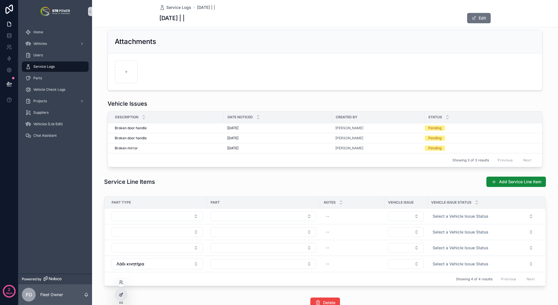
click at [120, 297] on icon at bounding box center [121, 295] width 5 height 5
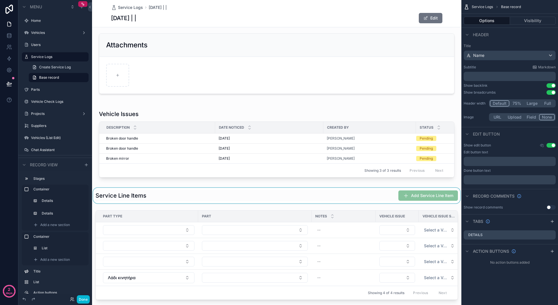
click at [392, 200] on div "scrollable content" at bounding box center [276, 196] width 369 height 16
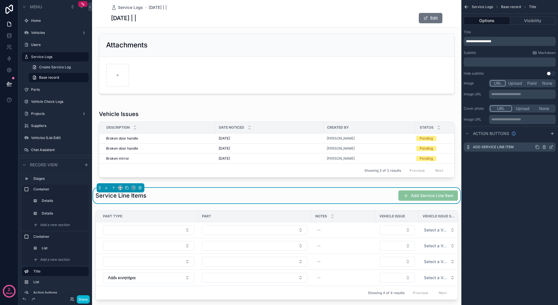
click at [550, 146] on icon "scrollable content" at bounding box center [550, 147] width 5 height 5
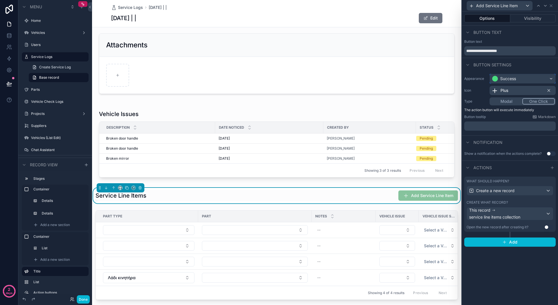
click at [516, 79] on div "Success" at bounding box center [522, 78] width 66 height 9
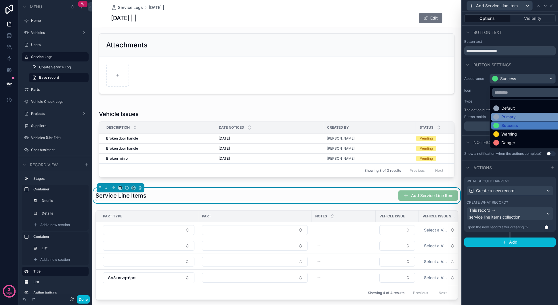
click at [513, 118] on div "Primary" at bounding box center [508, 117] width 14 height 6
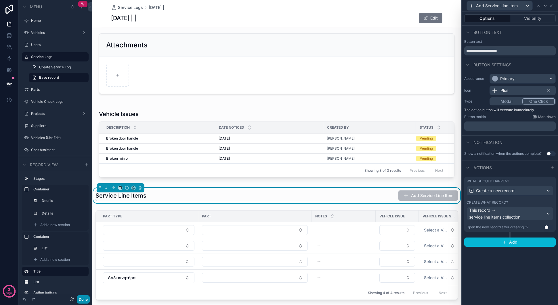
click at [87, 297] on button "Done" at bounding box center [83, 299] width 13 height 8
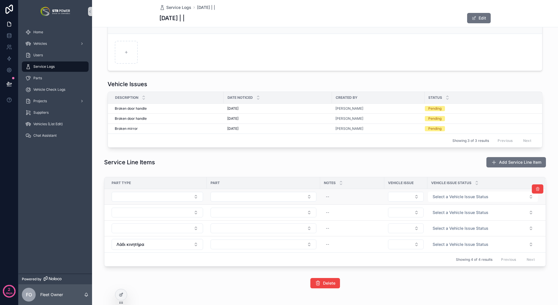
scroll to position [155, 0]
click at [124, 296] on div at bounding box center [120, 294] width 11 height 11
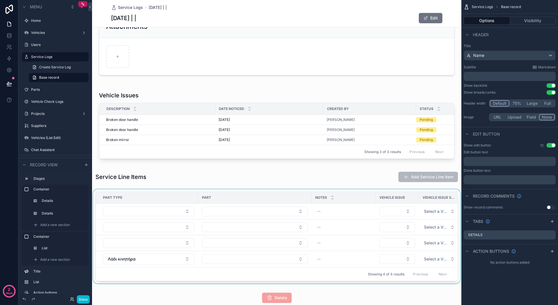
click at [233, 194] on div "scrollable content" at bounding box center [276, 237] width 369 height 97
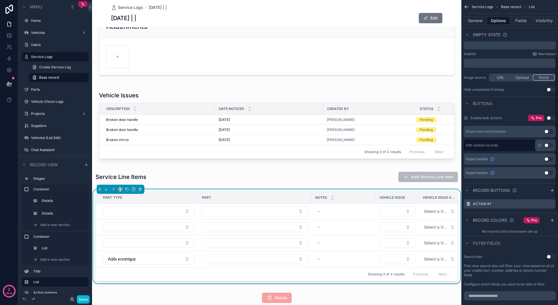
scroll to position [112, 0]
click at [84, 299] on button "Done" at bounding box center [83, 299] width 13 height 8
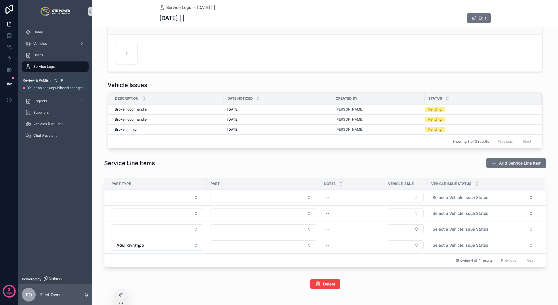
click at [9, 82] on icon at bounding box center [9, 84] width 6 height 6
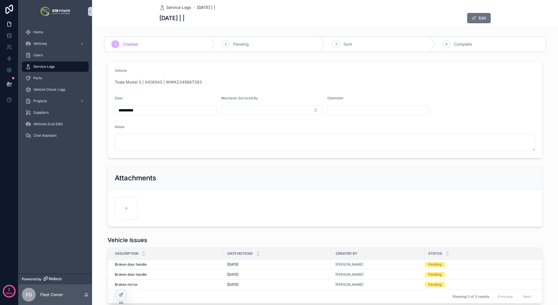
scroll to position [155, 0]
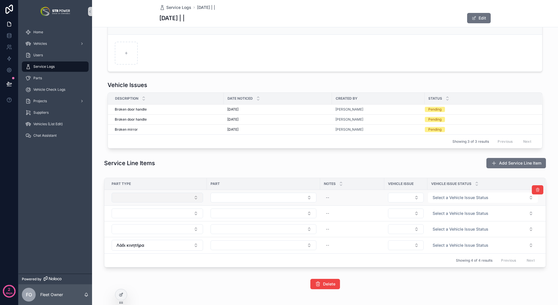
click at [185, 201] on button "Select Button" at bounding box center [157, 198] width 91 height 10
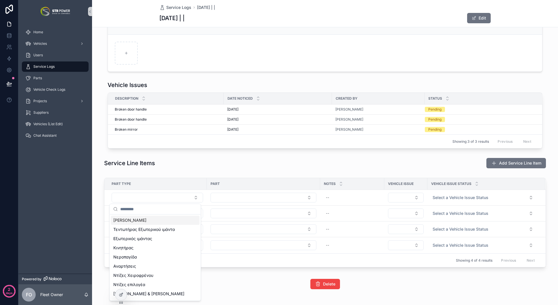
click at [212, 166] on div "Service Line Items Add Service Line Item" at bounding box center [324, 163] width 441 height 11
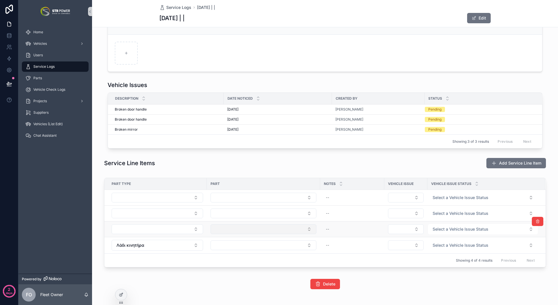
scroll to position [178, 0]
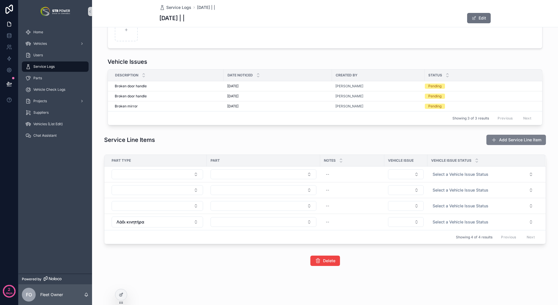
click at [511, 141] on span "Add Service Line Item" at bounding box center [520, 140] width 42 height 6
click at [502, 140] on span "Add Service Line Item" at bounding box center [520, 140] width 42 height 6
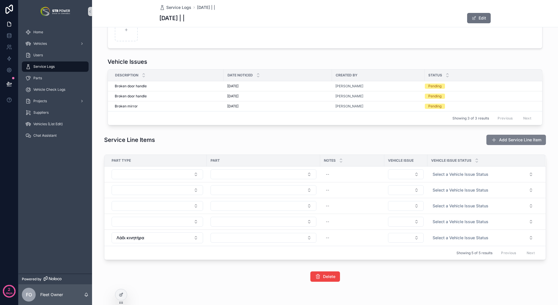
click at [499, 141] on span "Add Service Line Item" at bounding box center [520, 140] width 42 height 6
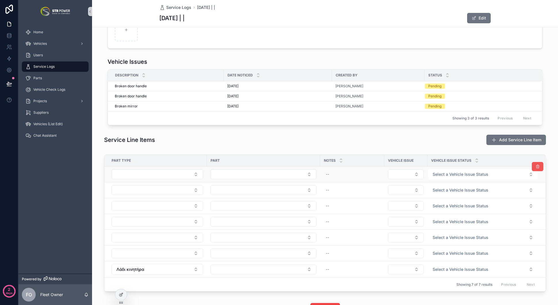
click at [536, 166] on icon "scrollable content" at bounding box center [537, 166] width 5 height 5
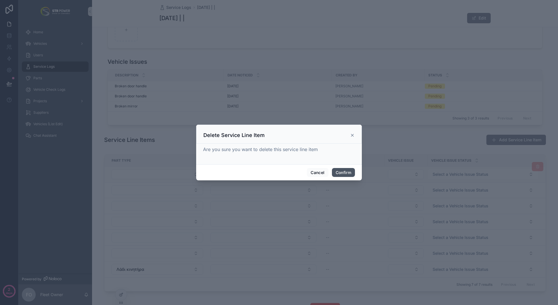
click at [351, 172] on button "Confirm" at bounding box center [343, 172] width 23 height 9
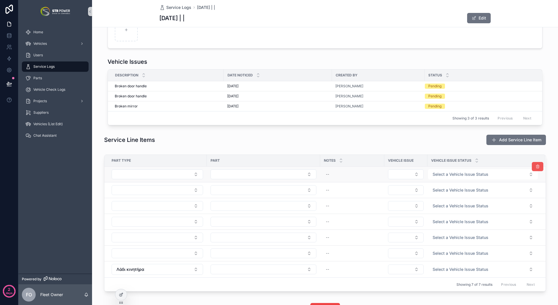
click at [537, 166] on icon "scrollable content" at bounding box center [537, 166] width 5 height 5
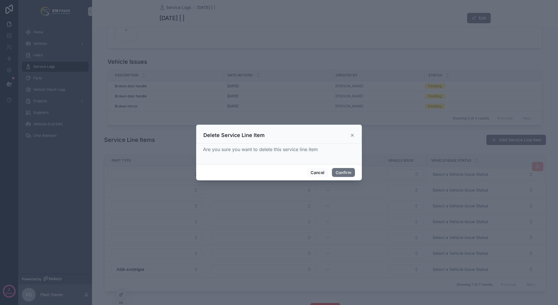
click at [358, 170] on div "Cancel Confirm" at bounding box center [279, 172] width 166 height 16
click at [351, 172] on button "Confirm" at bounding box center [343, 172] width 23 height 9
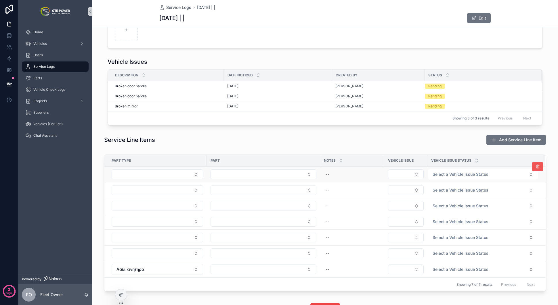
click at [538, 167] on button "scrollable content" at bounding box center [536, 166] width 11 height 9
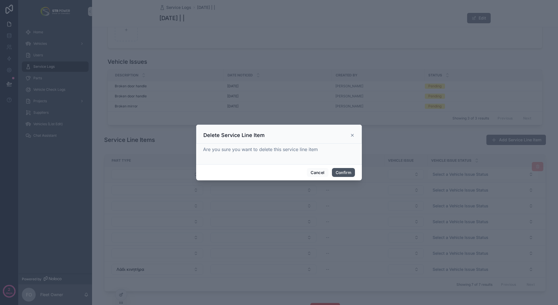
click at [345, 171] on button "Confirm" at bounding box center [343, 172] width 23 height 9
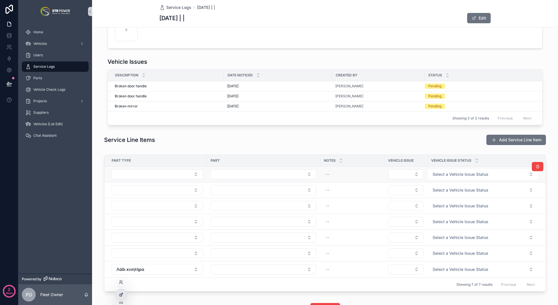
click at [122, 296] on icon at bounding box center [121, 295] width 5 height 5
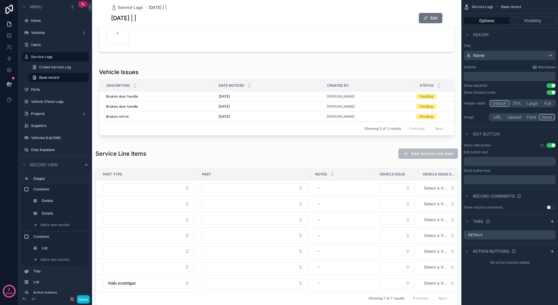
click at [311, 169] on div "**********" at bounding box center [276, 93] width 369 height 474
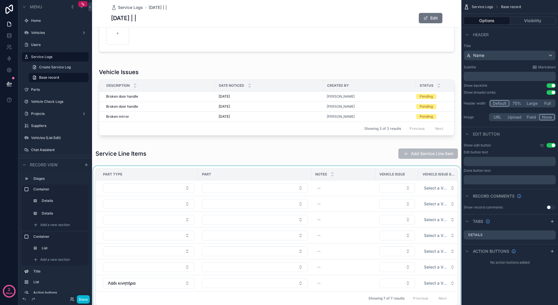
click at [310, 171] on div "scrollable content" at bounding box center [276, 238] width 369 height 144
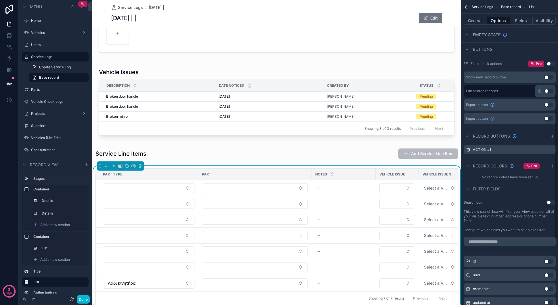
scroll to position [163, 0]
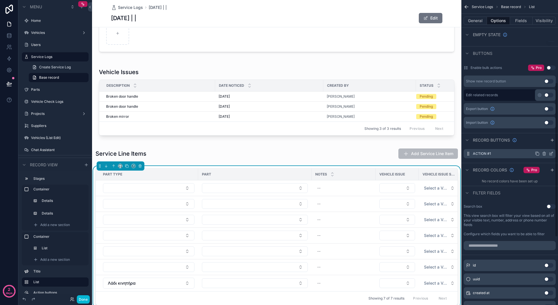
click at [551, 153] on icon "scrollable content" at bounding box center [550, 153] width 5 height 5
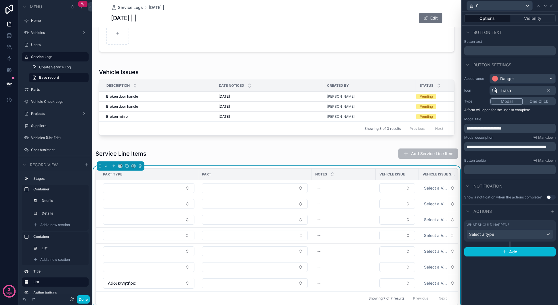
click at [533, 224] on div "What should happen?" at bounding box center [509, 225] width 87 height 5
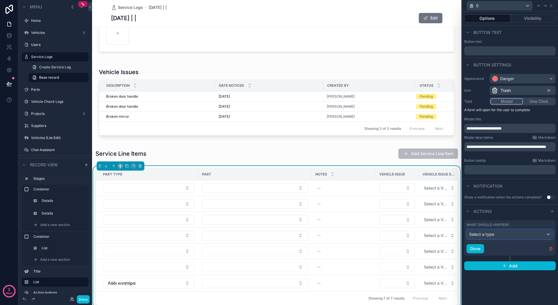
click at [516, 234] on div "Select a type" at bounding box center [509, 234] width 86 height 9
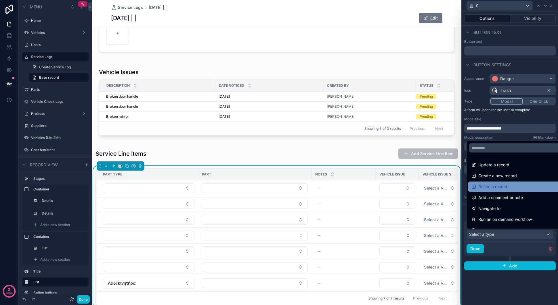
click at [498, 186] on span "Delete a record" at bounding box center [492, 186] width 29 height 7
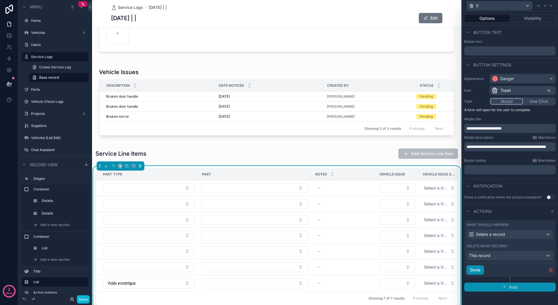
click at [478, 270] on button "Done" at bounding box center [475, 270] width 18 height 9
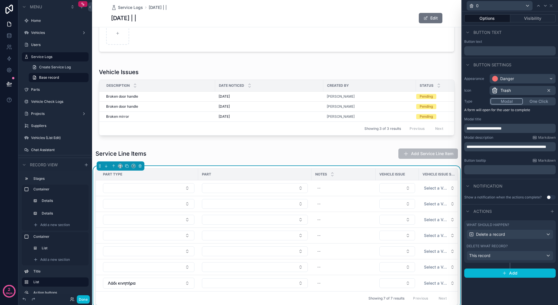
click at [520, 291] on div "**********" at bounding box center [510, 158] width 96 height 294
click at [551, 7] on icon at bounding box center [550, 5] width 5 height 5
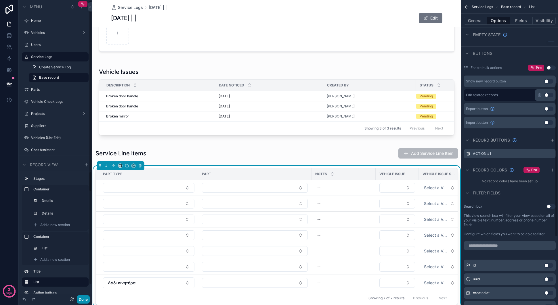
click at [83, 299] on button "Done" at bounding box center [83, 299] width 13 height 8
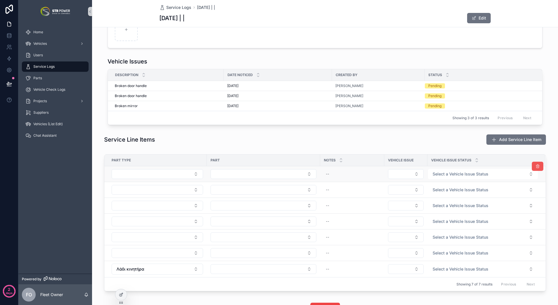
click at [535, 168] on icon "scrollable content" at bounding box center [537, 166] width 5 height 5
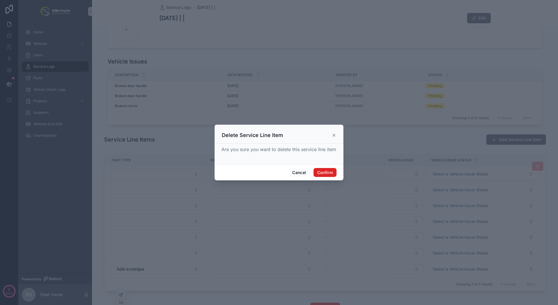
click at [324, 176] on button "Confirm" at bounding box center [324, 172] width 23 height 9
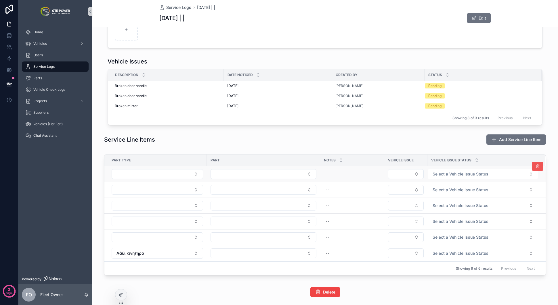
click at [535, 168] on icon "scrollable content" at bounding box center [537, 166] width 5 height 5
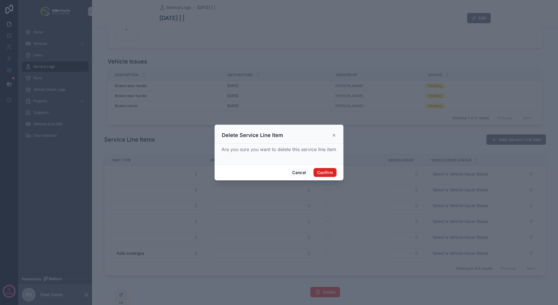
click at [324, 173] on button "Confirm" at bounding box center [324, 172] width 23 height 9
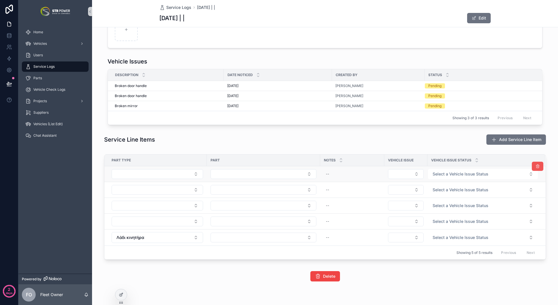
click at [538, 168] on button "scrollable content" at bounding box center [536, 166] width 11 height 9
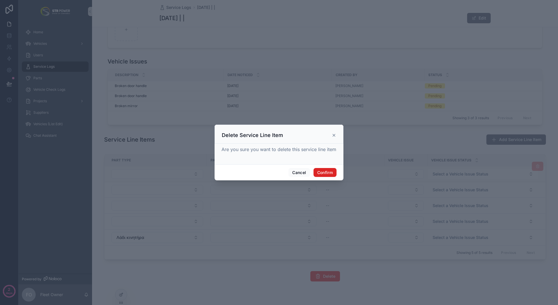
click at [325, 174] on button "Confirm" at bounding box center [324, 172] width 23 height 9
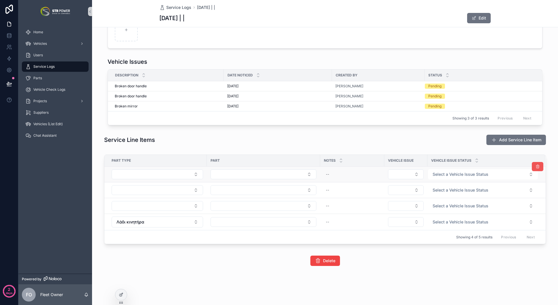
scroll to position [178, 0]
click at [535, 166] on icon "scrollable content" at bounding box center [537, 166] width 5 height 5
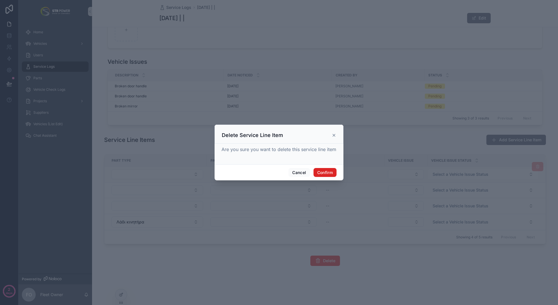
click at [331, 174] on button "Confirm" at bounding box center [324, 172] width 23 height 9
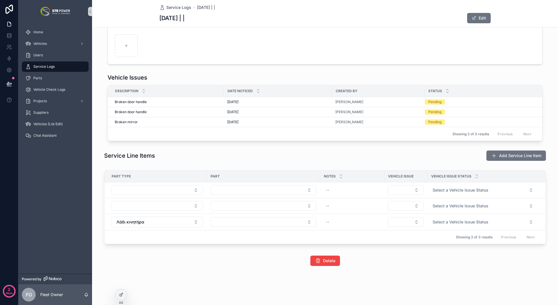
click at [182, 267] on div "Delete" at bounding box center [325, 261] width 466 height 15
click at [9, 85] on icon at bounding box center [9, 83] width 5 height 3
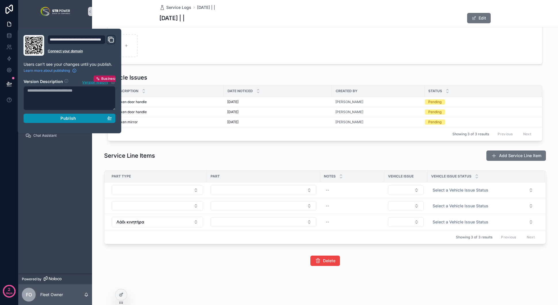
click at [79, 116] on div "Publish" at bounding box center [69, 118] width 85 height 5
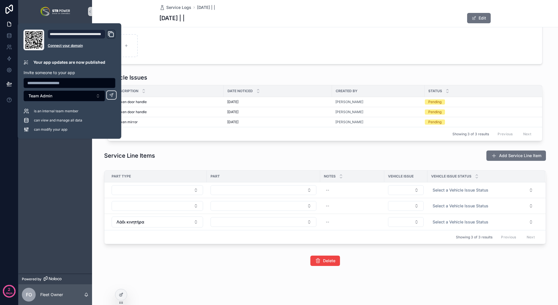
click at [267, 156] on div "Service Line Items Add Service Line Item" at bounding box center [324, 155] width 441 height 11
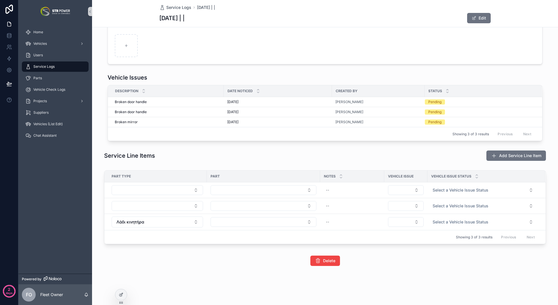
scroll to position [29, 0]
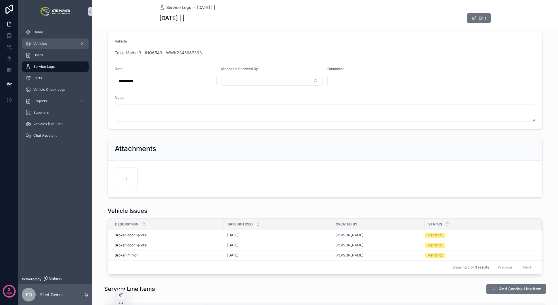
click at [48, 45] on div "Vehicles" at bounding box center [55, 43] width 60 height 9
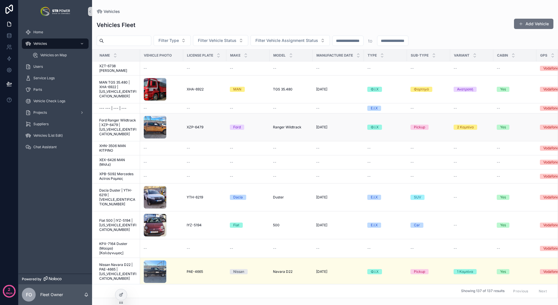
click at [112, 126] on span "Ford Ranger Wildtrack | XZP-6479 | [US_VEHICLE_IDENTIFICATION_NUMBER]" at bounding box center [117, 127] width 37 height 18
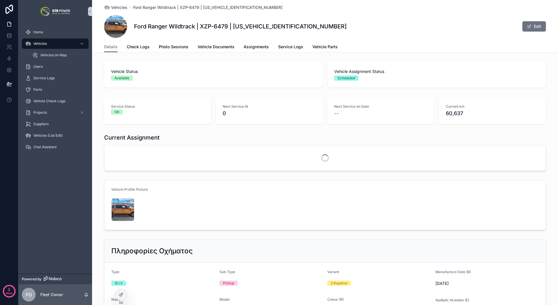
click at [283, 34] on div "Ford Ranger Wildtrack | XZP-6479 | 6FPPXXMJ2PNM46646 Edit" at bounding box center [324, 26] width 441 height 23
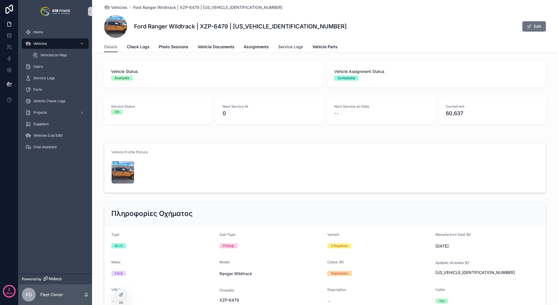
click at [286, 48] on span "Service Logs" at bounding box center [290, 47] width 25 height 6
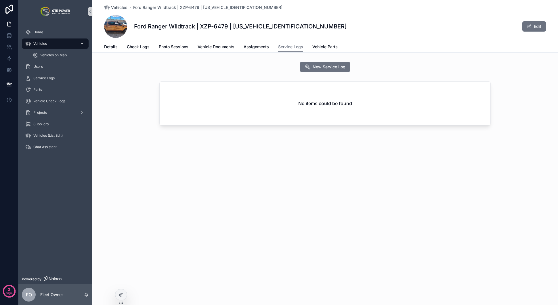
click at [51, 43] on div "Vehicles" at bounding box center [55, 43] width 60 height 9
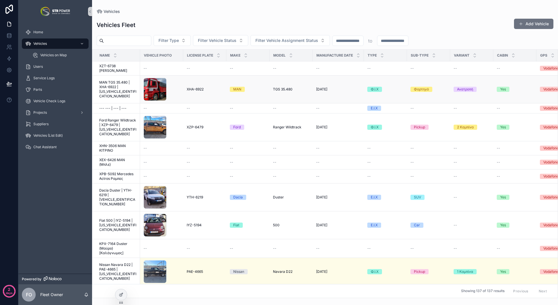
click at [112, 86] on span "MAN TGS 35.480 | XHA-6922 | [US_VEHICLE_IDENTIFICATION_NUMBER]" at bounding box center [117, 89] width 37 height 18
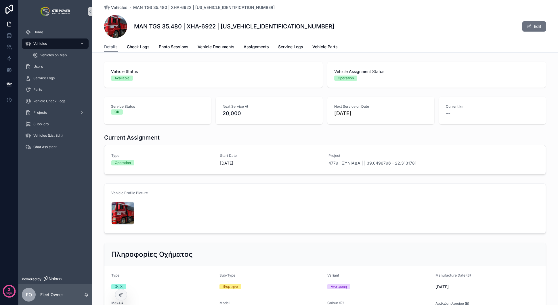
click at [289, 33] on div "MAN TGS 35.480 | XHA-6922 | WMA41SZZ28M511096 Edit" at bounding box center [324, 26] width 441 height 23
click at [286, 47] on span "Service Logs" at bounding box center [290, 47] width 25 height 6
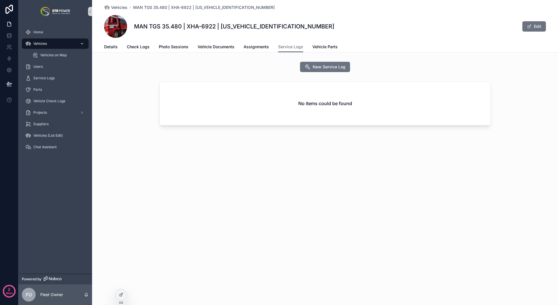
click at [42, 41] on div "Vehicles" at bounding box center [55, 43] width 60 height 9
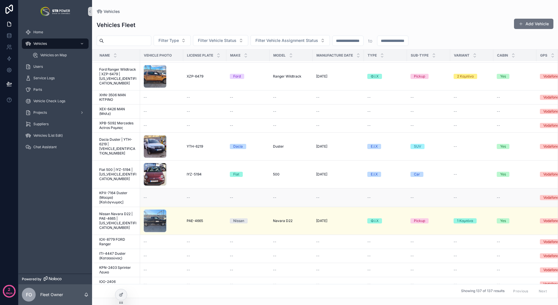
scroll to position [50, 0]
click at [115, 171] on span "Fiat 500 | IYZ-5194 | [US_VEHICLE_IDENTIFICATION_NUMBER]" at bounding box center [117, 175] width 37 height 14
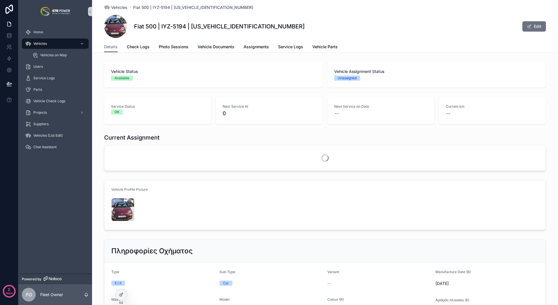
click at [290, 32] on div "Fiat 500 | IYZ-5194 | ZFA3120000JA08307 Edit" at bounding box center [324, 26] width 441 height 23
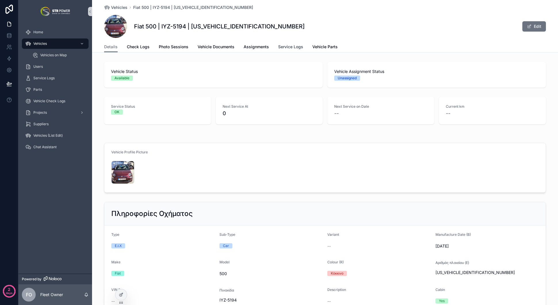
click at [285, 48] on span "Service Logs" at bounding box center [290, 47] width 25 height 6
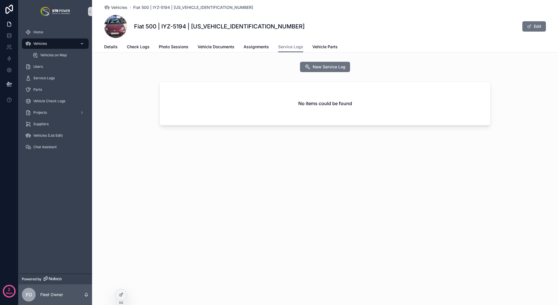
click at [47, 41] on div "Vehicles" at bounding box center [55, 43] width 60 height 9
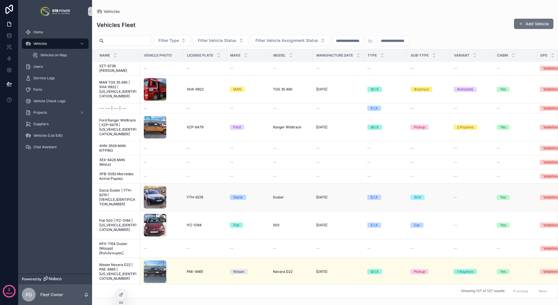
click at [116, 192] on span "Dacia Duster | YTH-6219 | [VEHICLE_IDENTIFICATION_NUMBER]" at bounding box center [117, 197] width 37 height 18
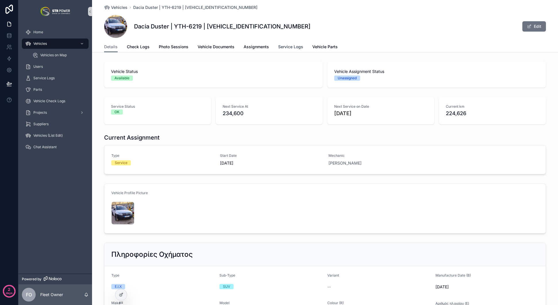
click at [290, 47] on span "Service Logs" at bounding box center [290, 47] width 25 height 6
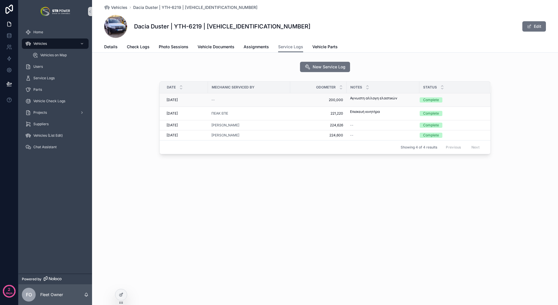
click at [229, 99] on div "--" at bounding box center [248, 100] width 75 height 5
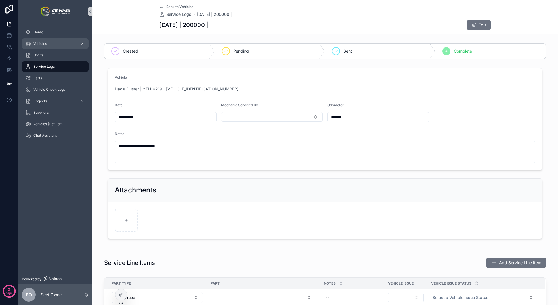
click at [47, 42] on div "Vehicles" at bounding box center [55, 43] width 60 height 9
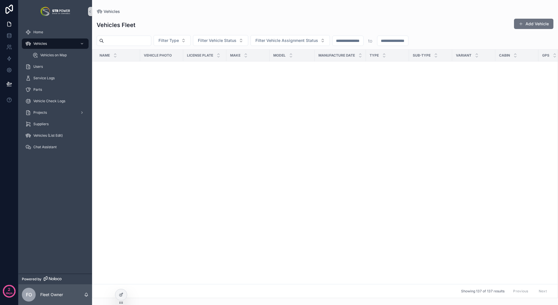
scroll to position [2412, 0]
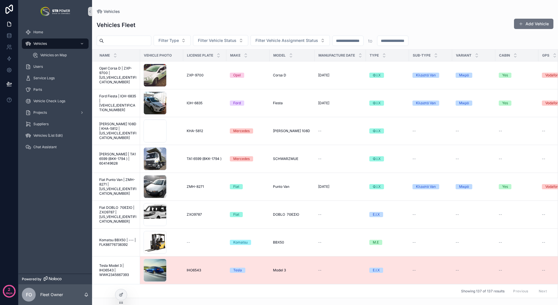
click at [112, 264] on span "Tesla Model 3 | IHO6543 | WWK2345667393" at bounding box center [117, 271] width 37 height 14
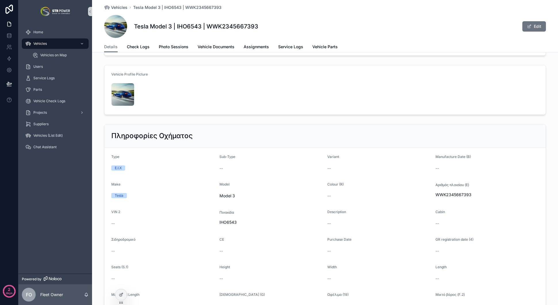
scroll to position [836, 0]
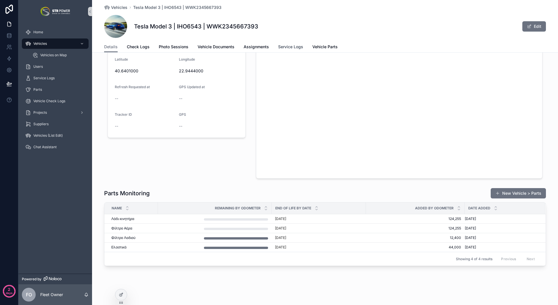
click at [285, 45] on span "Service Logs" at bounding box center [290, 47] width 25 height 6
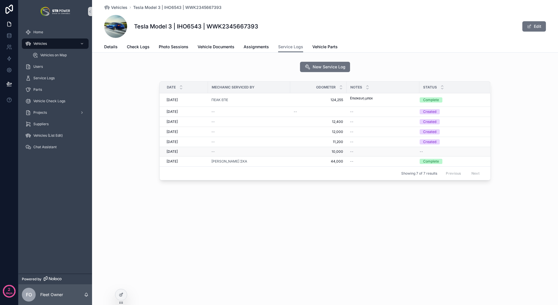
click at [265, 151] on div "--" at bounding box center [248, 151] width 75 height 5
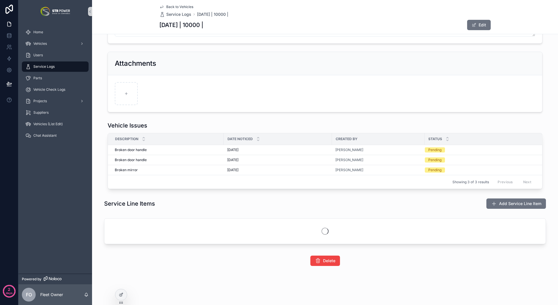
scroll to position [137, 0]
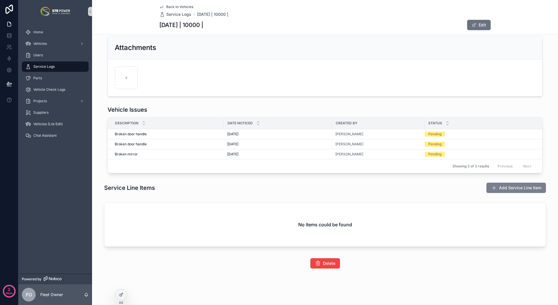
click at [530, 189] on span "Add Service Line Item" at bounding box center [520, 188] width 42 height 6
click at [514, 189] on span "Add Service Line Item" at bounding box center [520, 188] width 42 height 6
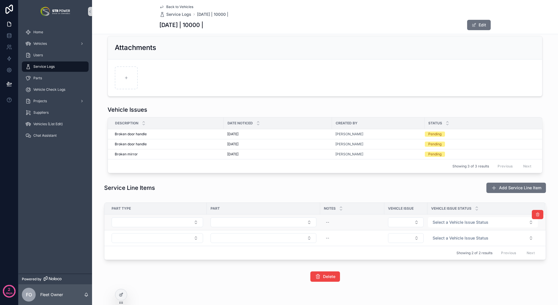
click at [105, 222] on td "scrollable content" at bounding box center [155, 223] width 102 height 16
click at [122, 299] on div at bounding box center [120, 294] width 11 height 11
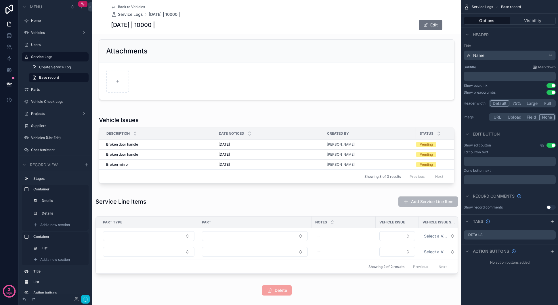
click at [229, 218] on div "**********" at bounding box center [276, 101] width 369 height 394
click at [220, 220] on div "scrollable content" at bounding box center [276, 246] width 369 height 64
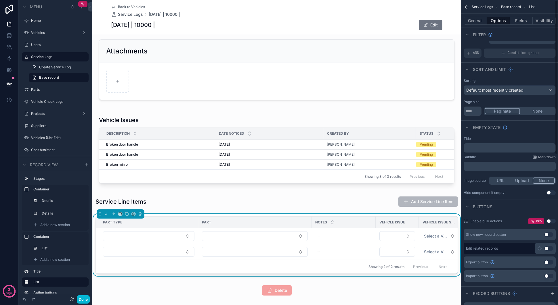
scroll to position [0, 0]
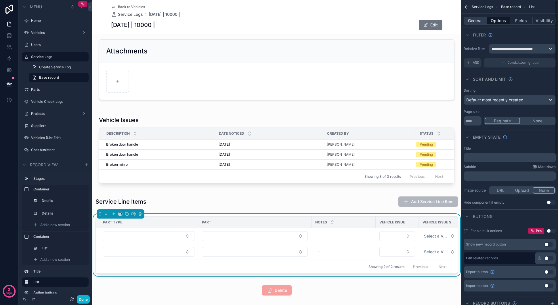
click at [475, 18] on button "General" at bounding box center [474, 21] width 23 height 8
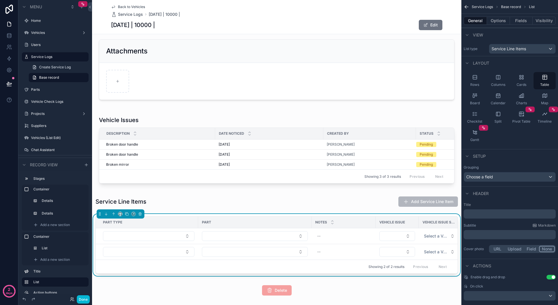
scroll to position [9, 0]
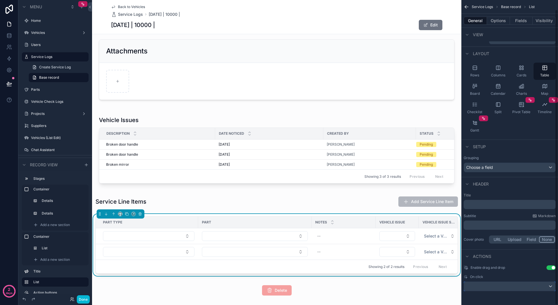
click at [526, 287] on div "scrollable content" at bounding box center [509, 286] width 91 height 9
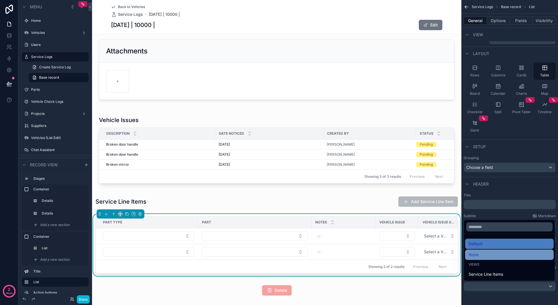
click at [494, 254] on div "None" at bounding box center [509, 254] width 82 height 7
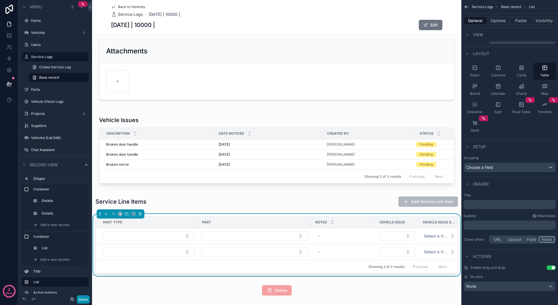
click at [82, 301] on button "Done" at bounding box center [83, 299] width 13 height 8
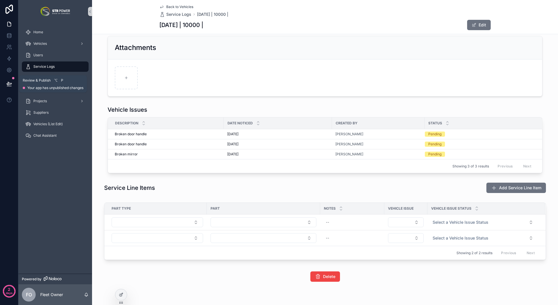
click at [10, 82] on icon at bounding box center [9, 84] width 6 height 6
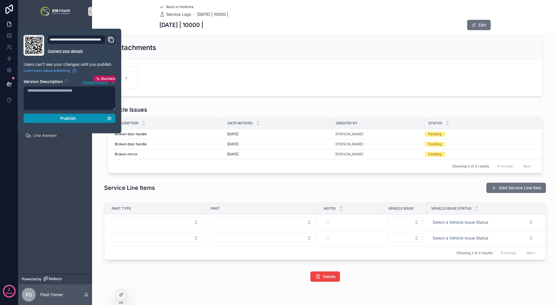
click at [74, 120] on span "Publish" at bounding box center [68, 118] width 16 height 5
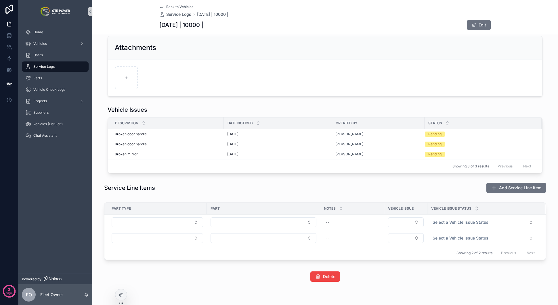
click at [342, 103] on div "Vehicle Issues Description Date Noticed Created By Status Broken door handle Br…" at bounding box center [324, 139] width 441 height 72
click at [250, 273] on div "Delete" at bounding box center [324, 277] width 331 height 10
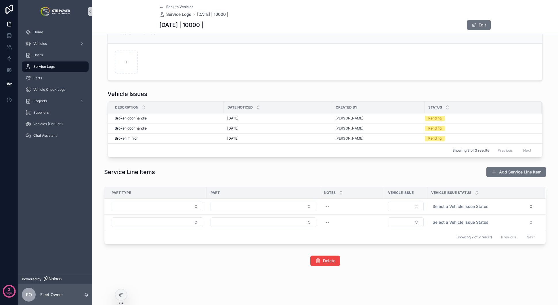
scroll to position [153, 0]
click at [339, 211] on div "--" at bounding box center [351, 206] width 57 height 9
drag, startPoint x: 377, startPoint y: 226, endPoint x: 399, endPoint y: 245, distance: 29.0
click at [400, 246] on div "scrollable content" at bounding box center [360, 226] width 83 height 42
click at [370, 173] on div "Service Line Items Add Service Line Item" at bounding box center [324, 172] width 441 height 11
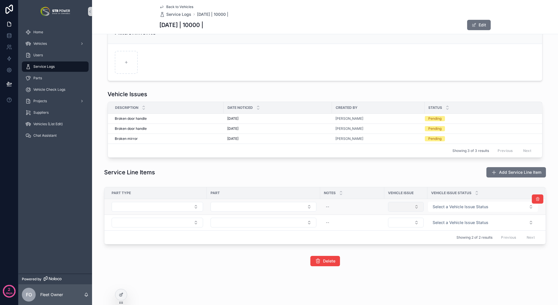
click at [411, 204] on button "Select Button" at bounding box center [406, 207] width 36 height 10
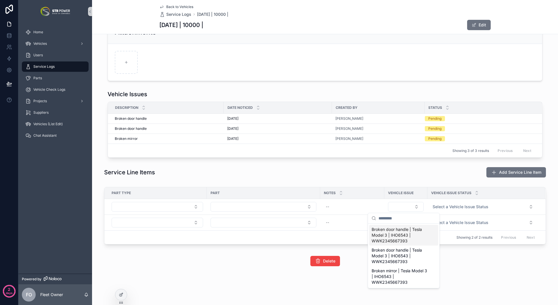
click at [410, 174] on div "Service Line Items Add Service Line Item" at bounding box center [324, 172] width 441 height 11
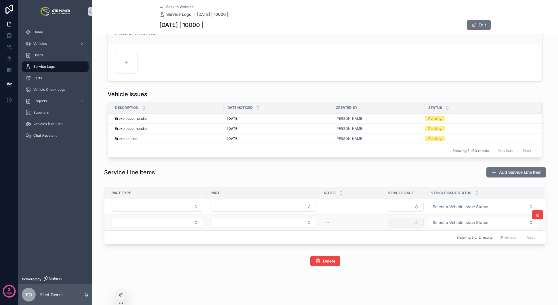
click at [403, 226] on button "Select Button" at bounding box center [406, 223] width 36 height 10
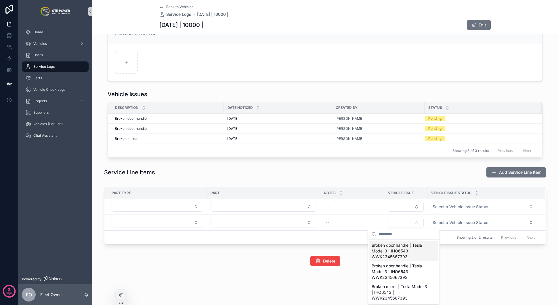
click at [399, 173] on div "Service Line Items Add Service Line Item" at bounding box center [324, 172] width 441 height 11
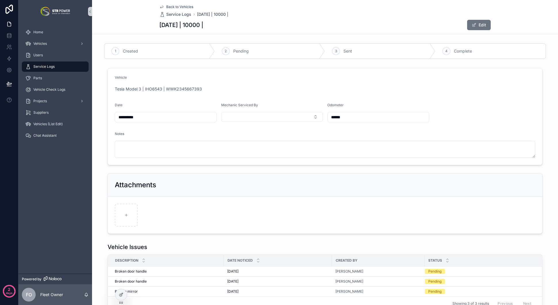
scroll to position [153, 0]
click at [35, 40] on div "Vehicles" at bounding box center [55, 43] width 60 height 9
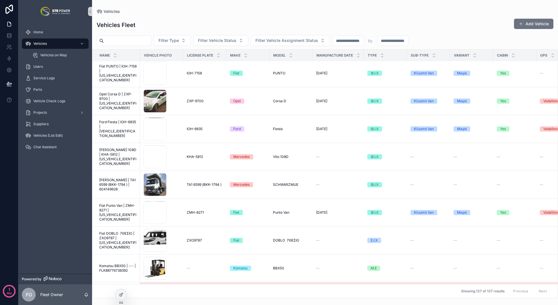
scroll to position [2477, 0]
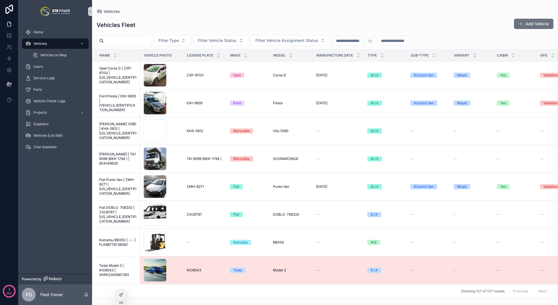
click at [115, 266] on span "Tesla Model 3 | IHO6543 | WWK2345667393" at bounding box center [117, 271] width 37 height 14
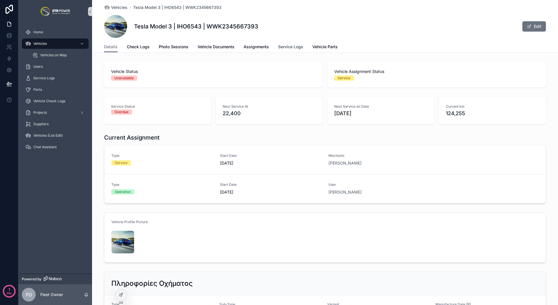
click at [285, 47] on span "Service Logs" at bounding box center [290, 47] width 25 height 6
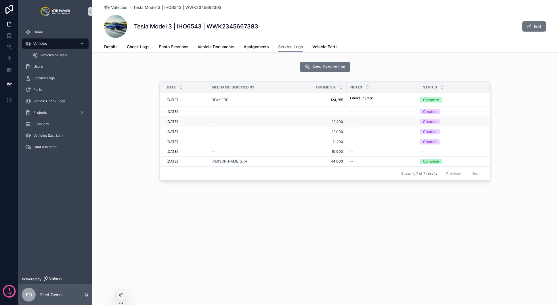
click at [222, 122] on div "--" at bounding box center [248, 122] width 75 height 5
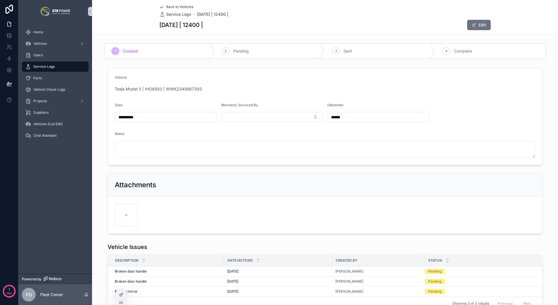
scroll to position [140, 0]
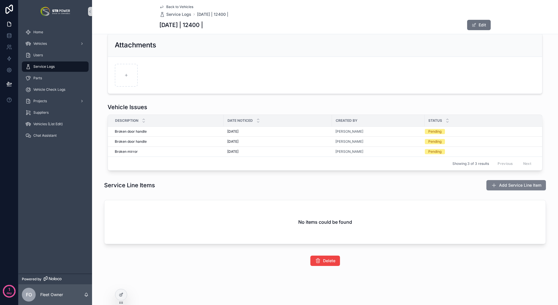
click at [523, 187] on span "Add Service Line Item" at bounding box center [520, 186] width 42 height 6
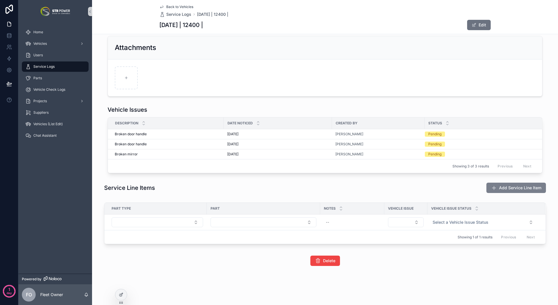
click at [514, 187] on span "Add Service Line Item" at bounding box center [520, 188] width 42 height 6
click at [491, 188] on icon "scrollable content" at bounding box center [494, 188] width 6 height 6
click at [499, 186] on span "Add Service Line Item" at bounding box center [520, 188] width 42 height 6
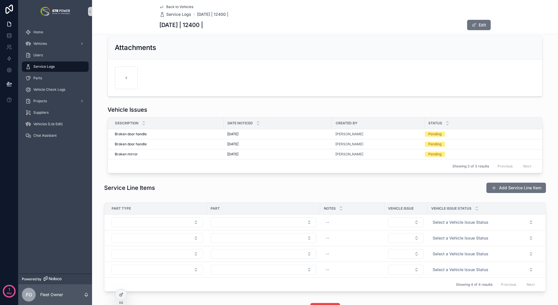
scroll to position [151, 0]
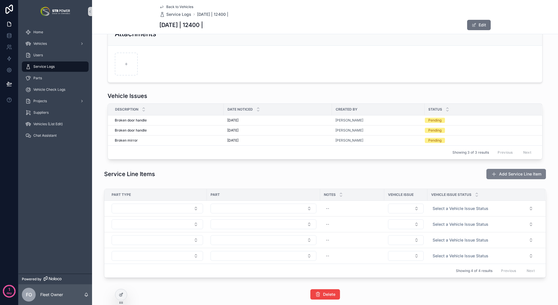
click at [502, 174] on span "Add Service Line Item" at bounding box center [520, 174] width 42 height 6
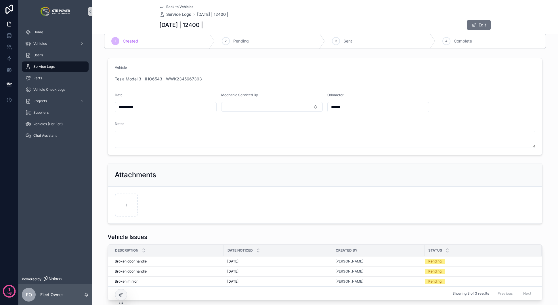
scroll to position [201, 0]
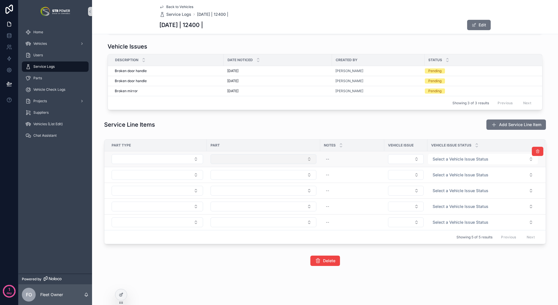
click at [297, 162] on button "Select Button" at bounding box center [263, 159] width 106 height 10
click at [120, 295] on icon at bounding box center [121, 295] width 5 height 5
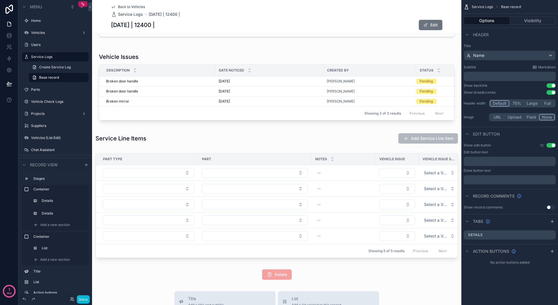
click at [256, 159] on div "Part" at bounding box center [254, 159] width 113 height 9
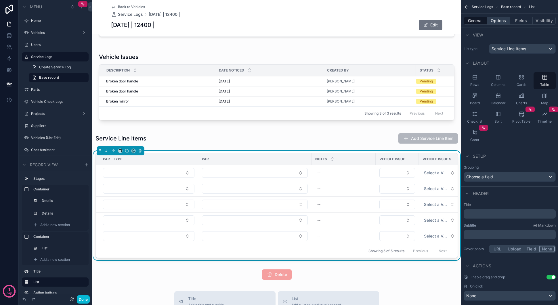
click at [497, 18] on button "Options" at bounding box center [498, 21] width 23 height 8
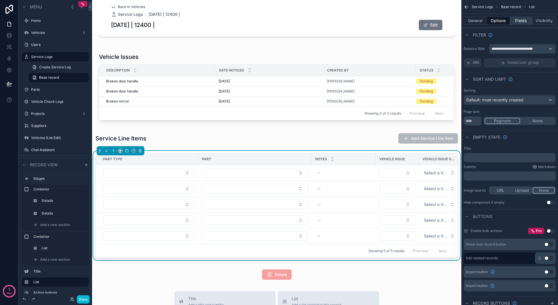
click at [514, 19] on button "Fields" at bounding box center [521, 21] width 23 height 8
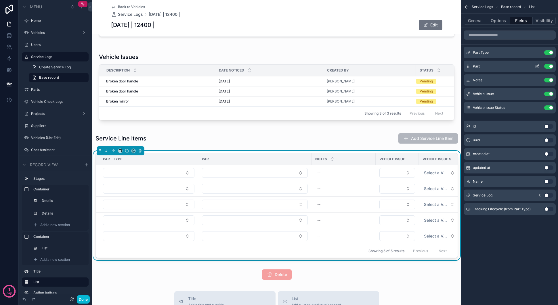
click at [538, 66] on icon "scrollable content" at bounding box center [537, 66] width 5 height 5
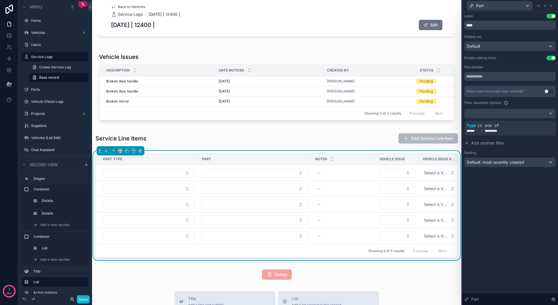
click at [546, 91] on button "Use setting" at bounding box center [548, 91] width 9 height 5
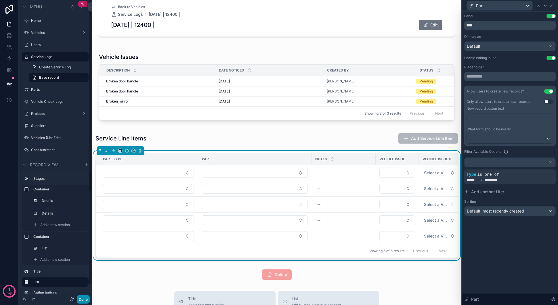
click at [80, 302] on button "Done" at bounding box center [83, 299] width 13 height 8
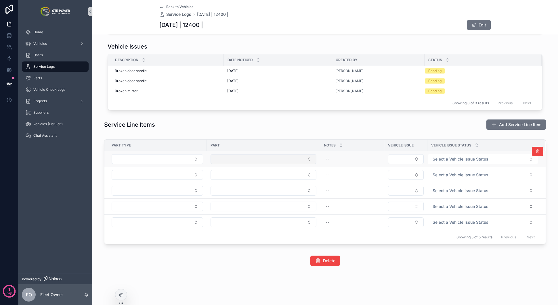
click at [277, 161] on button "Select Button" at bounding box center [263, 159] width 106 height 10
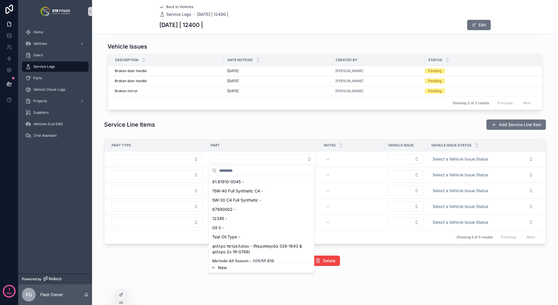
scroll to position [56, 0]
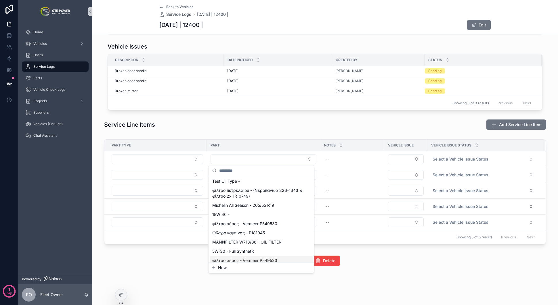
click at [224, 268] on span "New" at bounding box center [222, 268] width 9 height 6
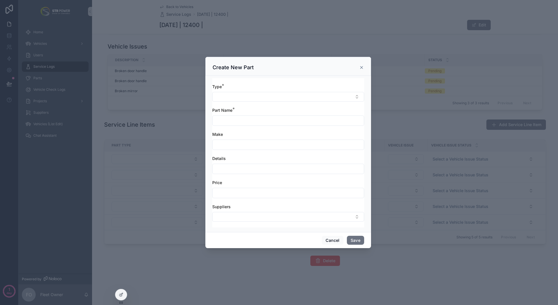
click at [364, 67] on div "Create New Part" at bounding box center [288, 66] width 166 height 19
drag, startPoint x: 361, startPoint y: 67, endPoint x: 358, endPoint y: 69, distance: 3.9
click at [361, 67] on icon "scrollable content" at bounding box center [361, 67] width 5 height 5
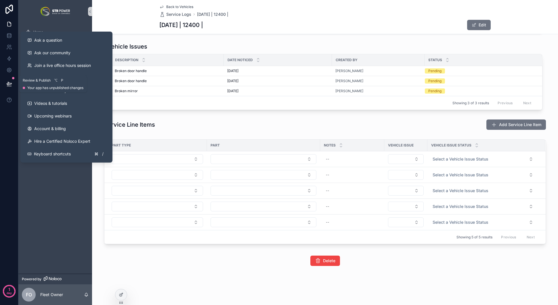
click at [10, 82] on icon at bounding box center [9, 84] width 6 height 6
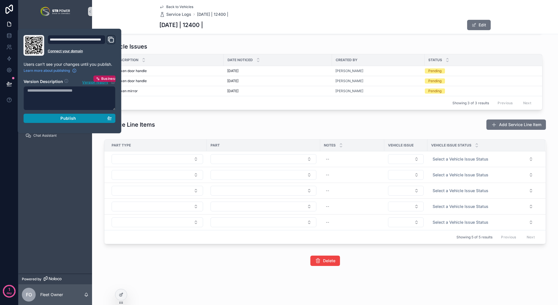
click at [82, 118] on div "Publish" at bounding box center [69, 118] width 85 height 5
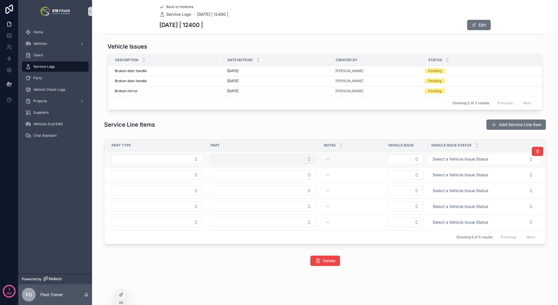
click at [287, 159] on button "Select Button" at bounding box center [263, 159] width 106 height 10
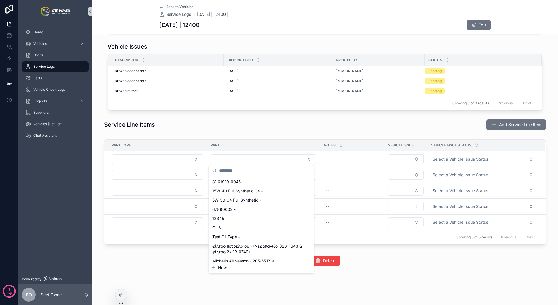
scroll to position [78, 0]
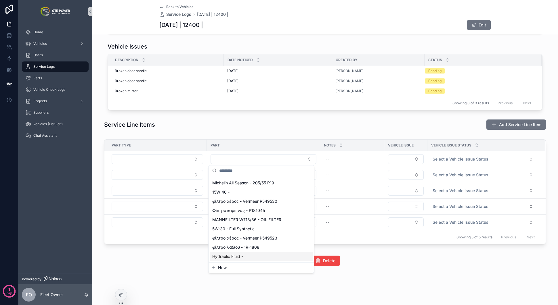
click at [230, 268] on button "New" at bounding box center [261, 268] width 101 height 6
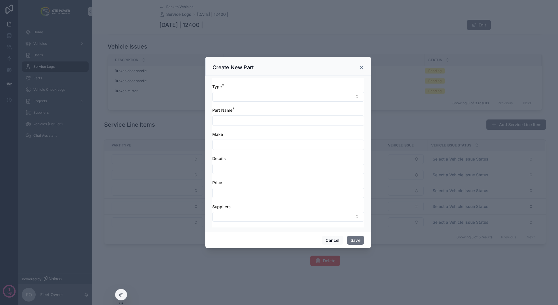
drag, startPoint x: 363, startPoint y: 64, endPoint x: 319, endPoint y: 115, distance: 66.8
click at [362, 65] on div "Create New Part" at bounding box center [287, 67] width 151 height 7
click at [361, 67] on icon "scrollable content" at bounding box center [361, 67] width 2 height 2
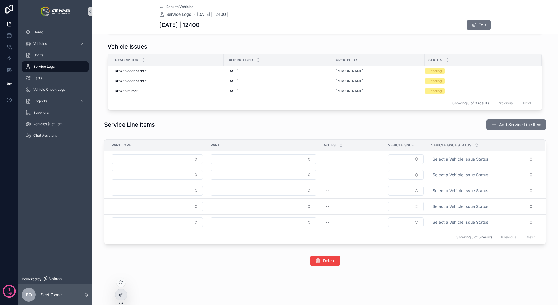
click at [122, 293] on icon at bounding box center [122, 293] width 1 height 1
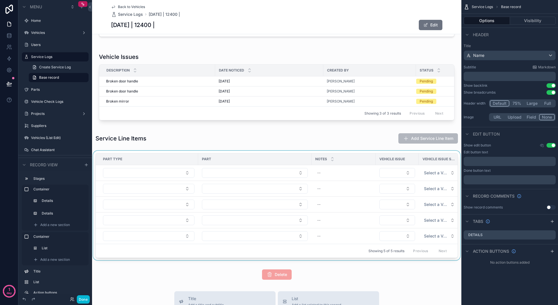
click at [148, 164] on div "Part Type" at bounding box center [147, 159] width 102 height 9
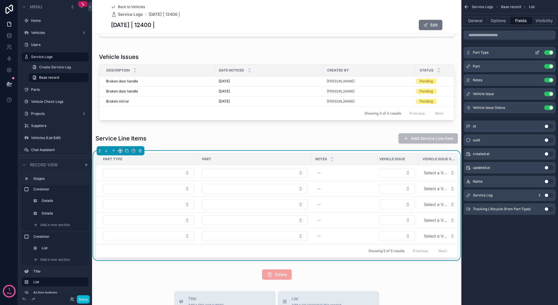
click at [534, 52] on button "scrollable content" at bounding box center [536, 52] width 9 height 5
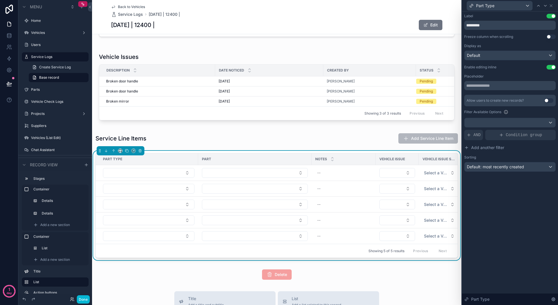
click at [549, 101] on button "Use setting" at bounding box center [548, 100] width 9 height 5
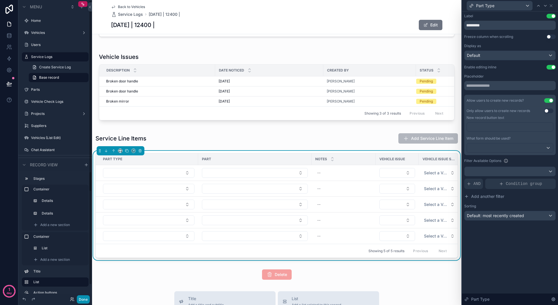
click at [83, 299] on button "Done" at bounding box center [83, 299] width 13 height 8
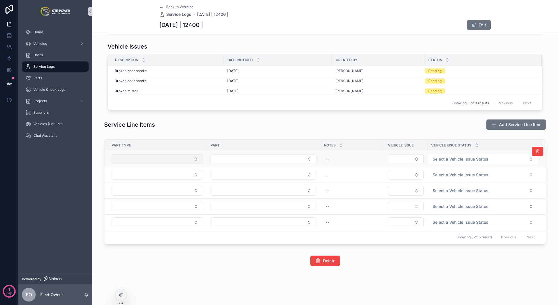
click at [192, 159] on button "Select Button" at bounding box center [157, 159] width 91 height 10
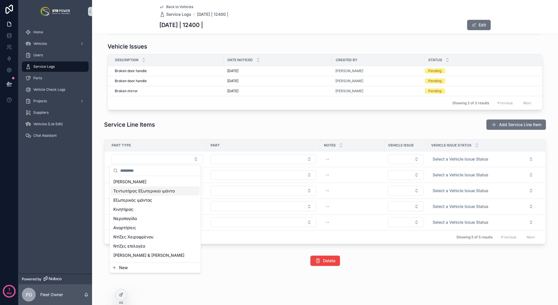
click at [156, 184] on div "Αντλία Νερού" at bounding box center [155, 181] width 89 height 9
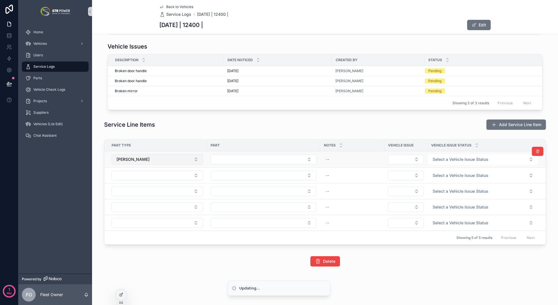
click at [186, 159] on button "Αντλία Νερού" at bounding box center [157, 159] width 91 height 11
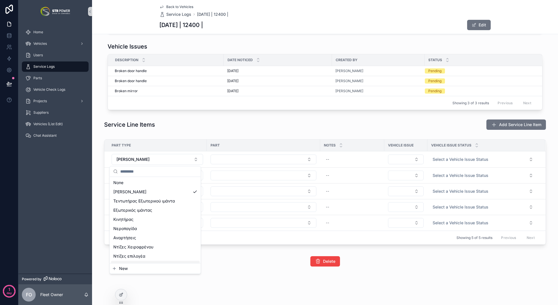
click at [128, 268] on div "Delete" at bounding box center [325, 261] width 466 height 15
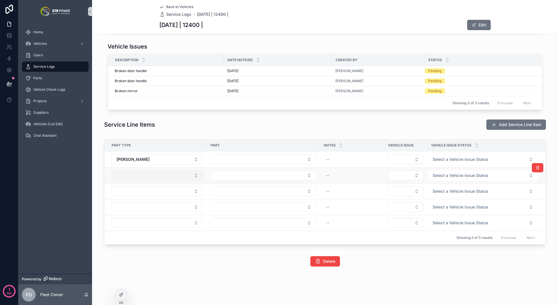
click at [177, 176] on button "Select Button" at bounding box center [157, 176] width 91 height 10
click at [149, 176] on button "Select Button" at bounding box center [157, 176] width 91 height 10
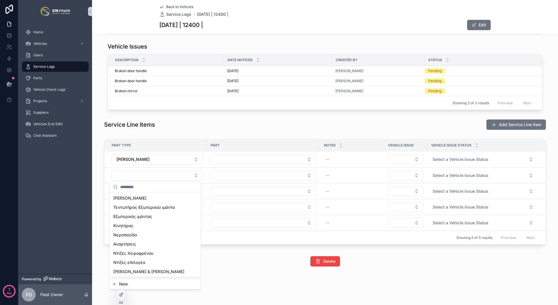
click at [117, 284] on button "New" at bounding box center [155, 284] width 86 height 6
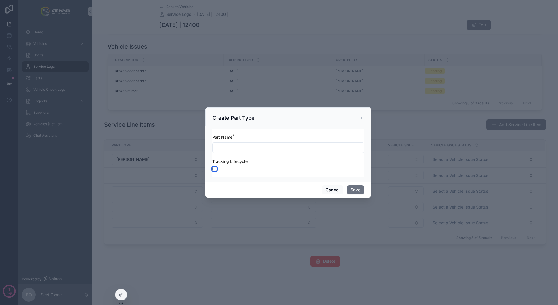
click at [213, 167] on button "scrollable content" at bounding box center [214, 169] width 5 height 5
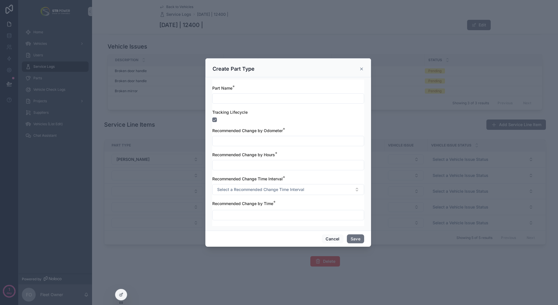
click at [359, 69] on icon "scrollable content" at bounding box center [361, 69] width 5 height 5
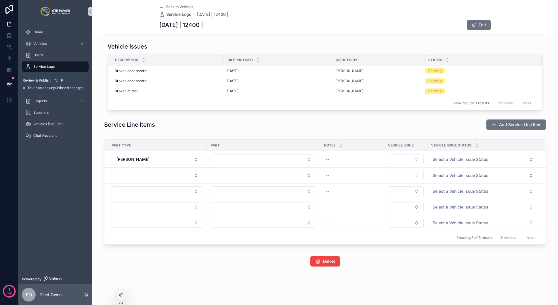
click at [9, 83] on icon at bounding box center [9, 83] width 5 height 3
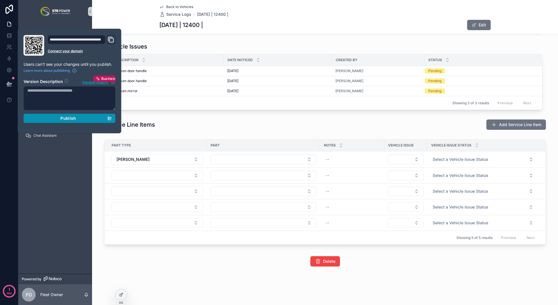
click at [58, 114] on section "Version Description Version history Business Publish" at bounding box center [70, 99] width 92 height 48
click at [60, 117] on div "Publish" at bounding box center [69, 118] width 85 height 5
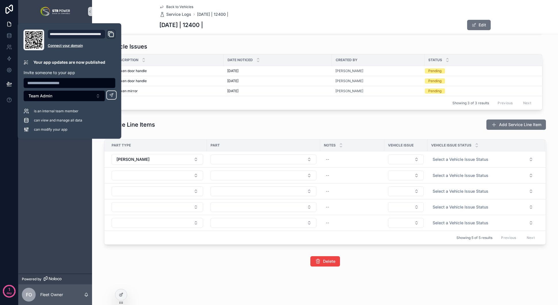
click at [269, 127] on div "Service Line Items Add Service Line Item" at bounding box center [324, 124] width 441 height 11
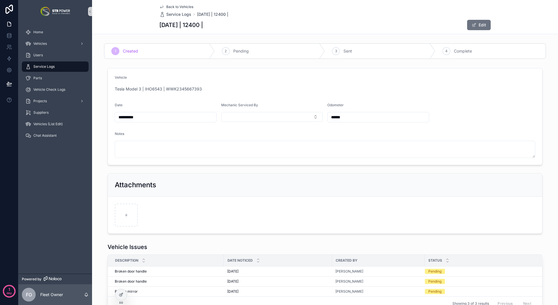
scroll to position [201, 0]
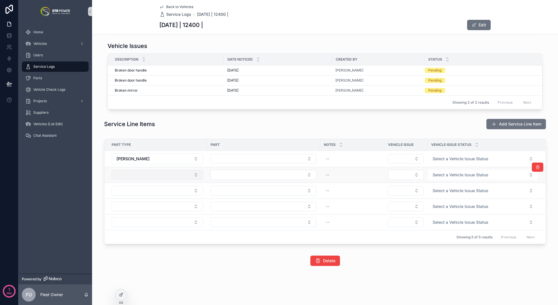
click at [187, 172] on button "Select Button" at bounding box center [157, 175] width 91 height 10
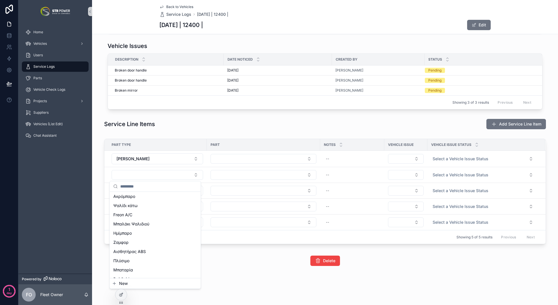
scroll to position [249, 0]
click at [236, 270] on div "**********" at bounding box center [325, 52] width 466 height 506
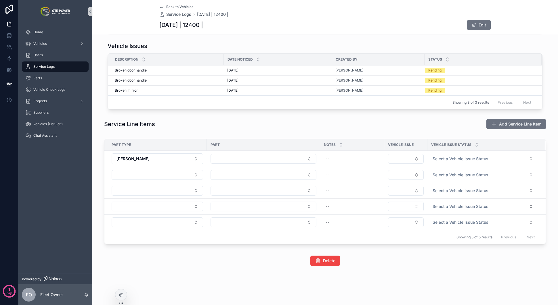
click at [361, 123] on div "Service Line Items Add Service Line Item" at bounding box center [324, 124] width 441 height 11
click at [383, 123] on div "Service Line Items Add Service Line Item" at bounding box center [324, 124] width 441 height 11
click at [37, 32] on span "Home" at bounding box center [38, 32] width 10 height 5
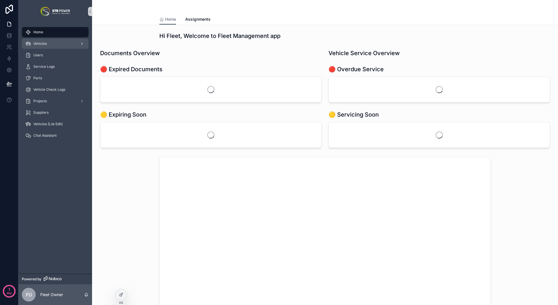
click at [45, 43] on span "Vehicles" at bounding box center [40, 43] width 14 height 5
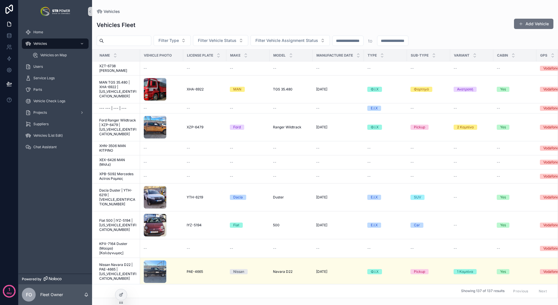
click at [138, 38] on input "scrollable content" at bounding box center [127, 41] width 47 height 8
click at [134, 42] on input "scrollable content" at bounding box center [127, 41] width 47 height 8
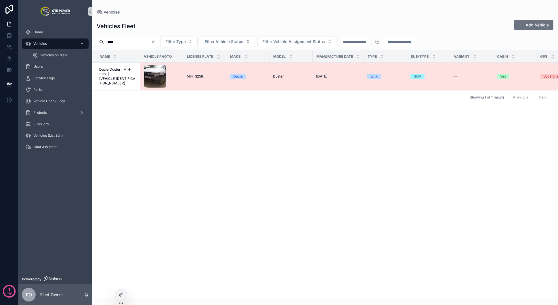
type input "****"
click at [122, 75] on span "Dacia Duster | MIH-3258 | UU1HSDADG53077108" at bounding box center [117, 76] width 37 height 18
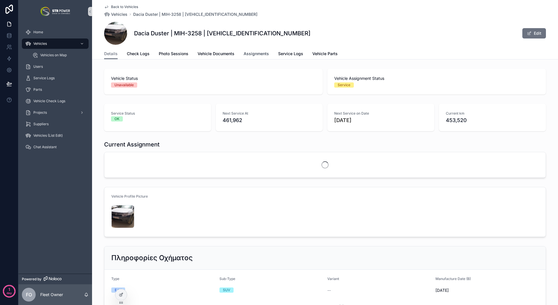
click at [254, 51] on span "Assignments" at bounding box center [255, 54] width 25 height 6
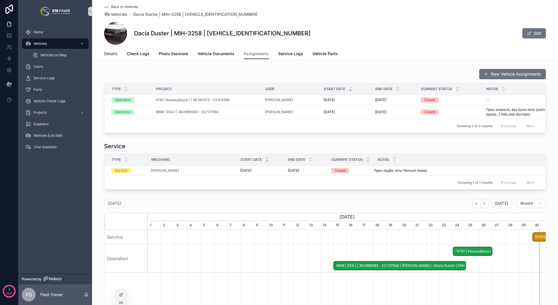
drag, startPoint x: 108, startPoint y: 52, endPoint x: 111, endPoint y: 53, distance: 3.0
click at [108, 52] on span "Details" at bounding box center [111, 54] width 14 height 6
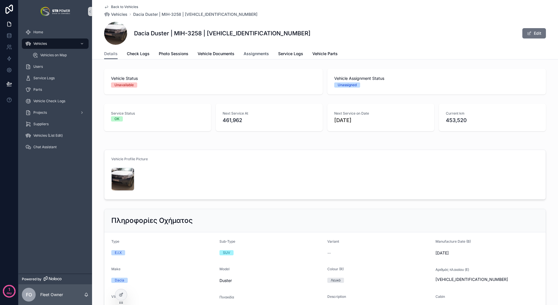
click at [265, 55] on span "Assignments" at bounding box center [255, 54] width 25 height 6
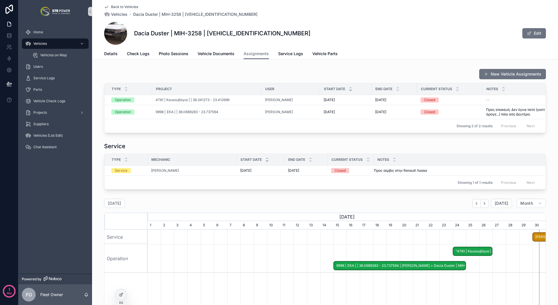
click at [361, 68] on div "New Vehicle Assignments Type Project User Start Date End Date Current Status No…" at bounding box center [325, 100] width 466 height 69
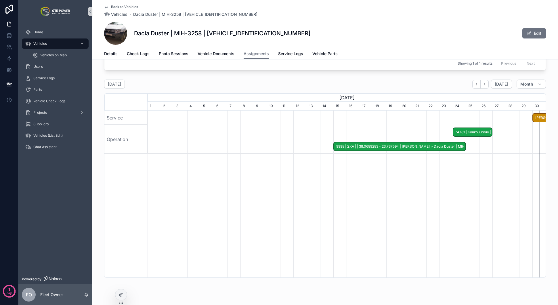
scroll to position [131, 0]
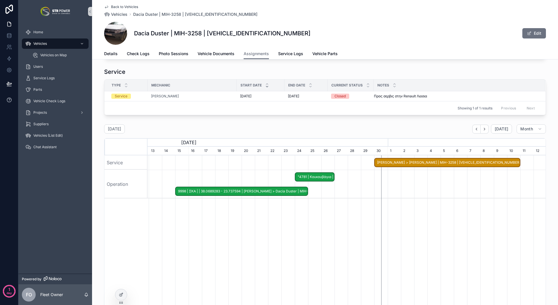
scroll to position [59, 0]
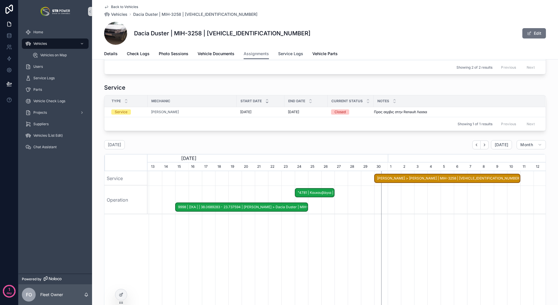
click at [286, 53] on span "Service Logs" at bounding box center [290, 54] width 25 height 6
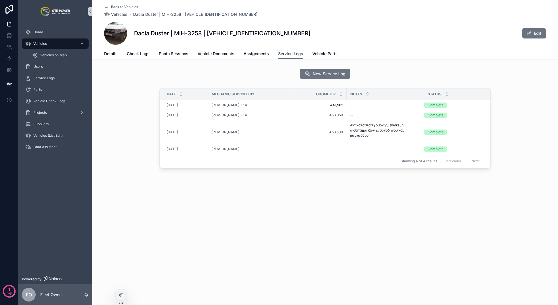
click at [288, 55] on span "Service Logs" at bounding box center [290, 54] width 25 height 6
click at [257, 52] on span "Assignments" at bounding box center [255, 54] width 25 height 6
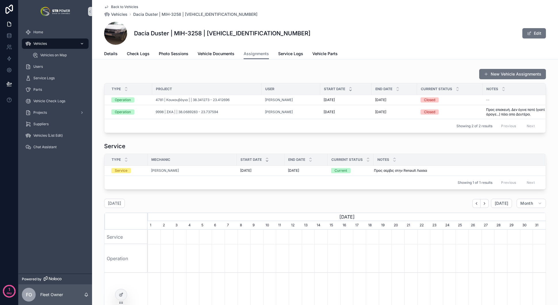
click at [54, 44] on div "Vehicles" at bounding box center [55, 43] width 60 height 9
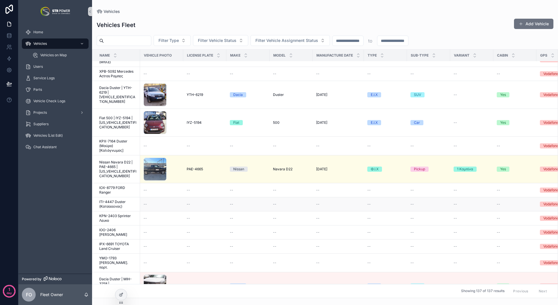
scroll to position [126, 0]
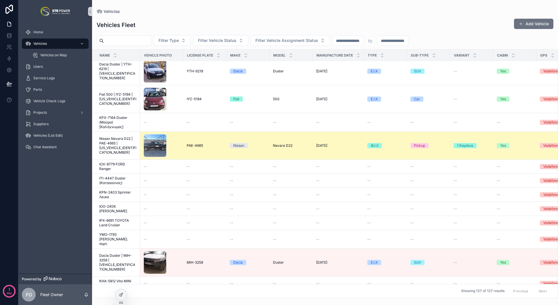
click at [111, 140] on span "Nissan Navara D22 | PAE-4665 | JN1BGUD22U0035993" at bounding box center [117, 146] width 37 height 18
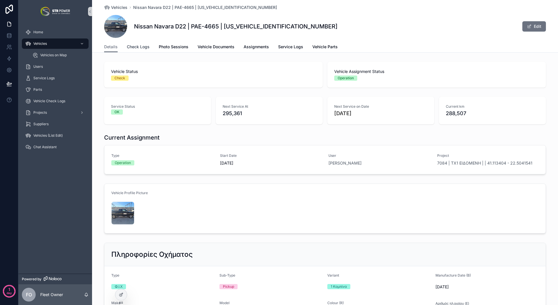
click at [131, 49] on span "Check Logs" at bounding box center [138, 47] width 23 height 6
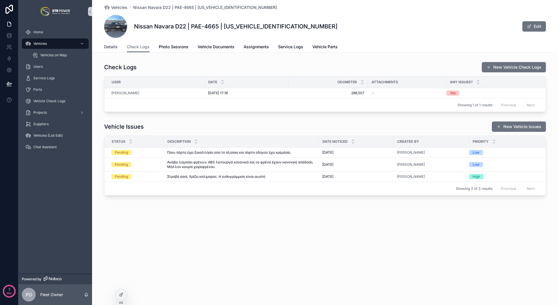
click at [109, 49] on span "Details" at bounding box center [111, 47] width 14 height 6
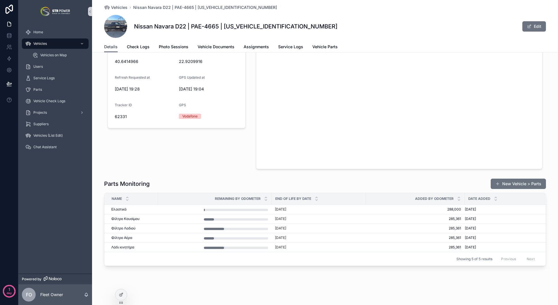
scroll to position [683, 0]
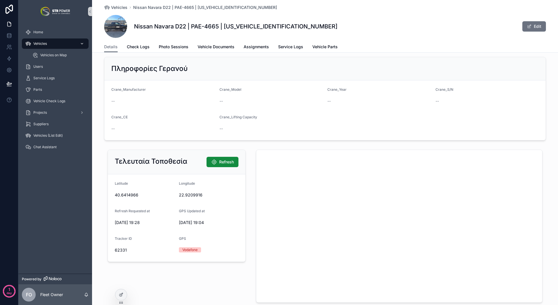
click at [43, 44] on span "Vehicles" at bounding box center [40, 43] width 14 height 5
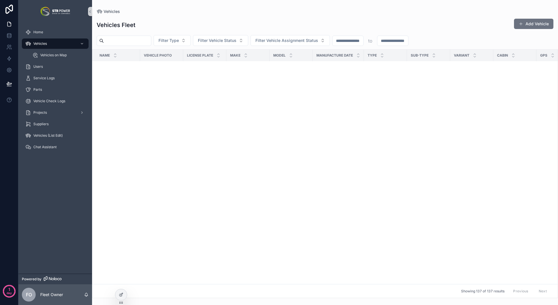
scroll to position [2386, 0]
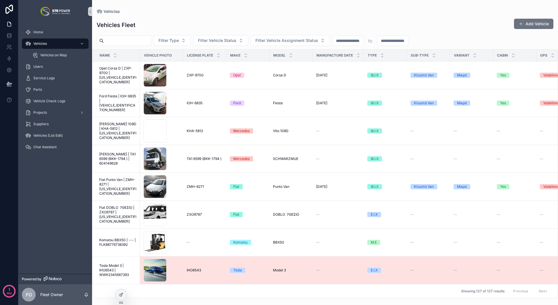
click at [114, 264] on span "Tesla Model 3 | IHO6543 | WWK2345667393" at bounding box center [117, 271] width 37 height 14
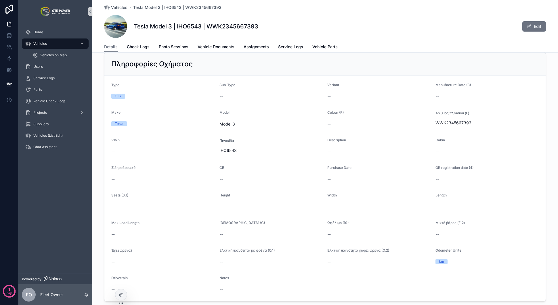
scroll to position [836, 0]
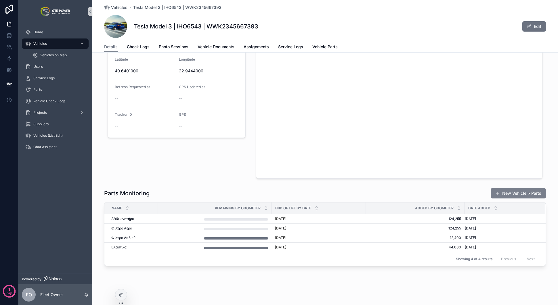
click at [521, 192] on button "New Vehicle > Parts" at bounding box center [517, 193] width 55 height 10
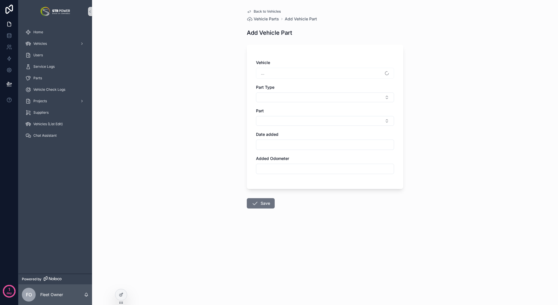
type input "******"
click at [254, 11] on span "Back to Vehicles" at bounding box center [267, 11] width 27 height 5
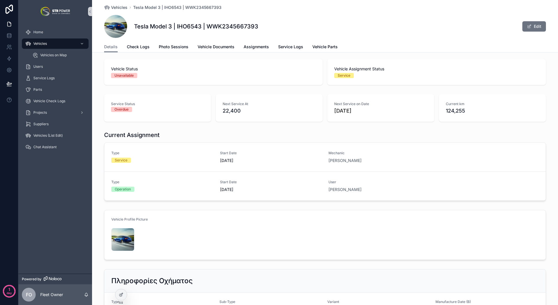
scroll to position [3, 0]
click at [121, 295] on icon at bounding box center [121, 295] width 5 height 5
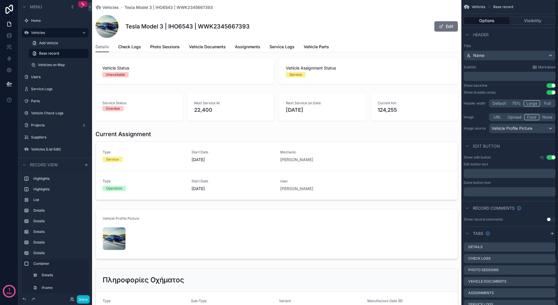
click at [387, 95] on div "scrollable content" at bounding box center [276, 107] width 369 height 32
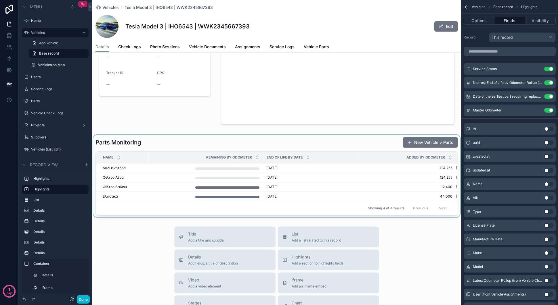
scroll to position [898, 0]
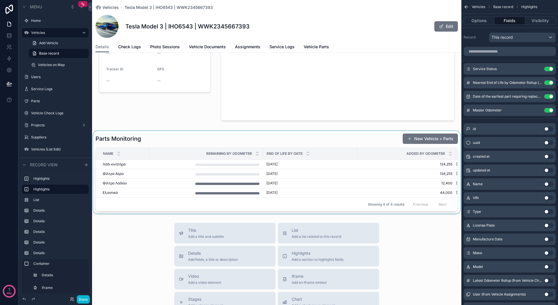
click at [187, 139] on div "scrollable content" at bounding box center [276, 172] width 369 height 83
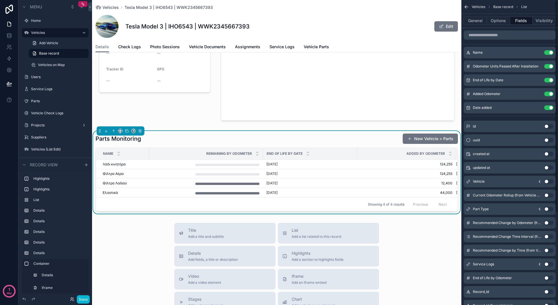
click at [499, 21] on button "Options" at bounding box center [498, 21] width 23 height 8
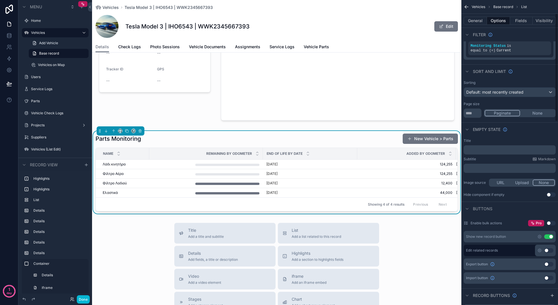
scroll to position [30, 0]
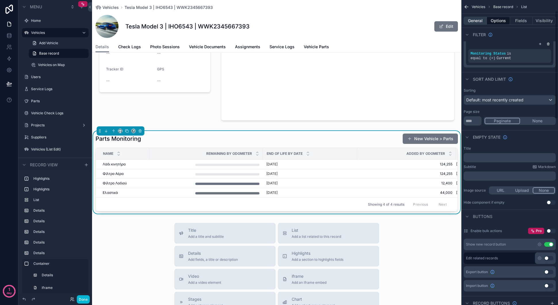
click at [479, 21] on button "General" at bounding box center [474, 21] width 23 height 8
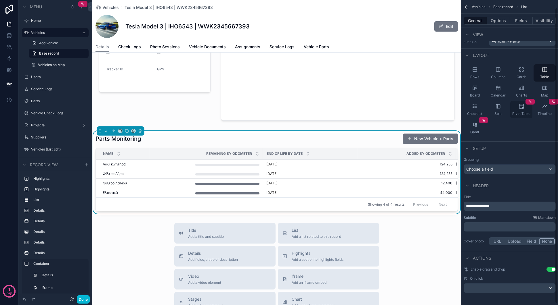
scroll to position [0, 0]
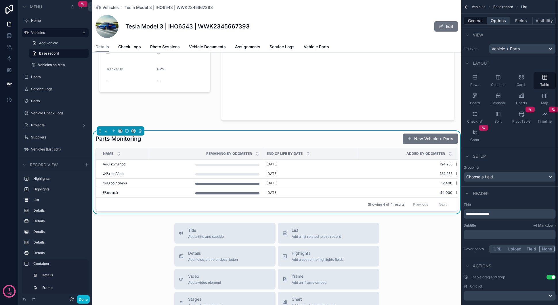
click at [500, 21] on button "Options" at bounding box center [498, 21] width 23 height 8
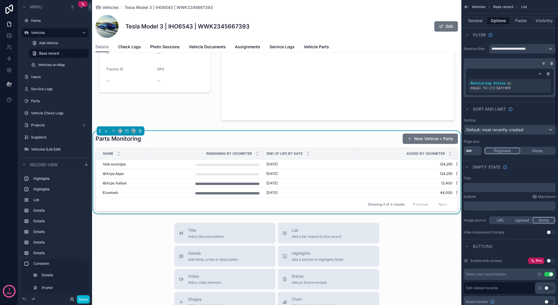
scroll to position [47, 0]
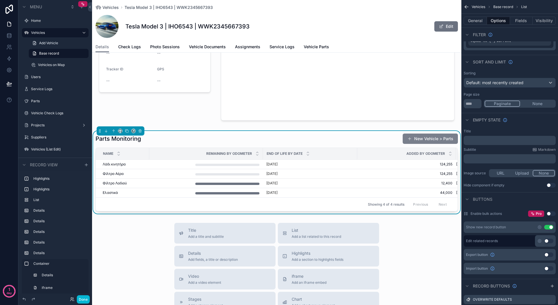
click at [421, 136] on button "New Vehicle > Parts" at bounding box center [429, 139] width 55 height 10
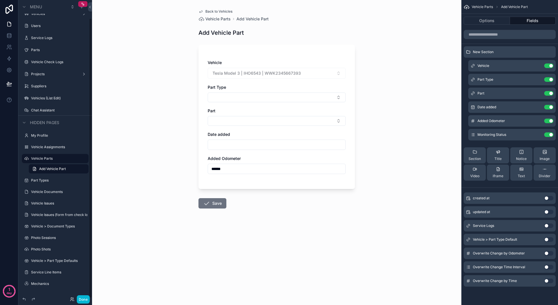
click at [291, 157] on div "Added Odometer" at bounding box center [277, 159] width 138 height 6
click at [534, 122] on button "scrollable content" at bounding box center [536, 121] width 9 height 5
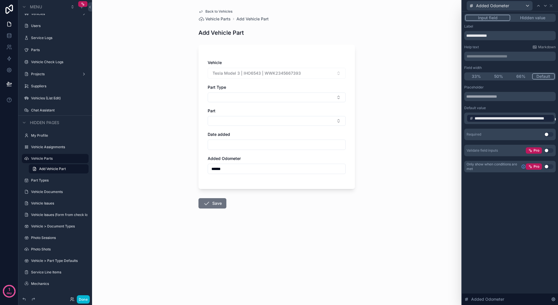
click at [465, 118] on div "**********" at bounding box center [509, 118] width 91 height 11
click at [467, 118] on div "**********" at bounding box center [510, 118] width 88 height 8
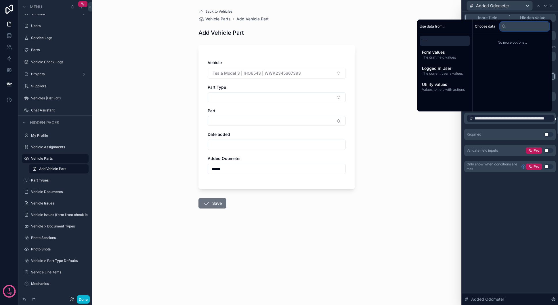
click at [515, 28] on input "text" at bounding box center [524, 26] width 49 height 9
type input "*"
type input "******"
click at [436, 49] on div "Form values The draft field values" at bounding box center [444, 54] width 50 height 15
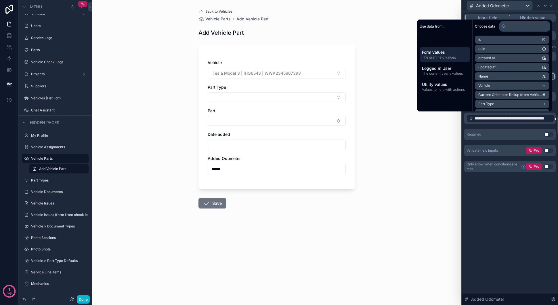
click at [517, 26] on input "text" at bounding box center [524, 26] width 49 height 9
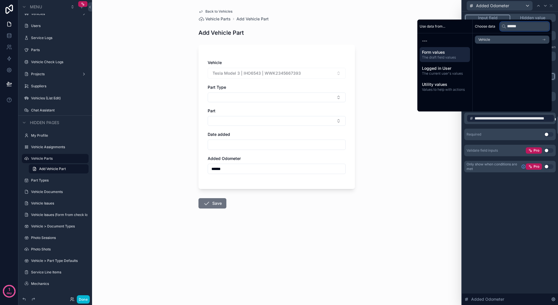
type input "******"
click at [514, 39] on li "Vehicle" at bounding box center [512, 40] width 74 height 8
click at [513, 50] on li "Master Odometer" at bounding box center [510, 50] width 78 height 8
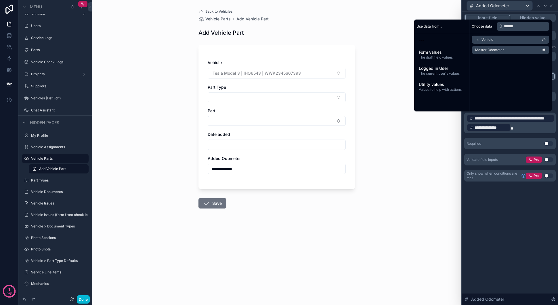
click at [528, 124] on p "**********" at bounding box center [510, 123] width 88 height 18
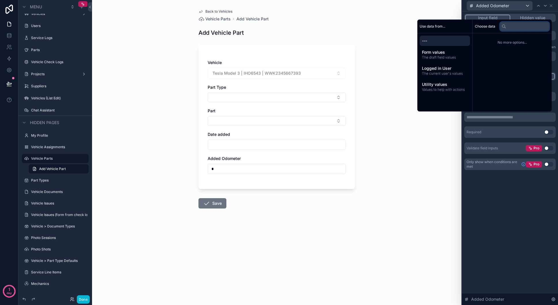
click at [504, 28] on input "text" at bounding box center [524, 26] width 49 height 9
click at [435, 49] on div "Form values The draft field values" at bounding box center [444, 54] width 50 height 15
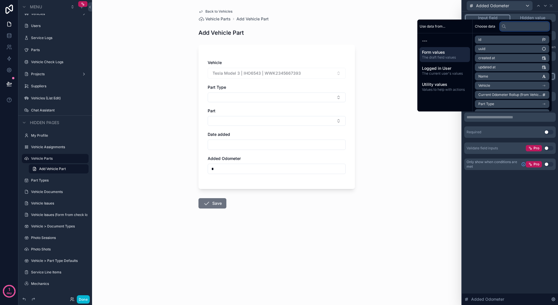
click at [521, 26] on input "text" at bounding box center [524, 26] width 49 height 9
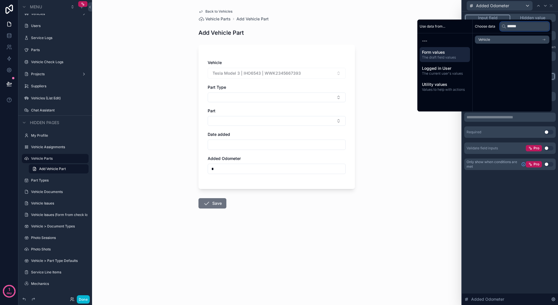
type input "******"
click at [514, 38] on li "Vehicle" at bounding box center [512, 40] width 74 height 8
click at [504, 49] on li "Master Odometer" at bounding box center [510, 50] width 78 height 8
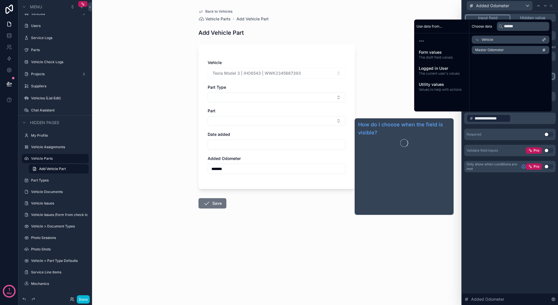
click at [500, 212] on div "**********" at bounding box center [510, 158] width 96 height 294
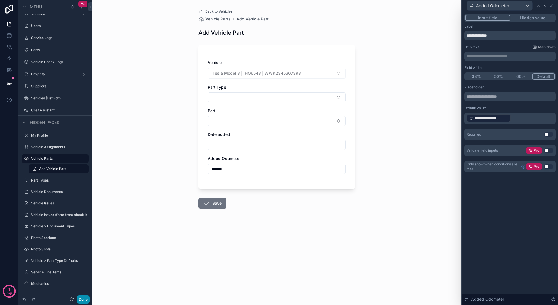
click at [80, 301] on button "Done" at bounding box center [83, 299] width 13 height 8
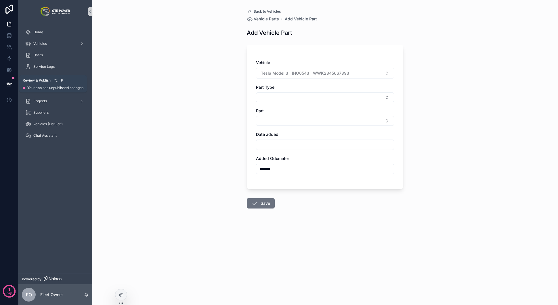
click at [7, 84] on icon at bounding box center [9, 83] width 5 height 3
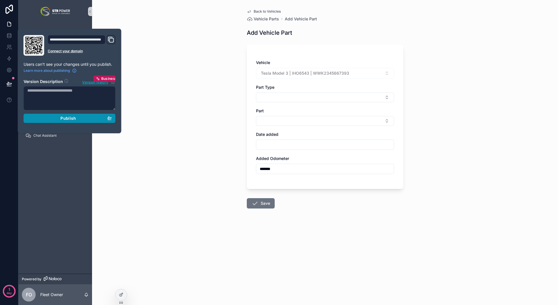
click at [89, 115] on button "Publish" at bounding box center [70, 118] width 92 height 9
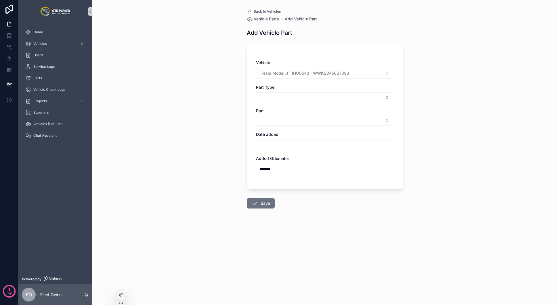
click at [197, 130] on div "Back to Vehicles Vehicle Parts Add Vehicle Part Add Vehicle Part Vehicle Tesla …" at bounding box center [325, 152] width 466 height 305
click at [46, 41] on div "Vehicles" at bounding box center [55, 43] width 60 height 9
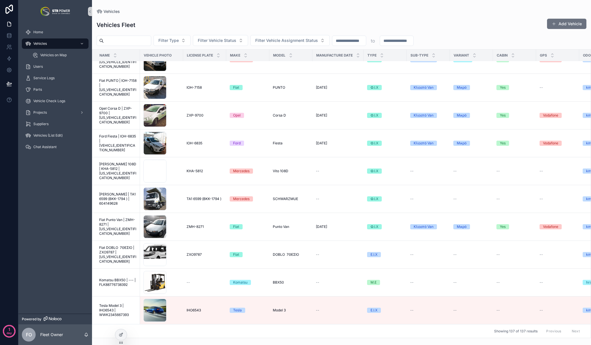
scroll to position [2073, 0]
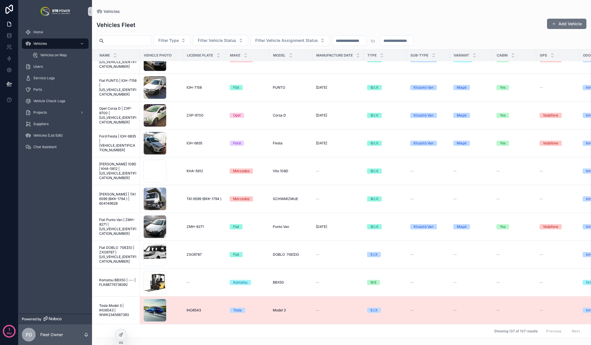
click at [112, 304] on span "Tesla Model 3 | IHO6543 | WWK2345667393" at bounding box center [117, 311] width 37 height 14
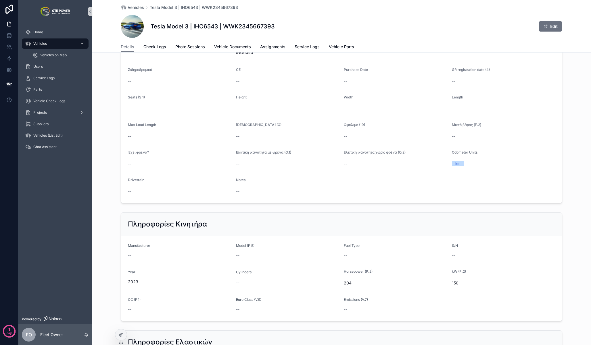
scroll to position [816, 0]
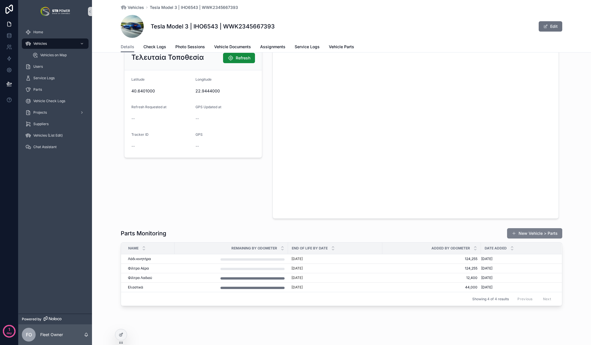
click at [552, 235] on button "New Vehicle > Parts" at bounding box center [534, 233] width 55 height 10
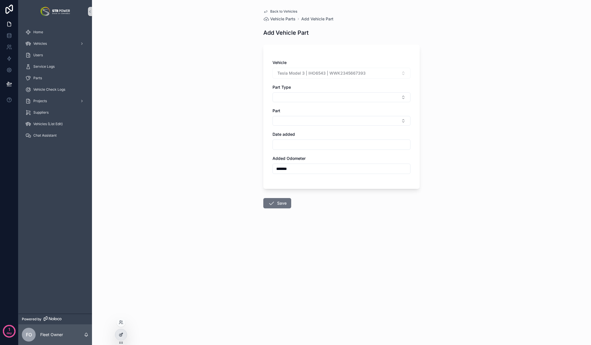
click at [123, 305] on icon at bounding box center [121, 335] width 5 height 5
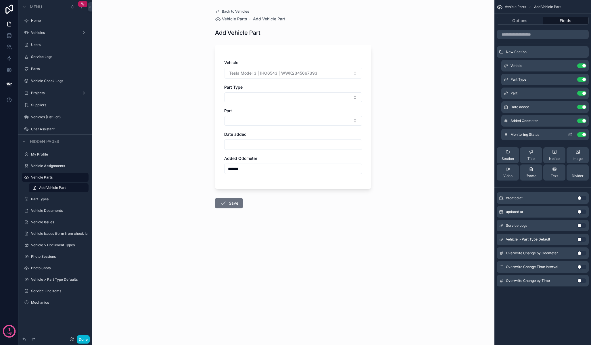
click at [557, 136] on icon "scrollable content" at bounding box center [570, 134] width 5 height 5
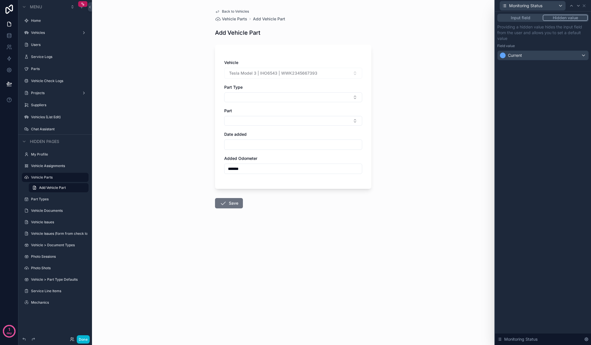
click at [455, 72] on div "Back to Vehicles Vehicle Parts Add Vehicle Part Add Vehicle Part Vehicle Tesla …" at bounding box center [293, 172] width 402 height 345
click at [557, 7] on icon at bounding box center [584, 5] width 5 height 5
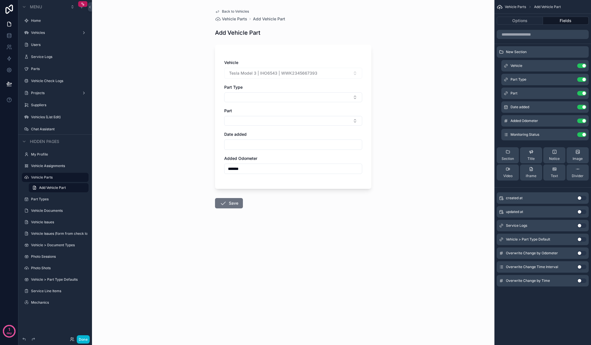
click at [143, 65] on div "Back to Vehicles Vehicle Parts Add Vehicle Part Add Vehicle Part Vehicle Tesla …" at bounding box center [293, 172] width 402 height 345
click at [227, 11] on span "Back to Vehicles" at bounding box center [235, 11] width 27 height 5
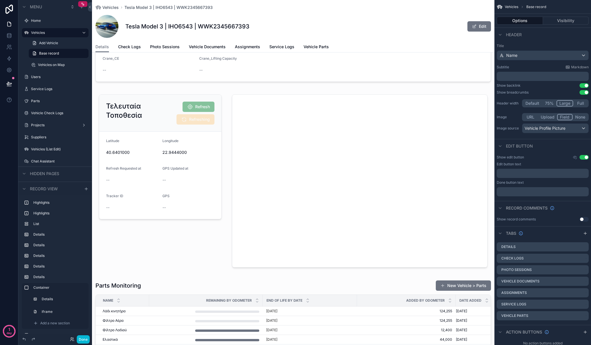
scroll to position [842, 0]
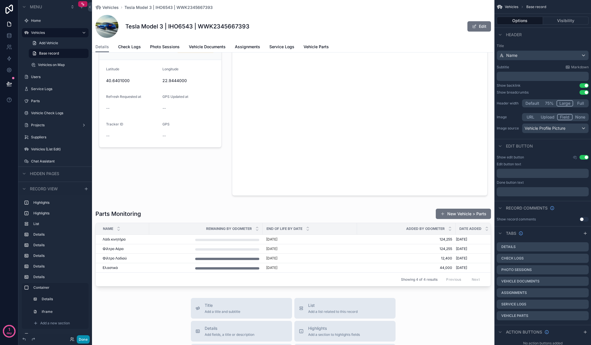
click at [86, 305] on button "Done" at bounding box center [83, 340] width 13 height 8
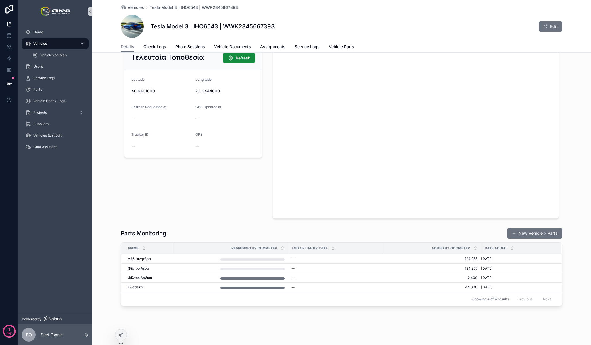
scroll to position [816, 0]
click at [539, 237] on button "New Vehicle > Parts" at bounding box center [534, 233] width 55 height 10
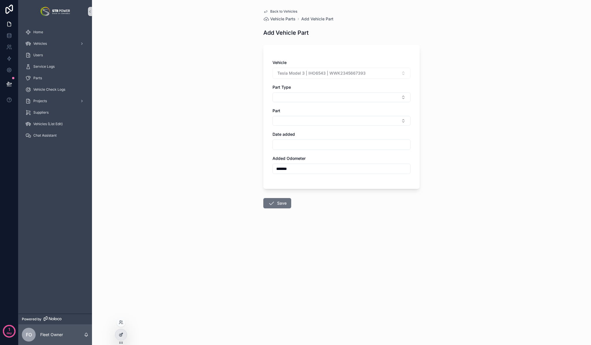
click at [116, 305] on div at bounding box center [120, 335] width 11 height 11
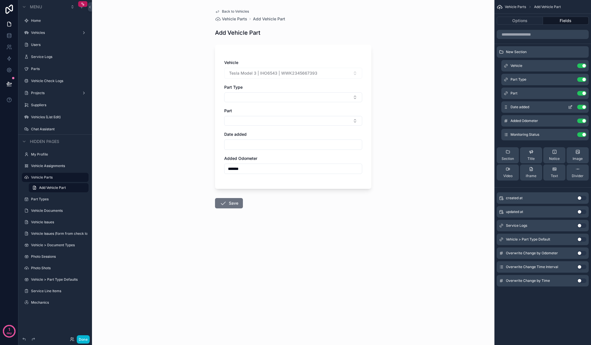
click at [557, 107] on icon "scrollable content" at bounding box center [570, 107] width 5 height 5
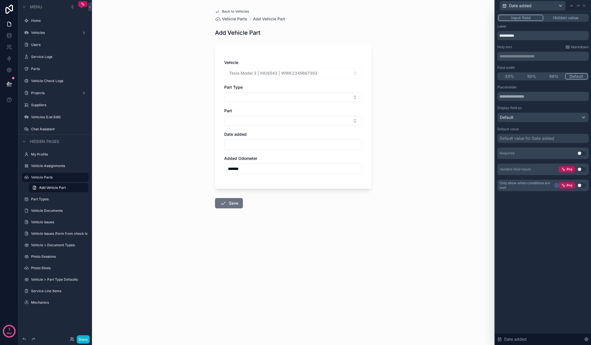
click at [557, 154] on button "Use setting" at bounding box center [581, 153] width 9 height 5
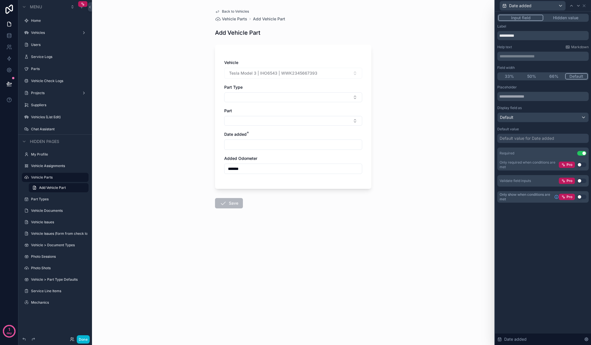
click at [527, 139] on div "Default value for Date added" at bounding box center [527, 139] width 55 height 6
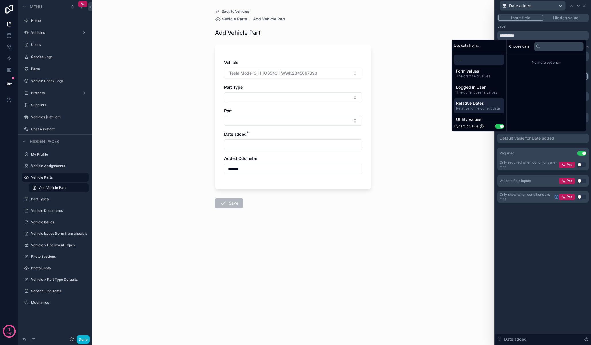
click at [478, 103] on span "Relative Dates" at bounding box center [479, 104] width 46 height 6
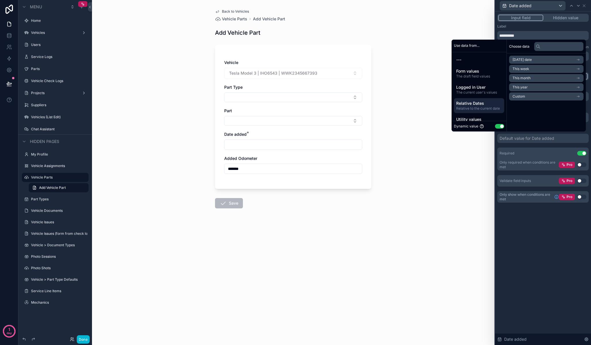
click at [532, 60] on li "Today's date" at bounding box center [546, 60] width 74 height 8
click at [523, 71] on li "Now" at bounding box center [546, 70] width 74 height 8
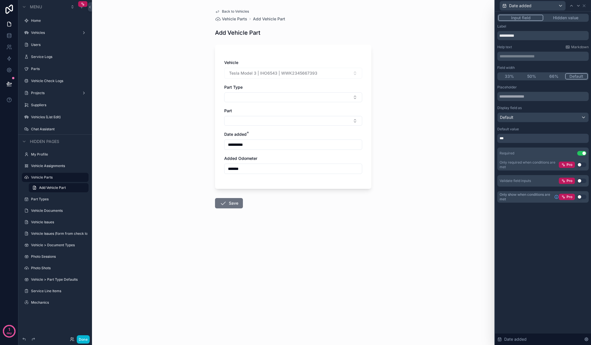
click at [276, 248] on div "**********" at bounding box center [293, 172] width 402 height 345
click at [86, 305] on button "Done" at bounding box center [83, 340] width 13 height 8
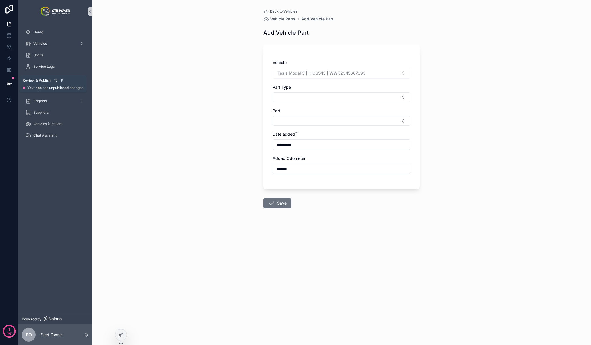
click at [10, 85] on icon at bounding box center [9, 84] width 6 height 6
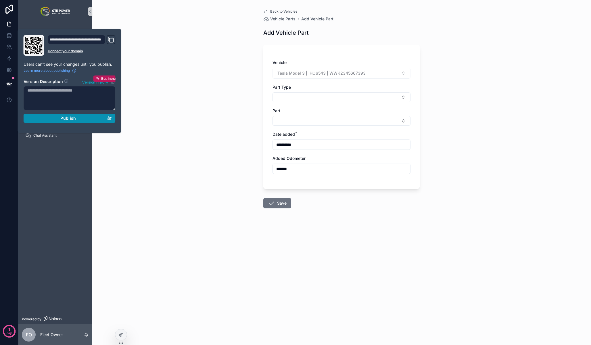
click at [64, 120] on span "Publish" at bounding box center [68, 118] width 16 height 5
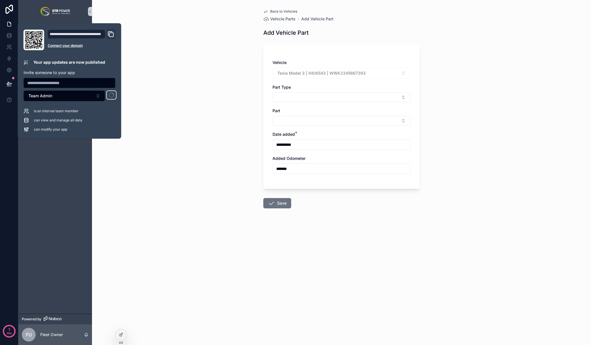
click at [199, 155] on div "**********" at bounding box center [341, 172] width 499 height 345
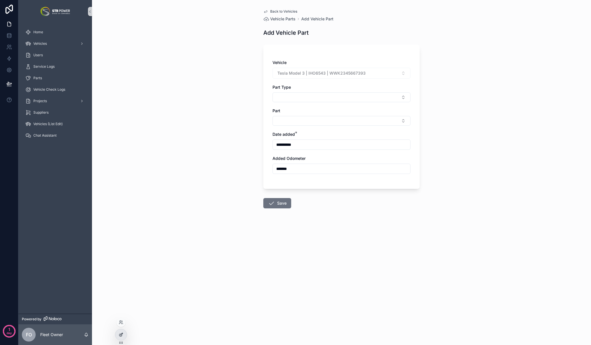
click at [119, 305] on div at bounding box center [120, 335] width 11 height 11
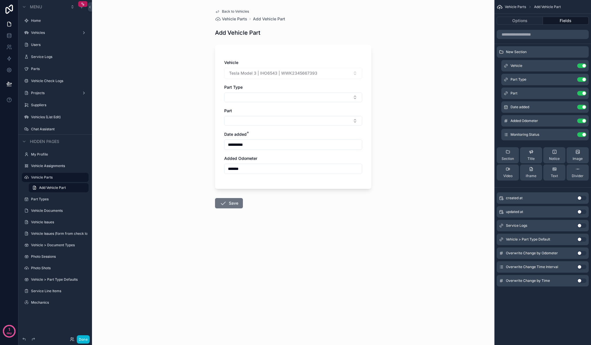
click at [303, 158] on div "Added Odometer" at bounding box center [293, 159] width 138 height 6
click at [557, 121] on icon "scrollable content" at bounding box center [571, 120] width 2 height 2
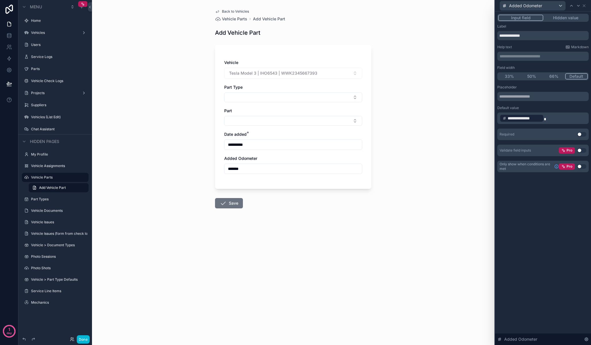
click at [557, 134] on button "Use setting" at bounding box center [581, 134] width 9 height 5
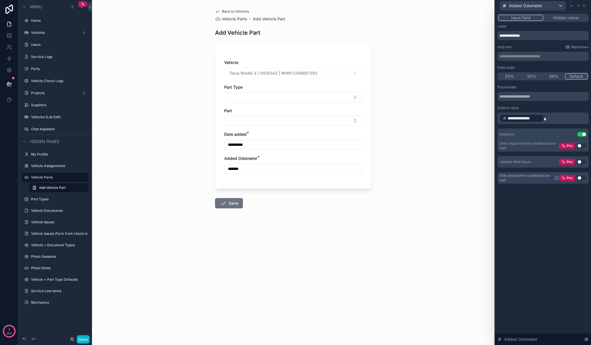
click at [286, 239] on form "**********" at bounding box center [293, 143] width 156 height 204
click at [342, 87] on div "Part Type" at bounding box center [293, 88] width 138 height 6
click at [557, 7] on icon at bounding box center [584, 5] width 5 height 5
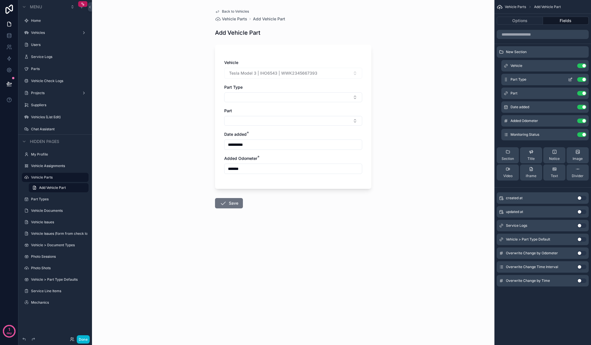
click at [557, 78] on icon "scrollable content" at bounding box center [571, 79] width 2 height 2
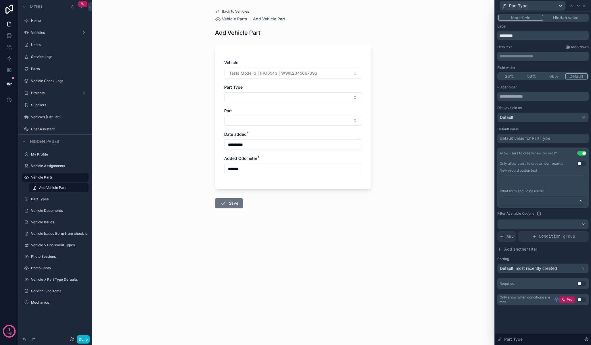
click at [557, 283] on button "Use setting" at bounding box center [581, 284] width 9 height 5
click at [292, 291] on div "**********" at bounding box center [293, 172] width 402 height 345
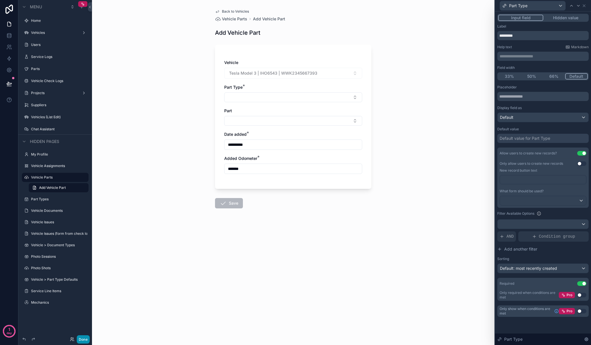
click at [88, 305] on button "Done" at bounding box center [83, 340] width 13 height 8
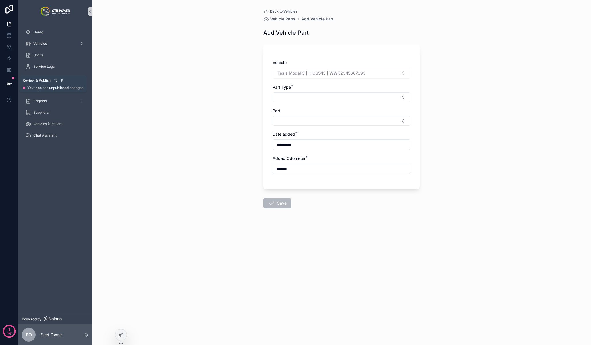
click at [9, 82] on icon at bounding box center [9, 84] width 6 height 6
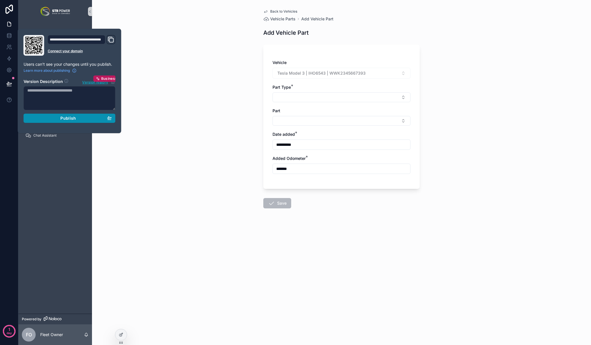
click at [66, 115] on button "Publish" at bounding box center [70, 118] width 92 height 9
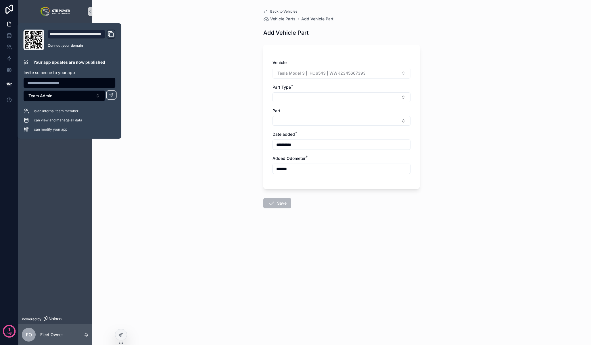
click at [184, 146] on div "**********" at bounding box center [341, 172] width 499 height 345
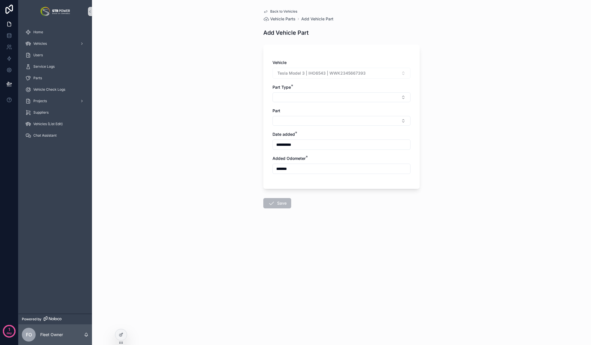
click at [267, 11] on icon "scrollable content" at bounding box center [265, 11] width 5 height 5
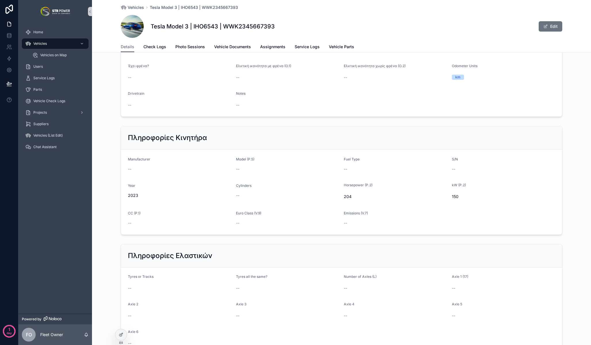
scroll to position [816, 0]
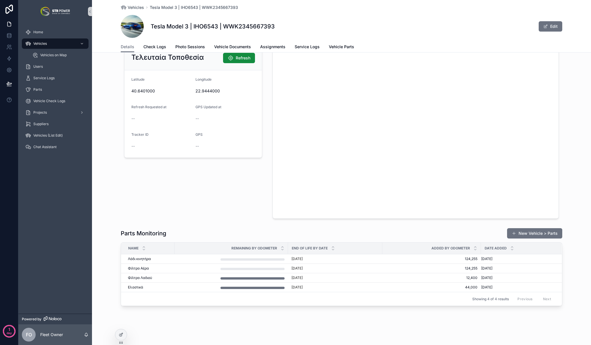
click at [224, 212] on div "Τελευταία Τοποθεσία Refresh Latitude 40.6401000 Longitude 22.9444000 Refresh Re…" at bounding box center [193, 132] width 145 height 178
click at [306, 47] on span "Service Logs" at bounding box center [307, 47] width 25 height 6
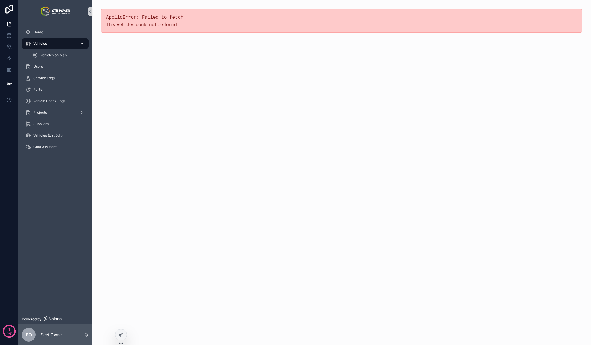
click at [57, 43] on div "Vehicles" at bounding box center [55, 43] width 60 height 9
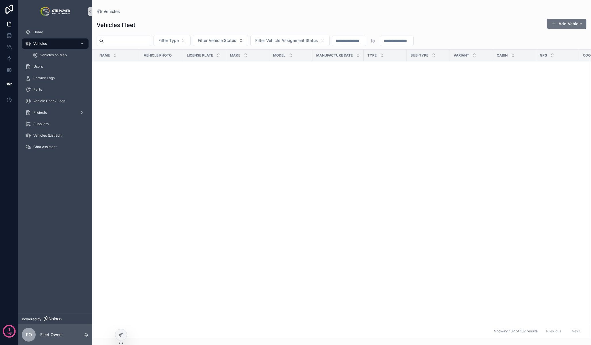
scroll to position [2405, 0]
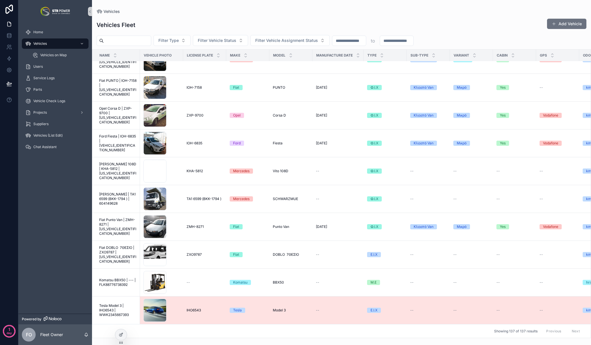
click at [119, 304] on span "Tesla Model 3 | IHO6543 | WWK2345667393" at bounding box center [117, 311] width 37 height 14
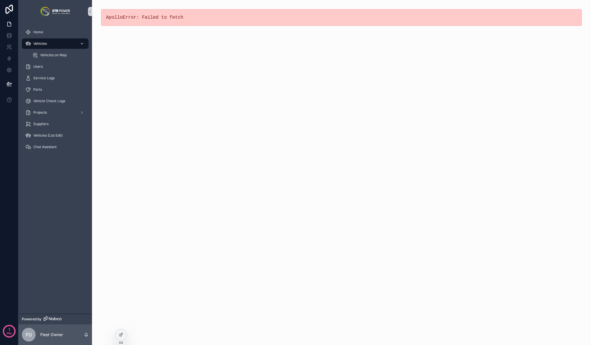
click at [50, 41] on div "Vehicles" at bounding box center [55, 43] width 60 height 9
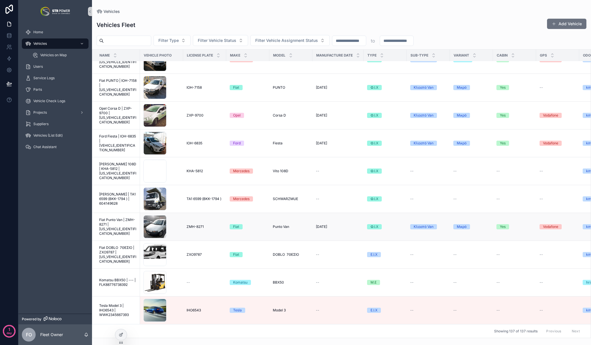
scroll to position [2540, 0]
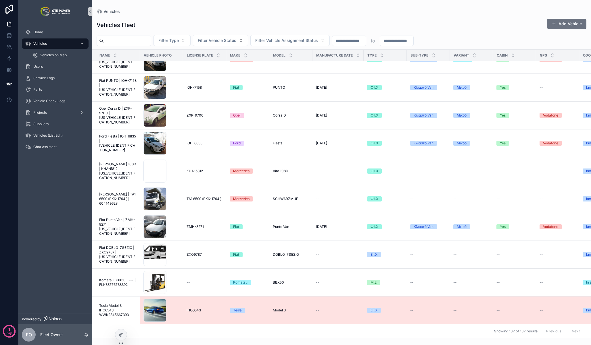
click at [110, 304] on span "Tesla Model 3 | IHO6543 | WWK2345667393" at bounding box center [117, 311] width 37 height 14
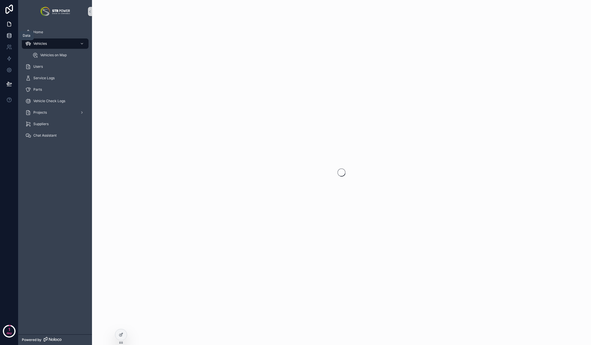
click at [11, 36] on icon at bounding box center [9, 36] width 6 height 6
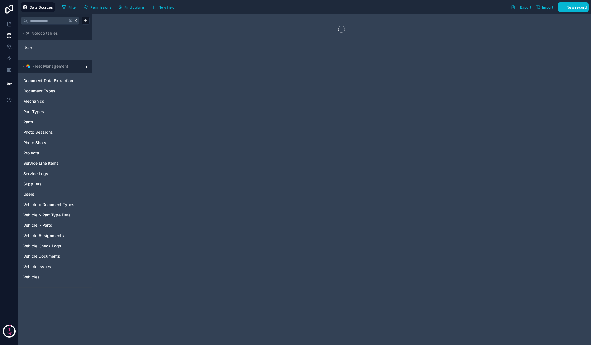
drag, startPoint x: 91, startPoint y: 66, endPoint x: 89, endPoint y: 66, distance: 2.9
click at [91, 66] on div "Fleet Management" at bounding box center [55, 66] width 74 height 13
click at [86, 66] on html "1 day Data Sources Filter Permissions Find column New field Export Import New r…" at bounding box center [295, 172] width 591 height 345
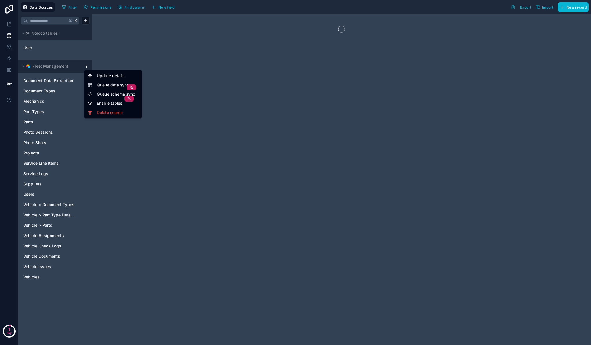
click at [113, 86] on span "Queue data sync" at bounding box center [117, 85] width 41 height 6
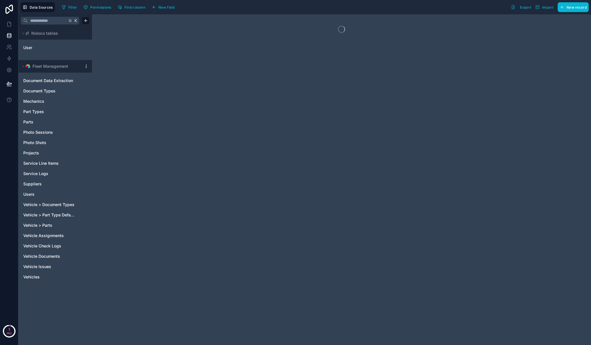
click at [114, 90] on div at bounding box center [341, 179] width 499 height 331
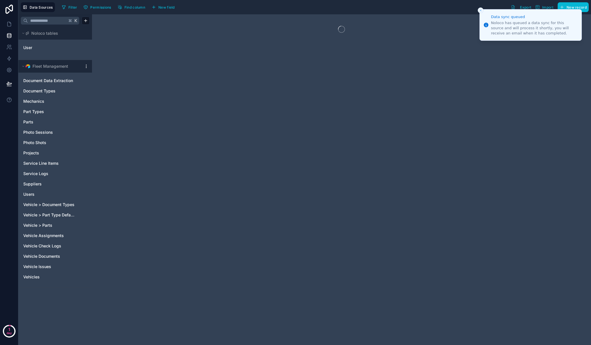
click at [88, 70] on div "Fleet Management" at bounding box center [55, 66] width 74 height 13
click at [86, 65] on html "Data sync queued Noloco has queued a data sync for this source and will process…" at bounding box center [295, 172] width 591 height 345
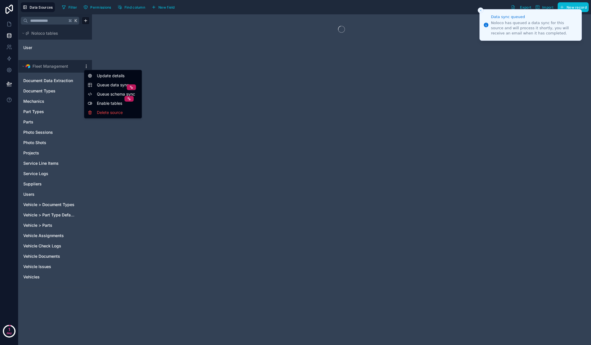
click at [119, 95] on span "Queue schema sync" at bounding box center [117, 94] width 41 height 6
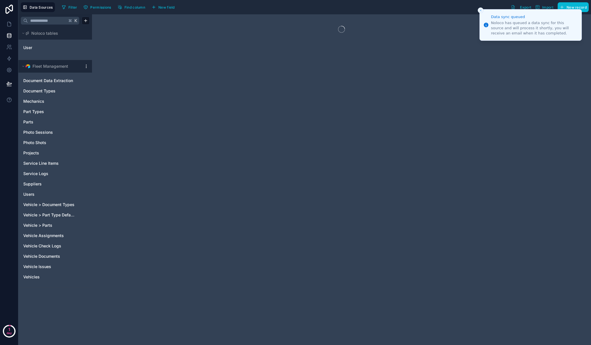
click at [84, 67] on html "Data sync queued Noloco has queued a data sync for this source and will process…" at bounding box center [295, 172] width 591 height 345
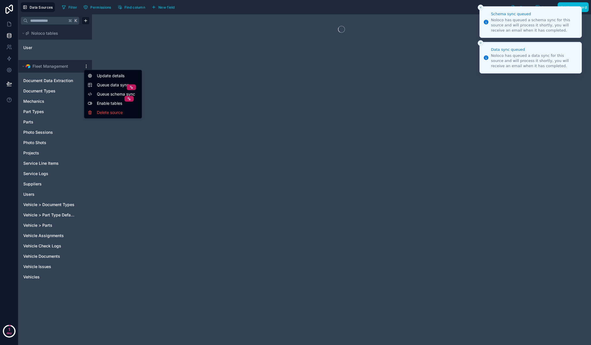
click at [478, 10] on html "Schema sync queued Noloco has queued a schema sync for this source and will pro…" at bounding box center [295, 172] width 591 height 345
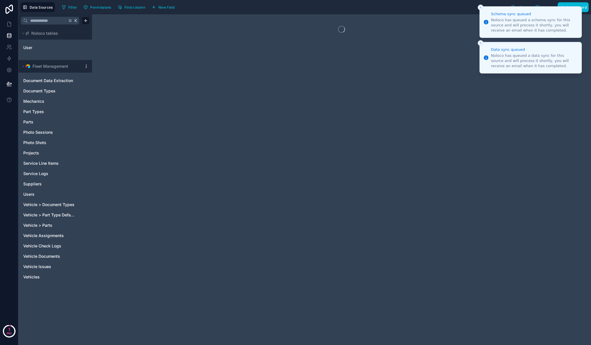
click at [481, 8] on icon "Close toast" at bounding box center [480, 7] width 3 height 3
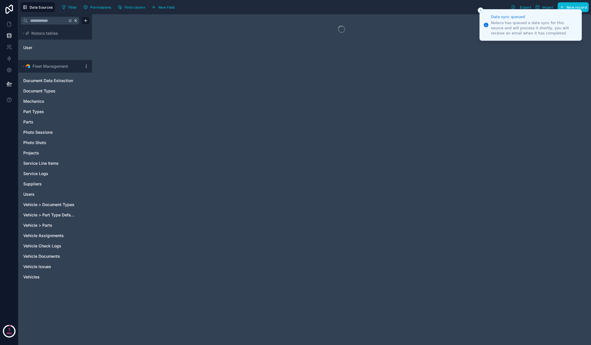
click at [481, 9] on icon "Close toast" at bounding box center [480, 10] width 3 height 3
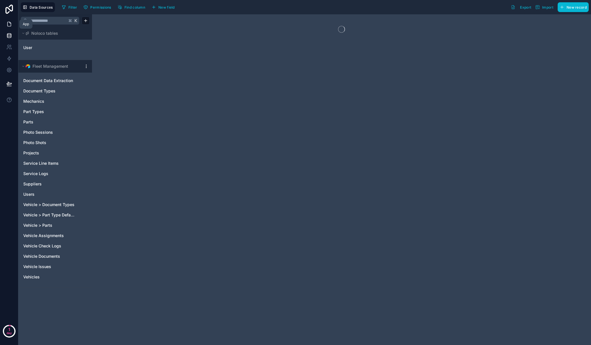
click at [8, 24] on icon at bounding box center [9, 24] width 6 height 6
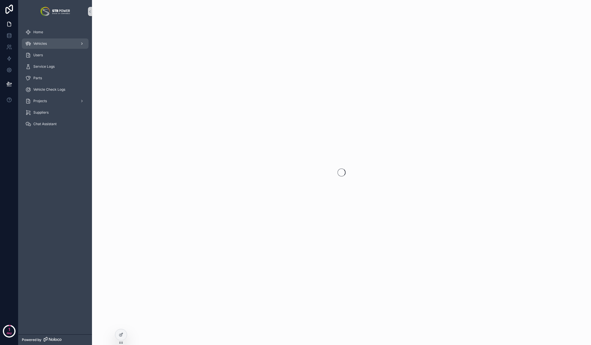
click at [48, 39] on div "Vehicles" at bounding box center [55, 43] width 60 height 9
click at [41, 31] on span "Home" at bounding box center [38, 32] width 10 height 5
click at [42, 43] on span "Vehicles" at bounding box center [40, 43] width 14 height 5
click at [9, 9] on icon at bounding box center [8, 9] width 7 height 9
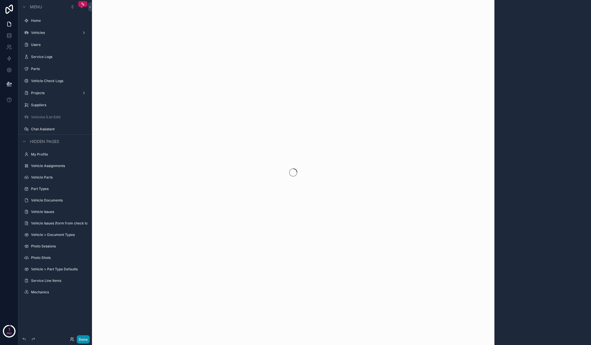
click at [82, 337] on button "Done" at bounding box center [83, 340] width 13 height 8
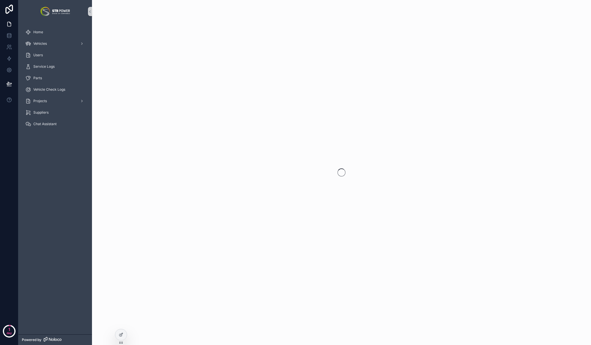
click at [330, 179] on div "scrollable content" at bounding box center [341, 172] width 499 height 345
click at [60, 34] on div "Home" at bounding box center [55, 32] width 60 height 9
click at [49, 46] on div "Vehicles" at bounding box center [55, 43] width 60 height 9
click at [57, 87] on div "Parts" at bounding box center [55, 89] width 60 height 9
click at [347, 173] on div "scrollable content" at bounding box center [341, 172] width 499 height 345
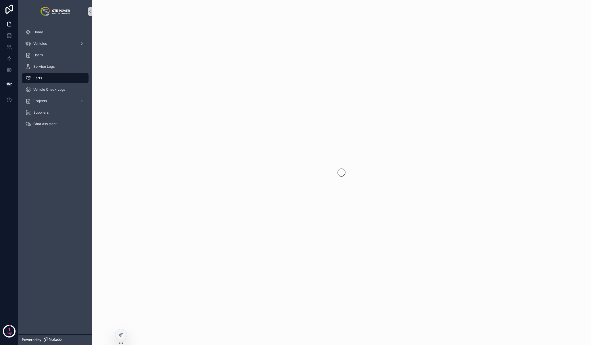
click at [341, 174] on icon "scrollable content" at bounding box center [341, 173] width 8 height 8
